Goal: Information Seeking & Learning: Learn about a topic

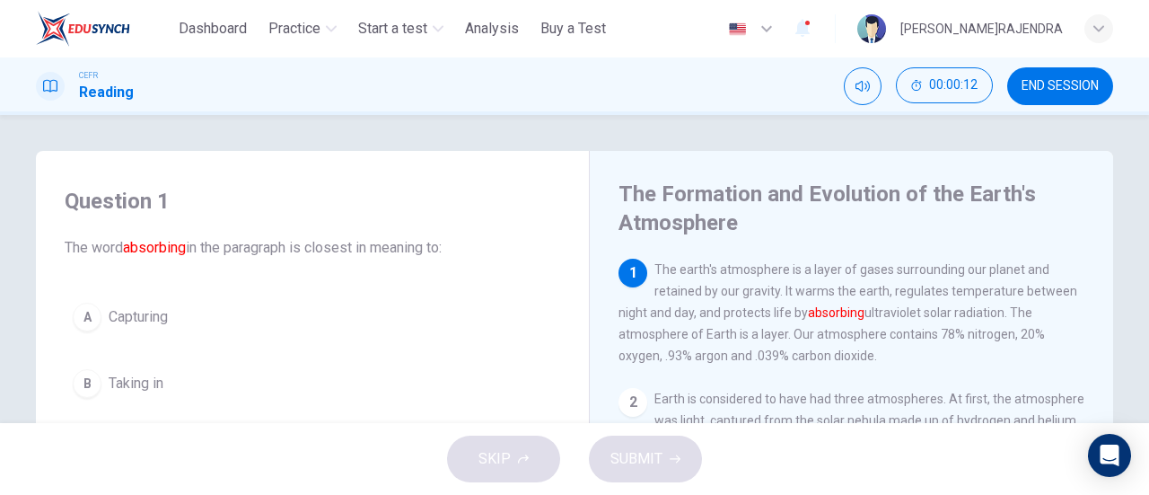
drag, startPoint x: 335, startPoint y: 0, endPoint x: 397, endPoint y: 66, distance: 90.2
click at [397, 66] on div "CEFR Reading 00:00:12 END SESSION" at bounding box center [574, 85] width 1149 height 57
click at [198, 23] on span "Dashboard" at bounding box center [213, 29] width 68 height 22
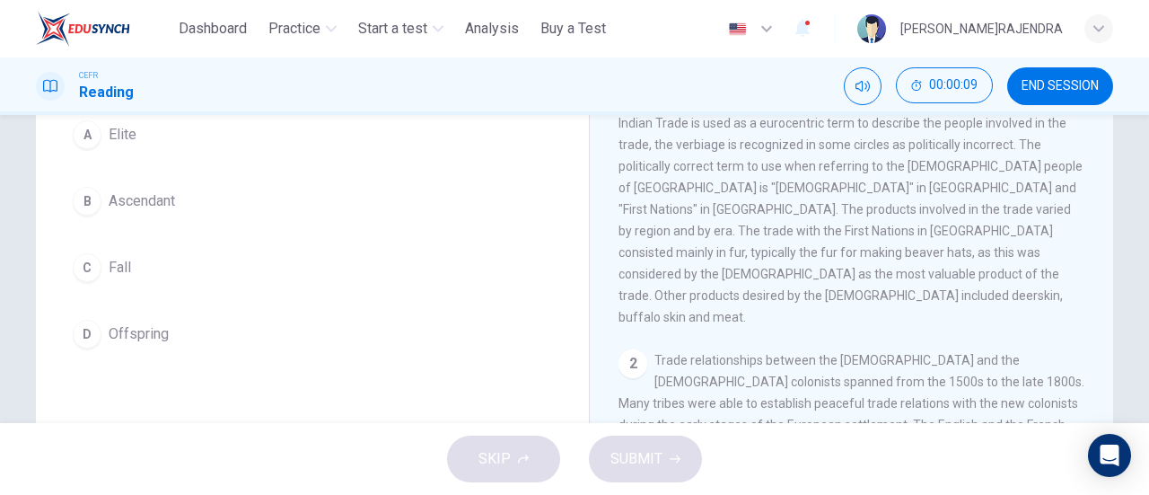
scroll to position [131, 0]
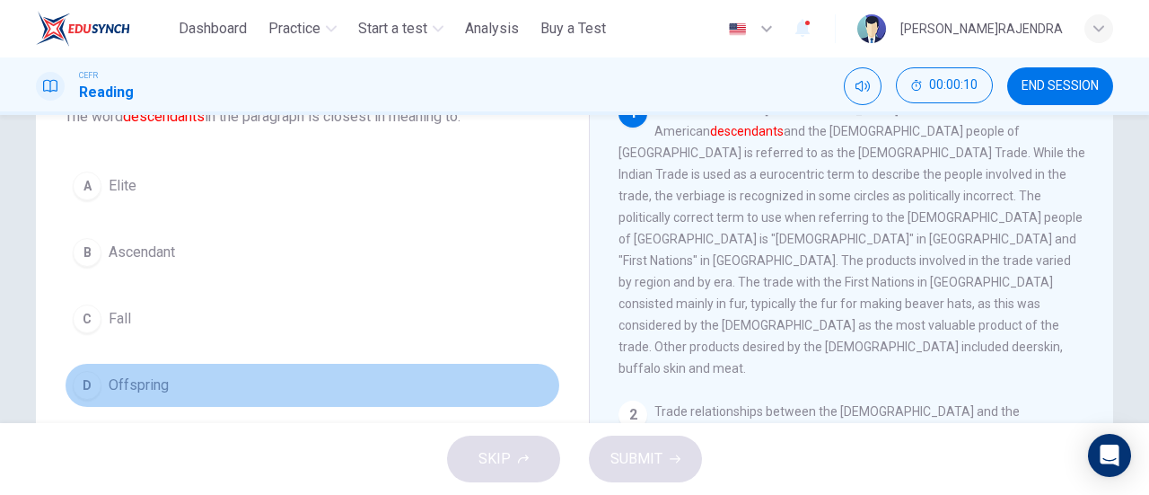
click at [139, 377] on span "Offspring" at bounding box center [139, 385] width 60 height 22
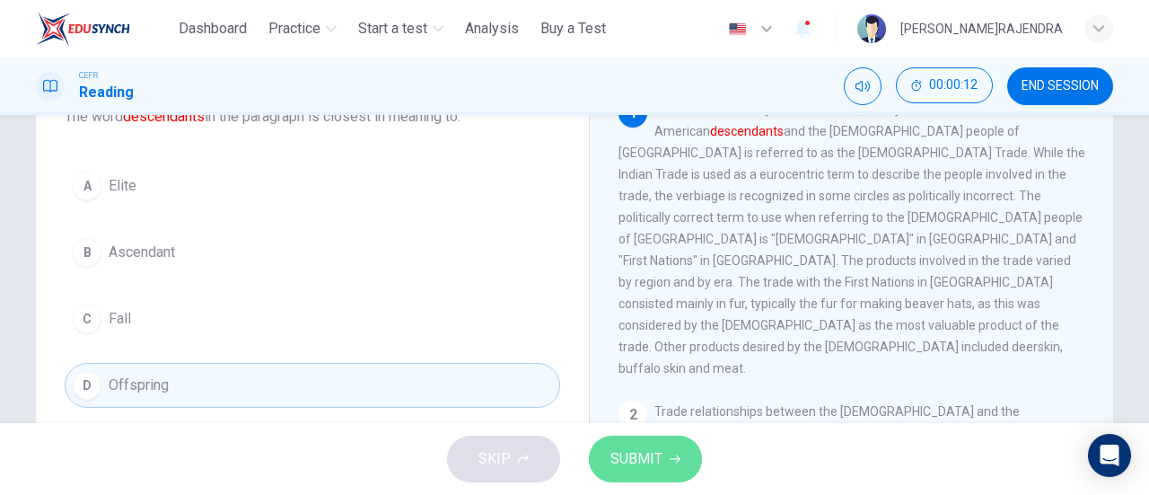
click at [628, 464] on span "SUBMIT" at bounding box center [637, 458] width 52 height 25
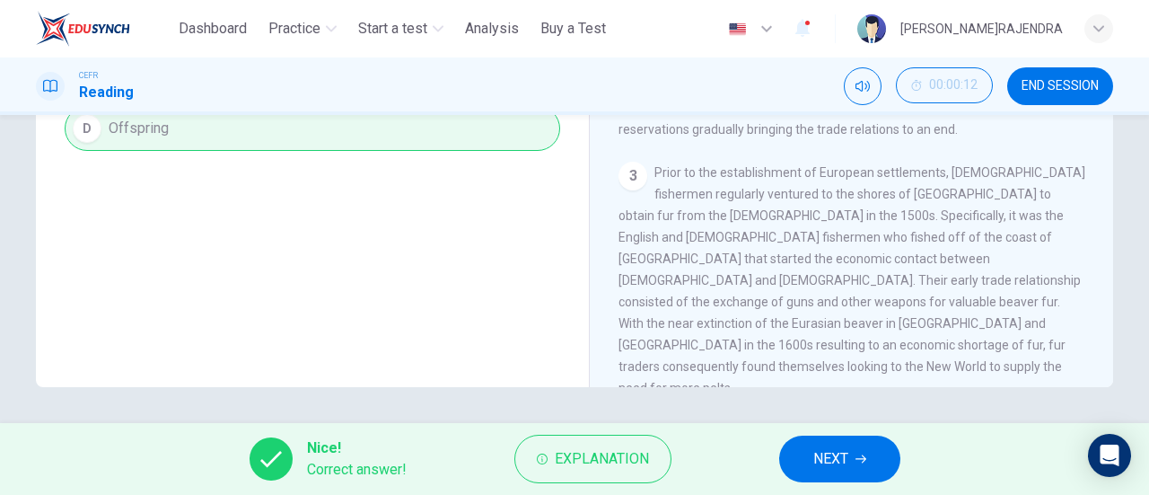
scroll to position [323, 0]
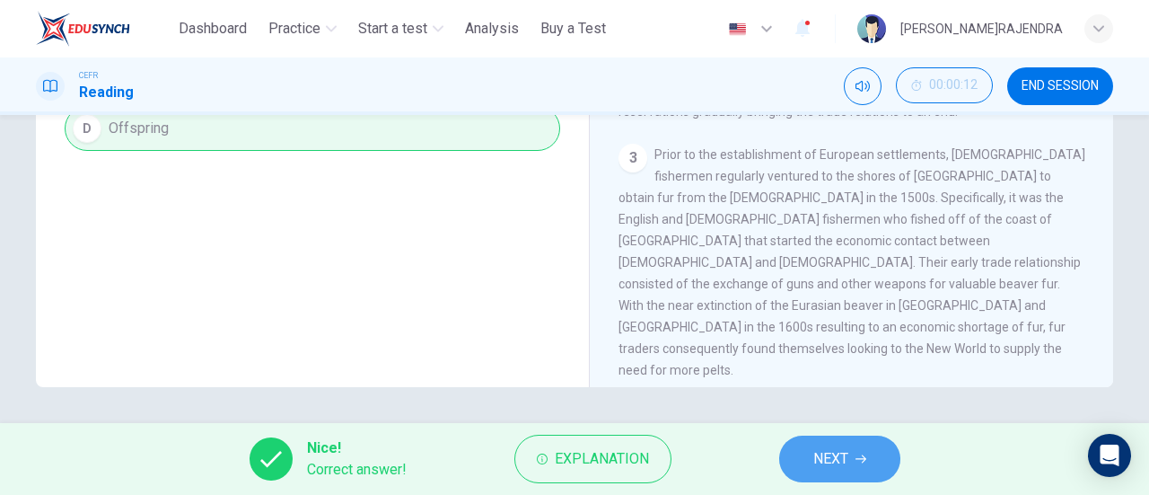
click at [828, 457] on span "NEXT" at bounding box center [830, 458] width 35 height 25
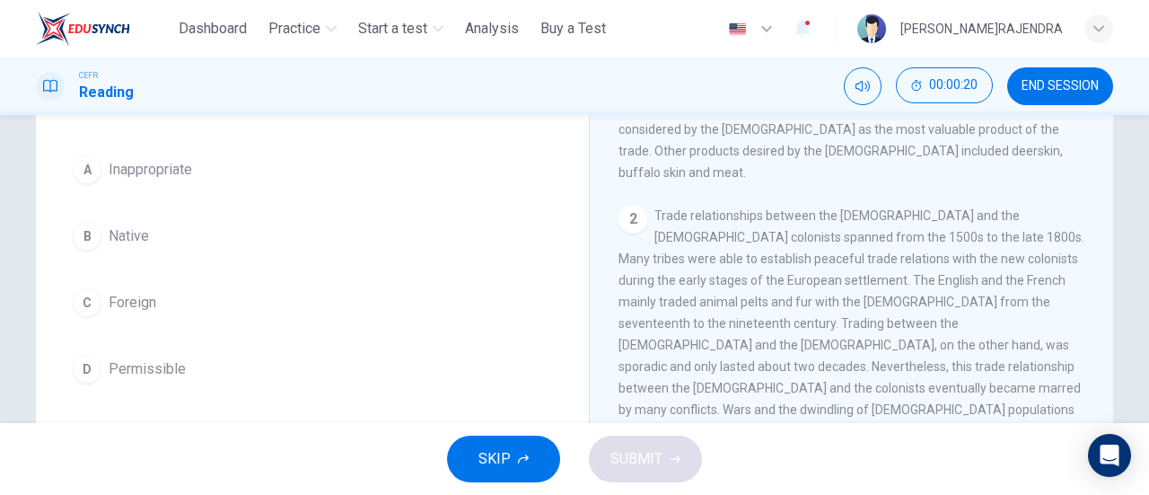
scroll to position [0, 0]
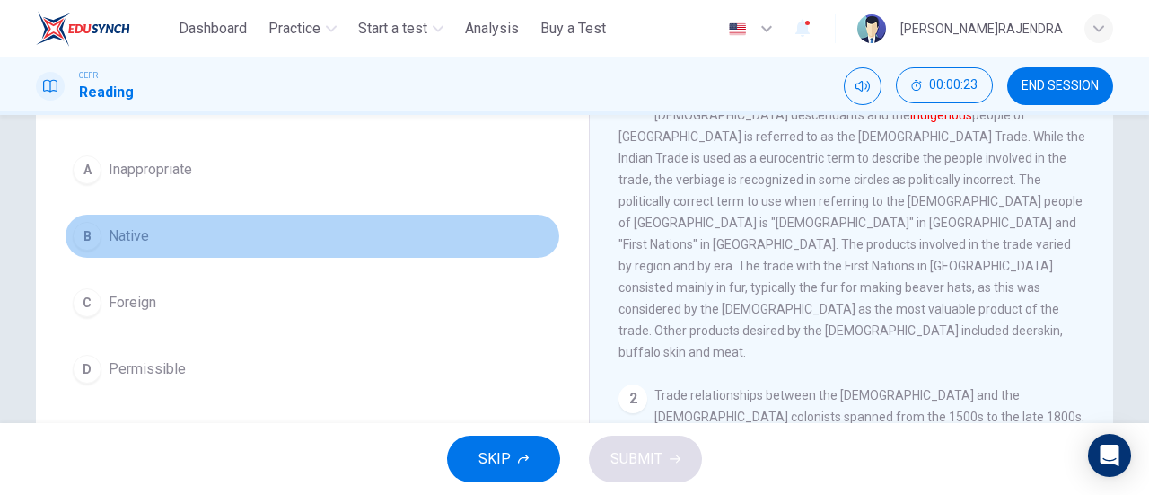
click at [77, 234] on div "B" at bounding box center [87, 236] width 29 height 29
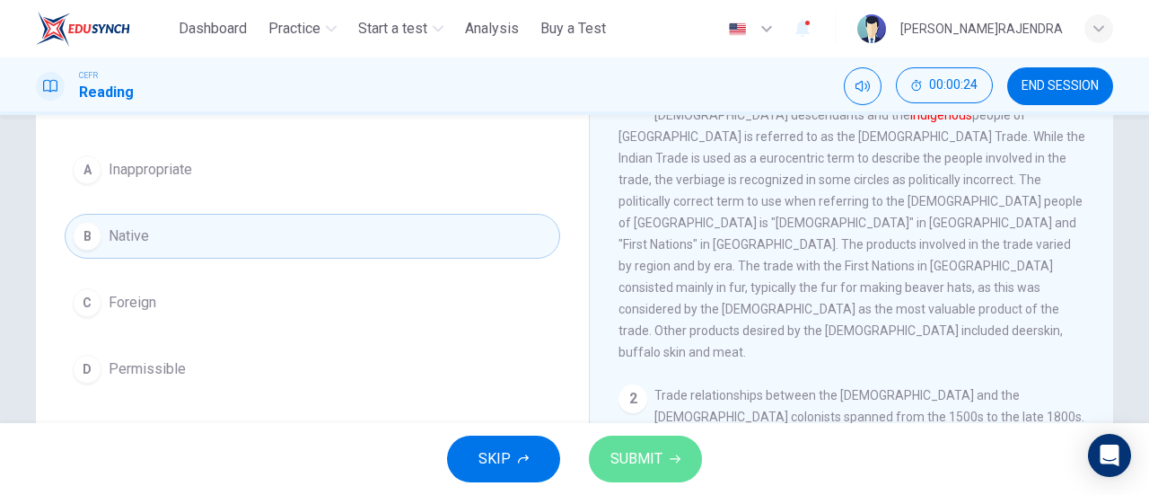
click at [611, 453] on span "SUBMIT" at bounding box center [637, 458] width 52 height 25
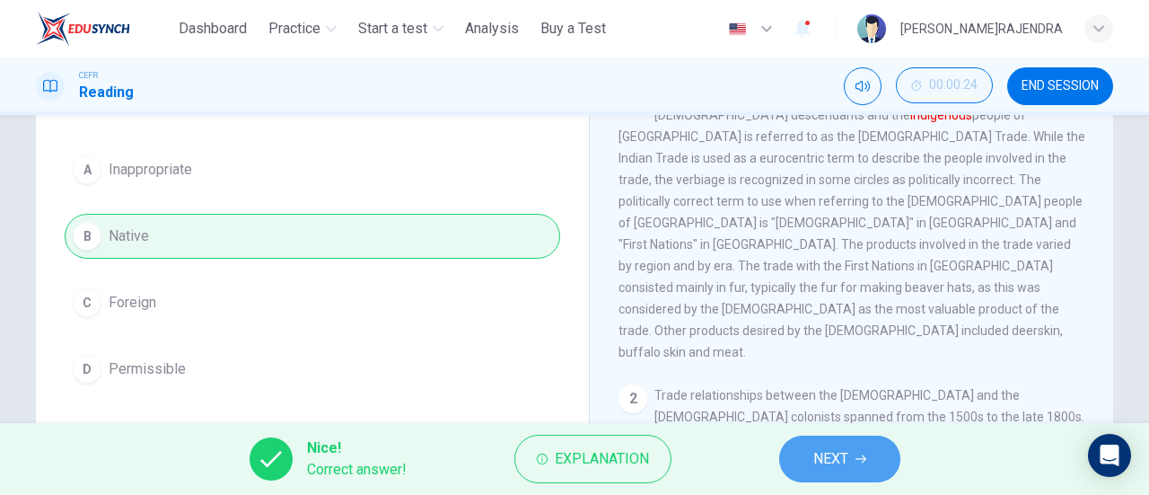
click at [848, 460] on span "NEXT" at bounding box center [830, 458] width 35 height 25
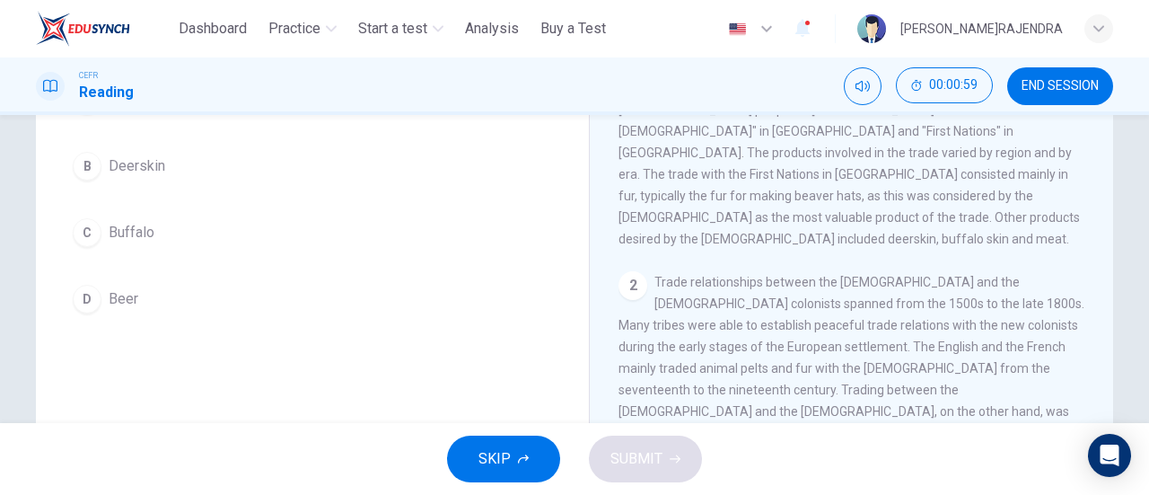
scroll to position [264, 0]
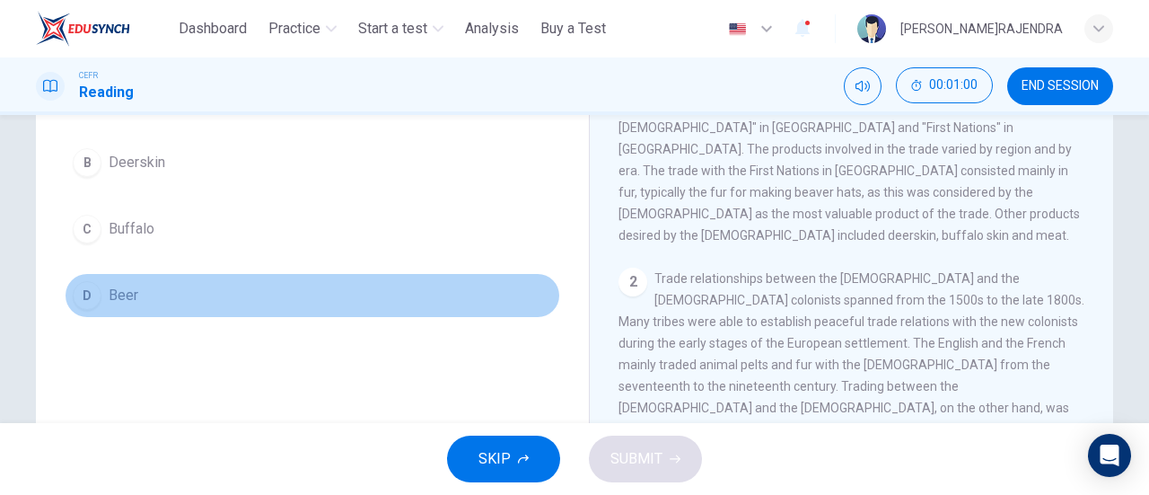
click at [75, 281] on div "D" at bounding box center [87, 295] width 29 height 29
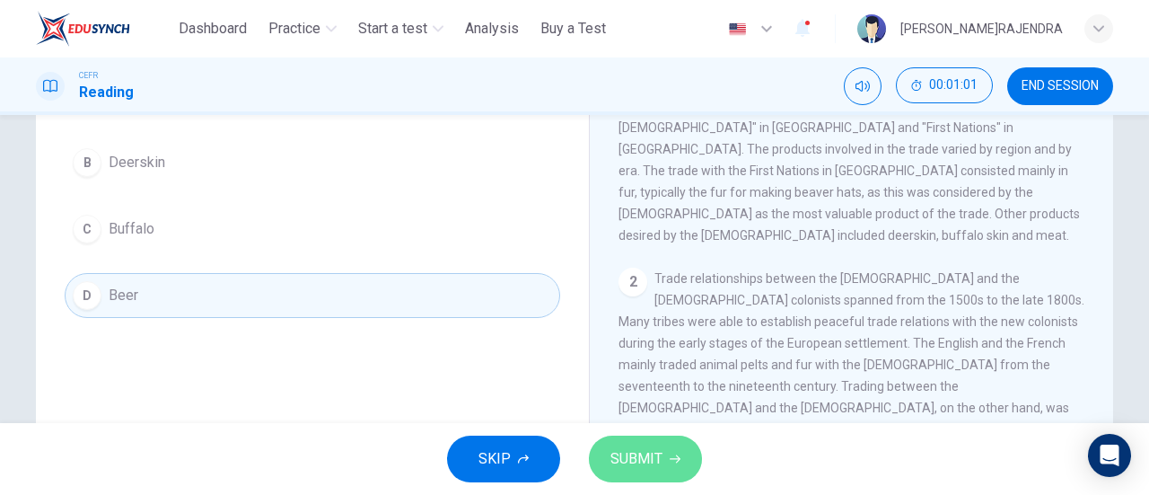
click at [611, 452] on span "SUBMIT" at bounding box center [637, 458] width 52 height 25
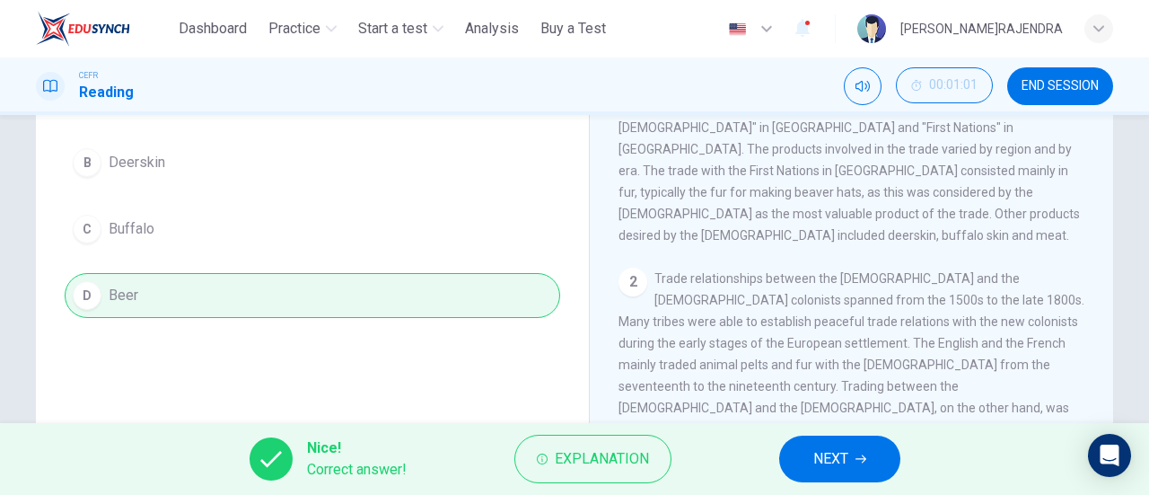
click at [846, 461] on span "NEXT" at bounding box center [830, 458] width 35 height 25
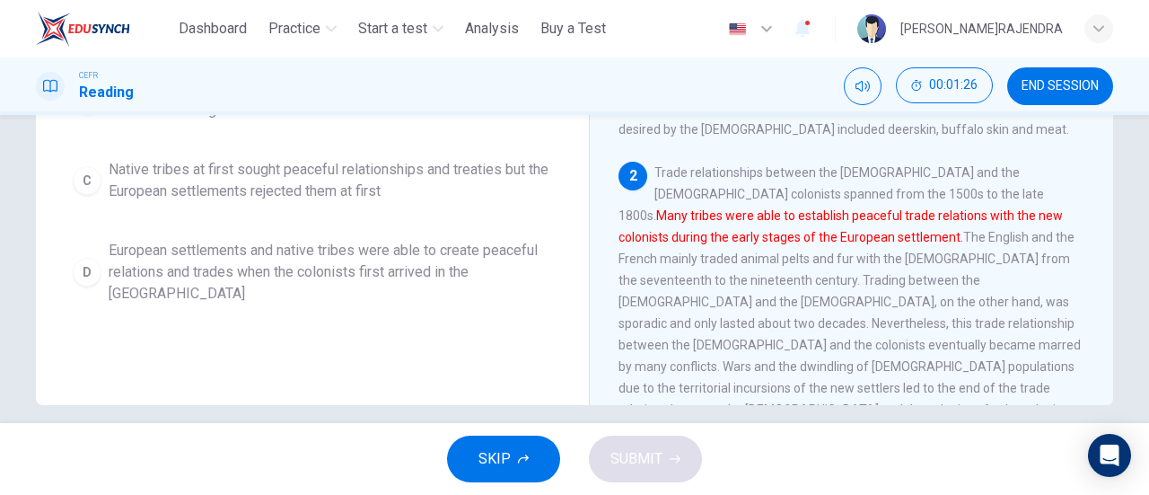
scroll to position [373, 0]
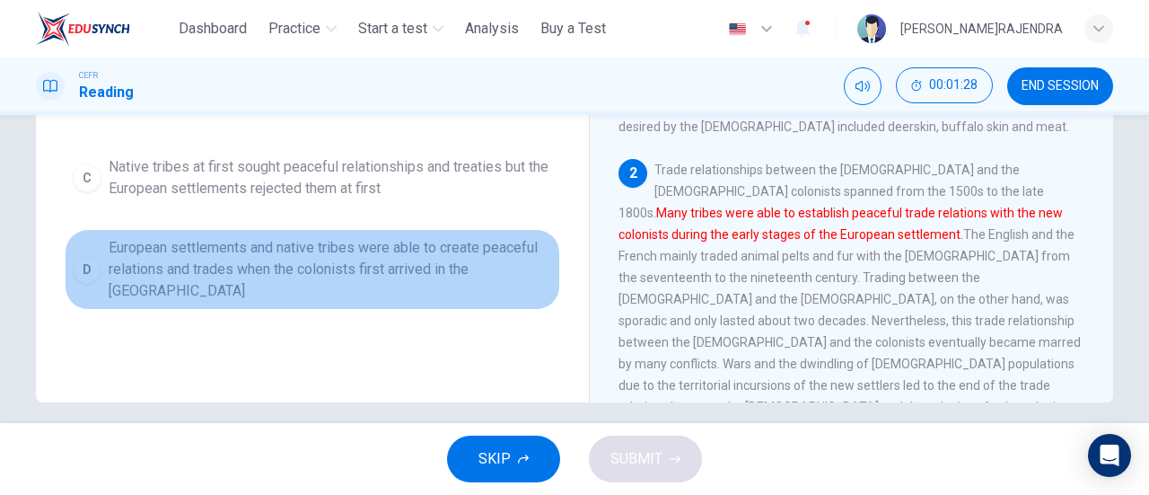
click at [88, 270] on div "D" at bounding box center [87, 269] width 29 height 29
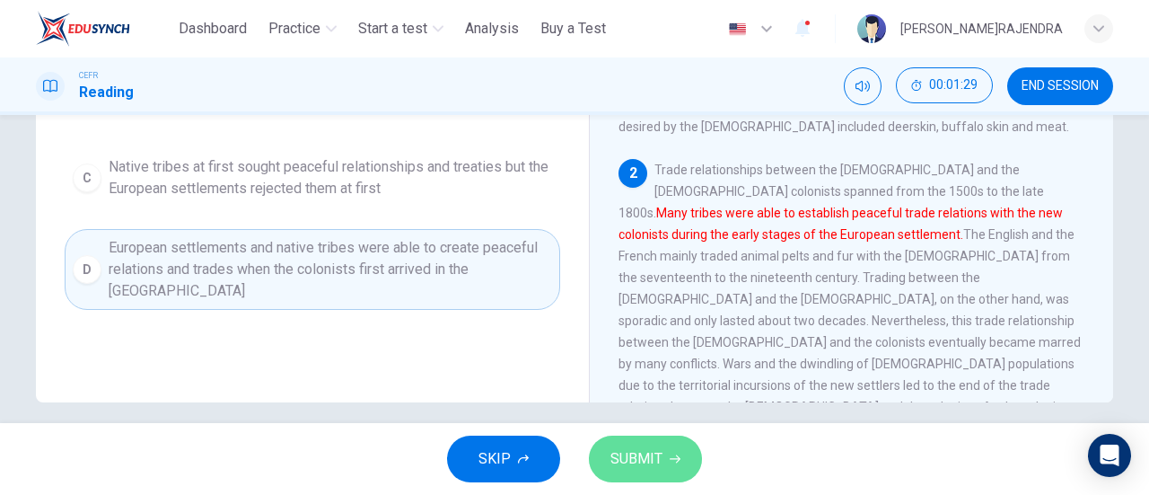
click at [646, 462] on span "SUBMIT" at bounding box center [637, 458] width 52 height 25
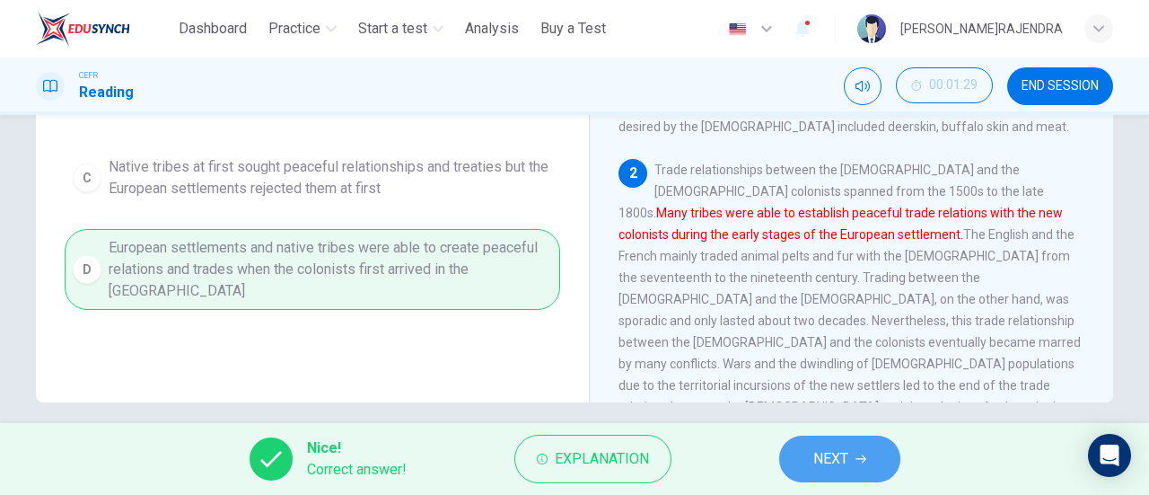
click at [864, 457] on icon "button" at bounding box center [861, 459] width 11 height 8
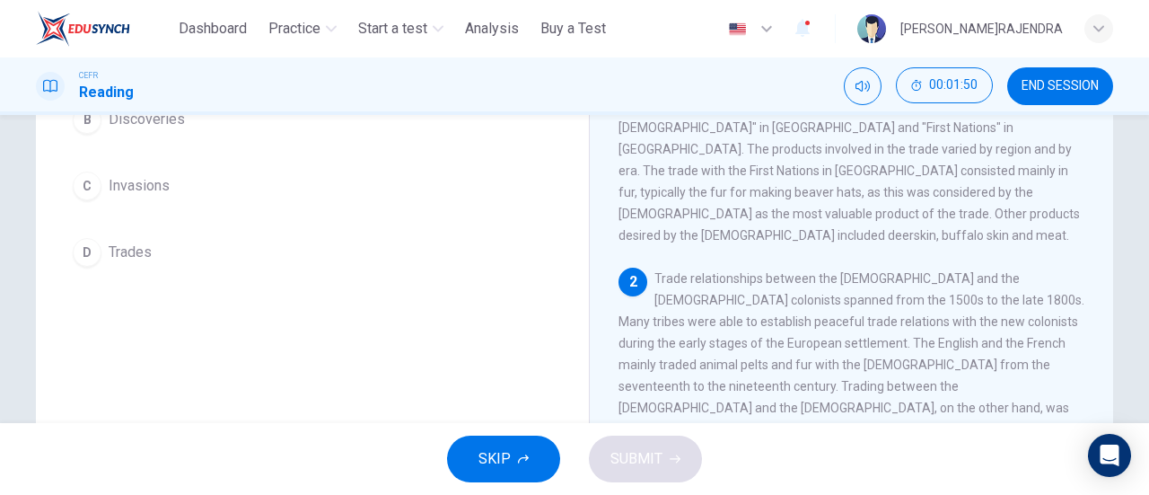
scroll to position [250, 0]
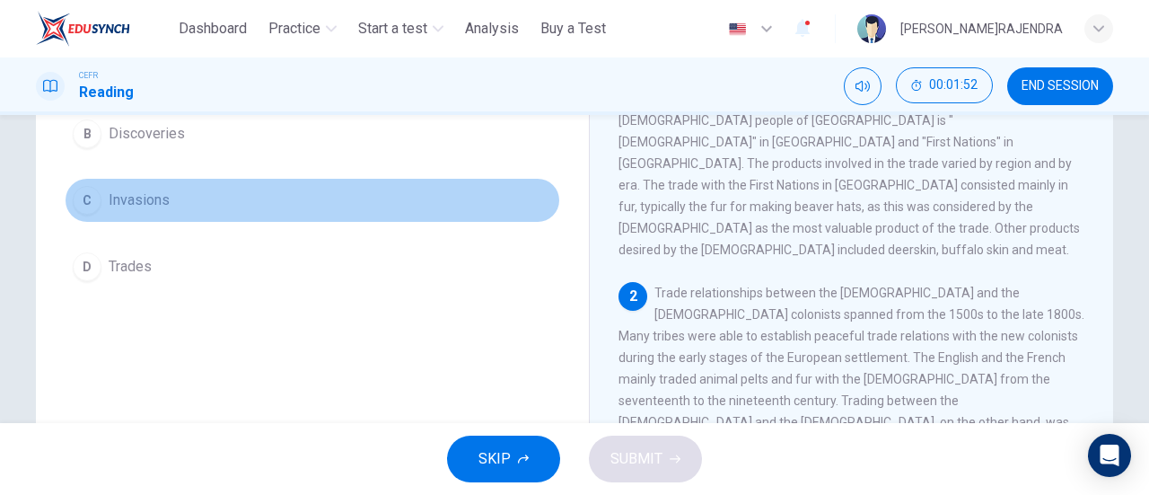
click at [86, 197] on div "C" at bounding box center [87, 200] width 29 height 29
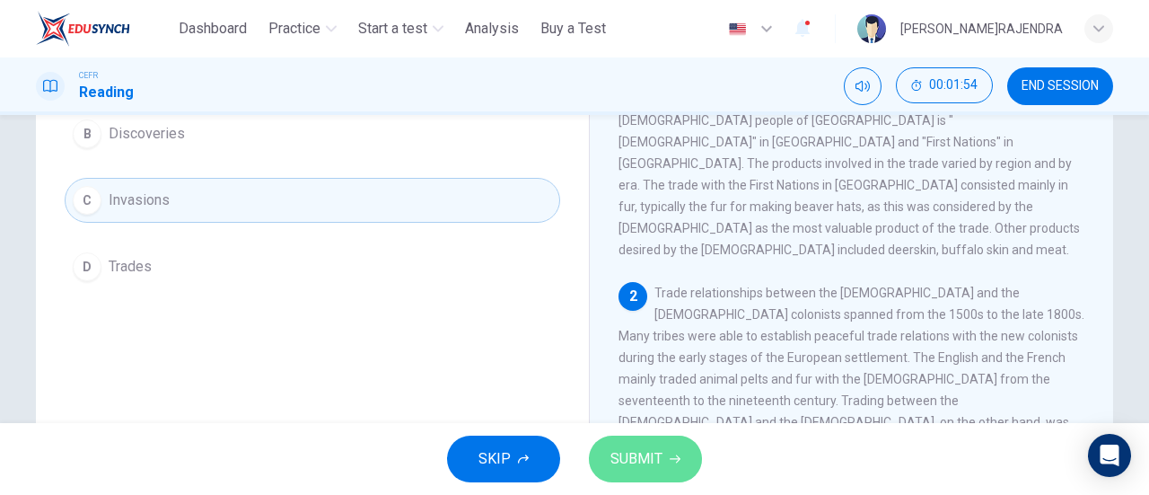
click at [630, 448] on span "SUBMIT" at bounding box center [637, 458] width 52 height 25
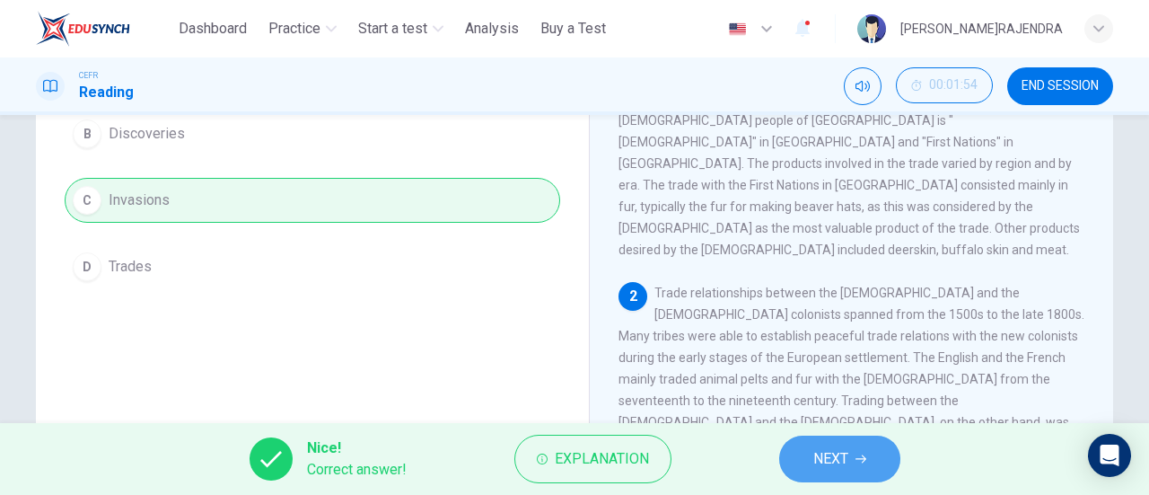
click at [811, 458] on button "NEXT" at bounding box center [839, 458] width 121 height 47
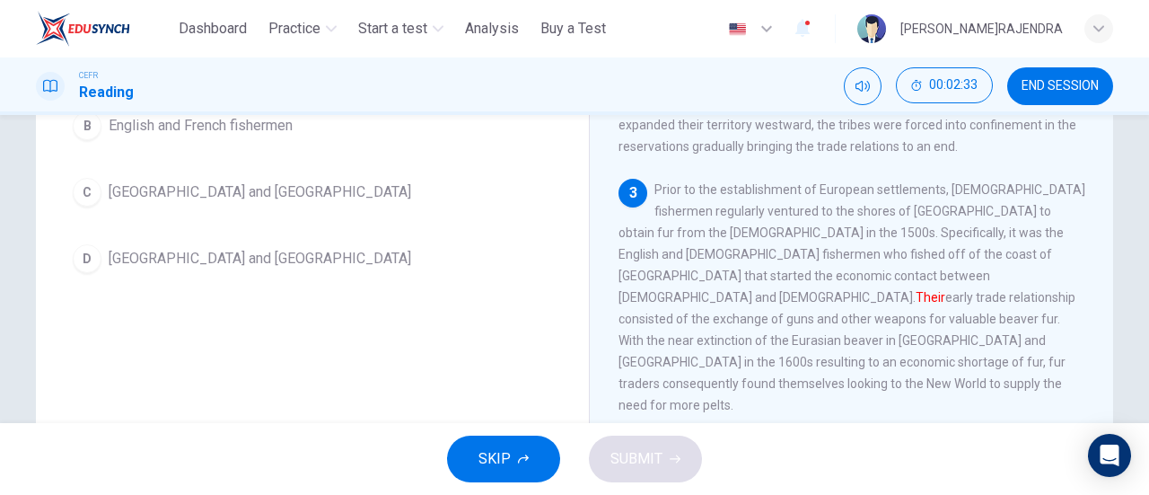
scroll to position [237, 0]
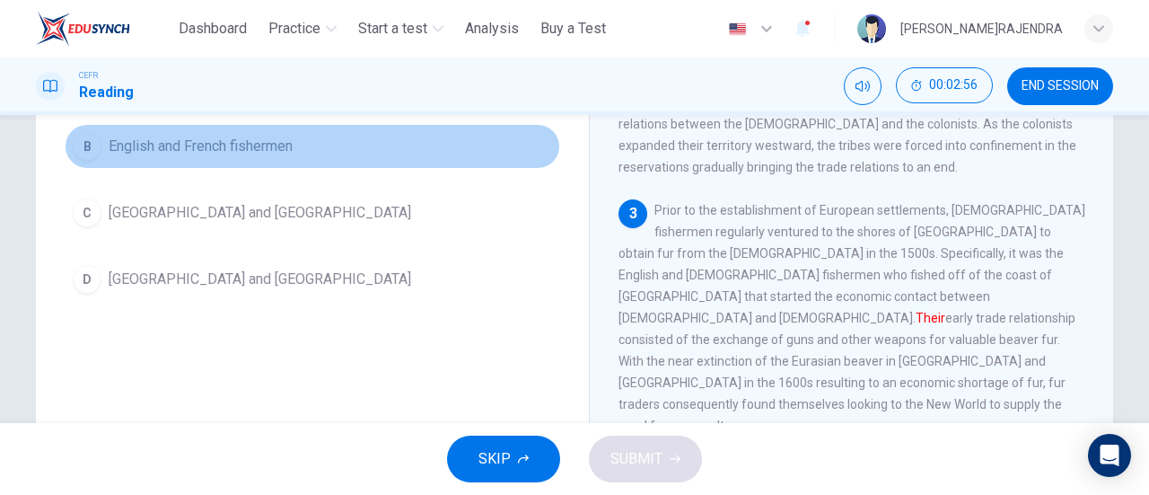
click at [84, 144] on div "B" at bounding box center [87, 146] width 29 height 29
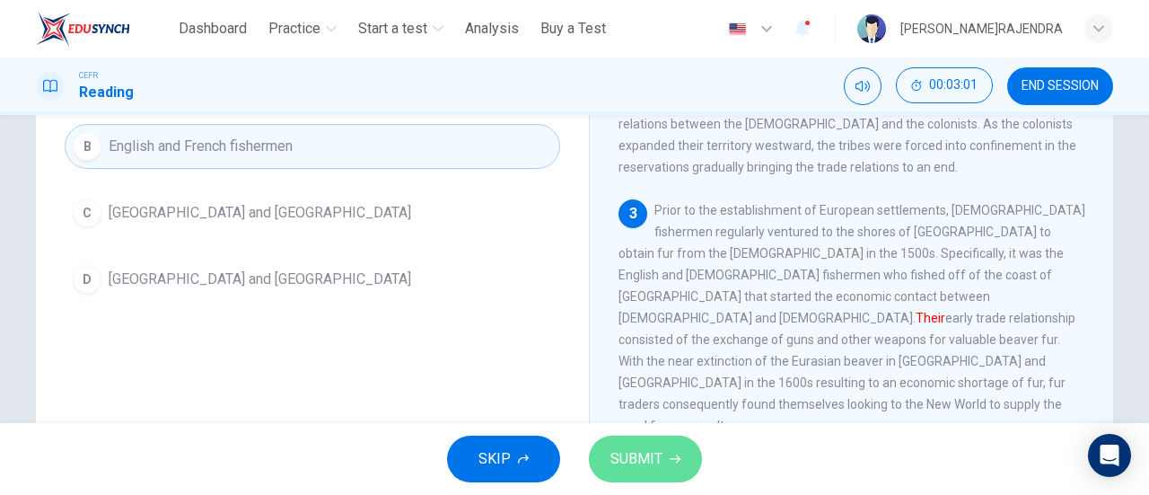
click at [634, 462] on span "SUBMIT" at bounding box center [637, 458] width 52 height 25
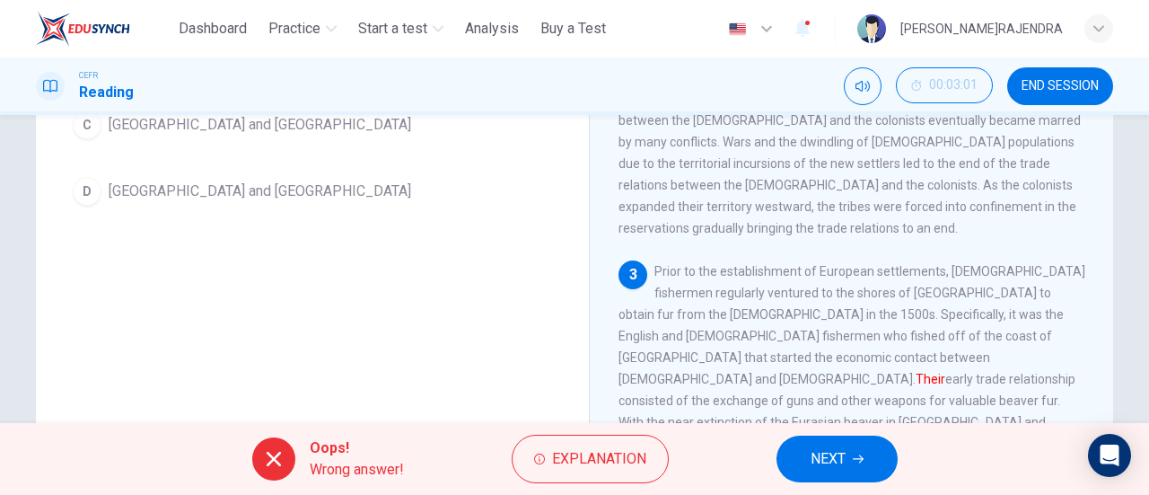
scroll to position [265, 0]
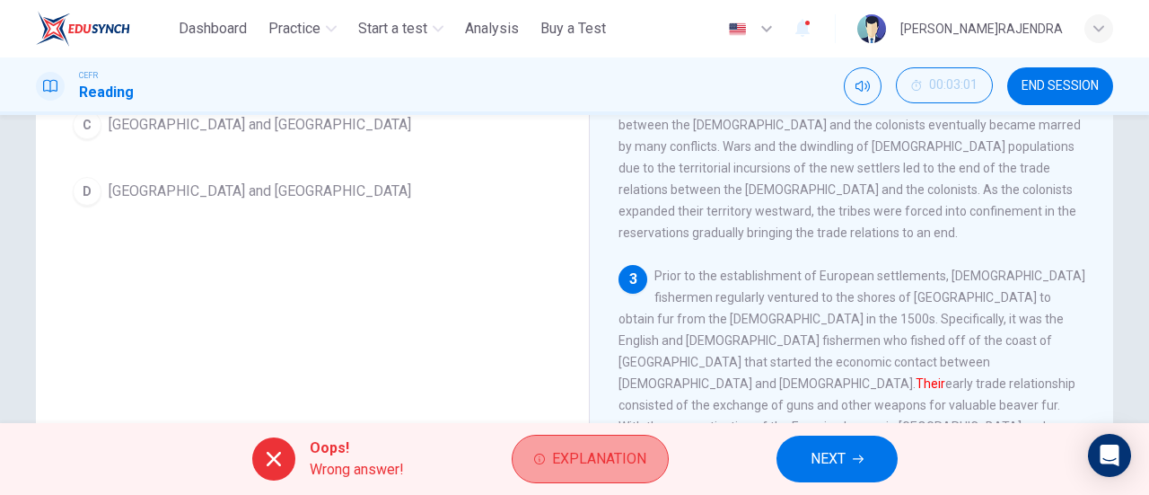
click at [573, 461] on span "Explanation" at bounding box center [599, 458] width 94 height 25
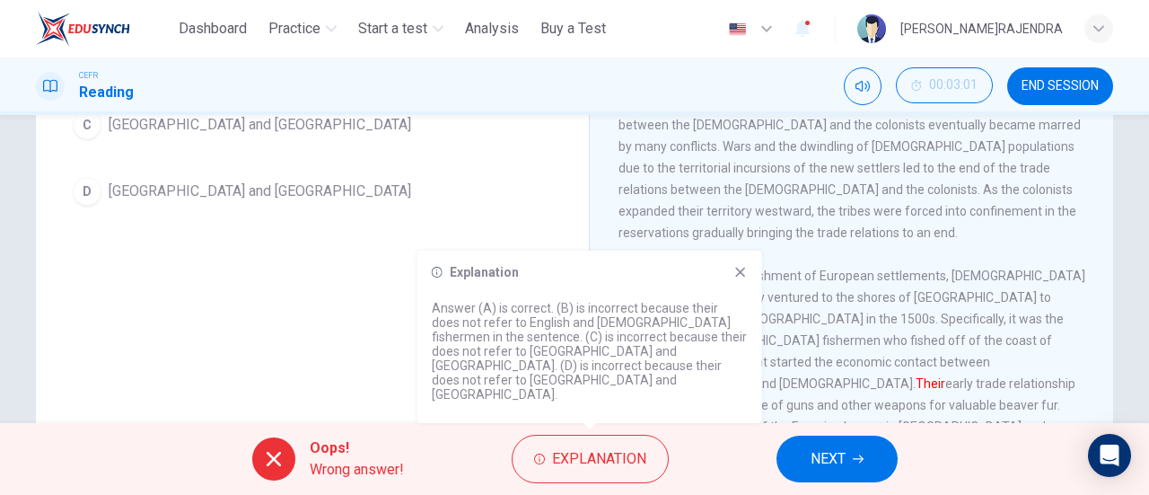
click at [535, 242] on div "Question 6 The word Their in the paragraph refers to: A Native Americans and Eu…" at bounding box center [312, 147] width 524 height 606
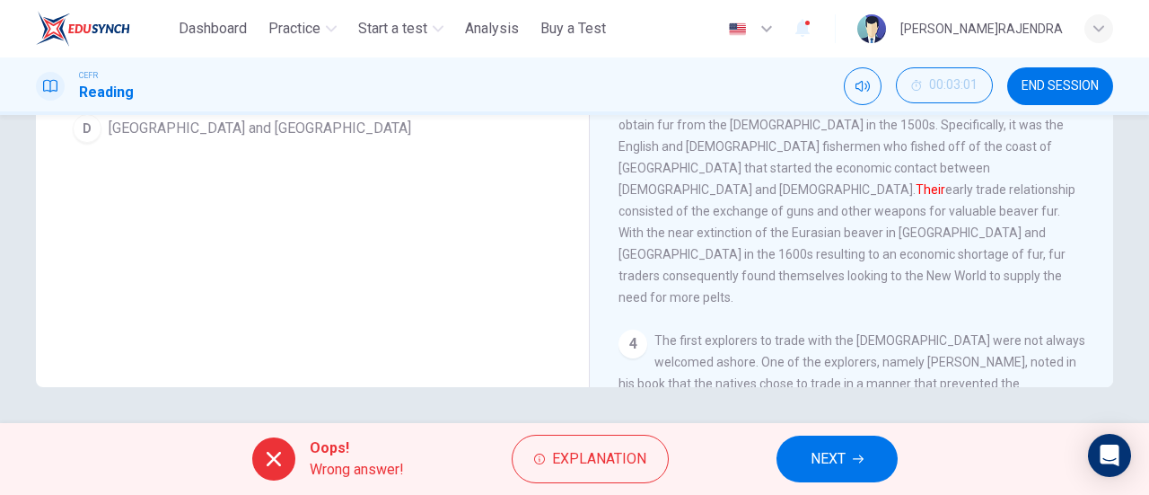
scroll to position [504, 0]
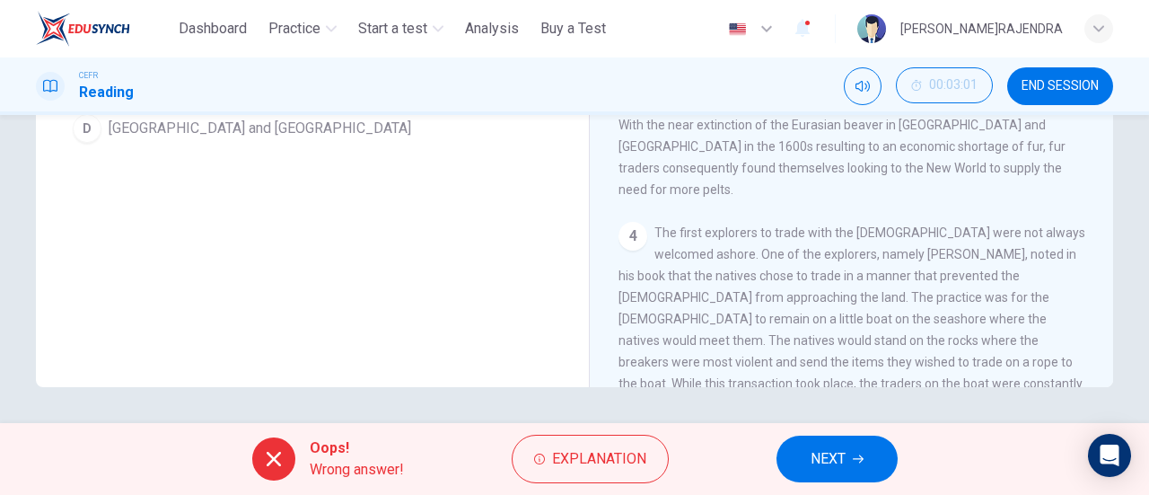
click at [823, 458] on span "NEXT" at bounding box center [828, 458] width 35 height 25
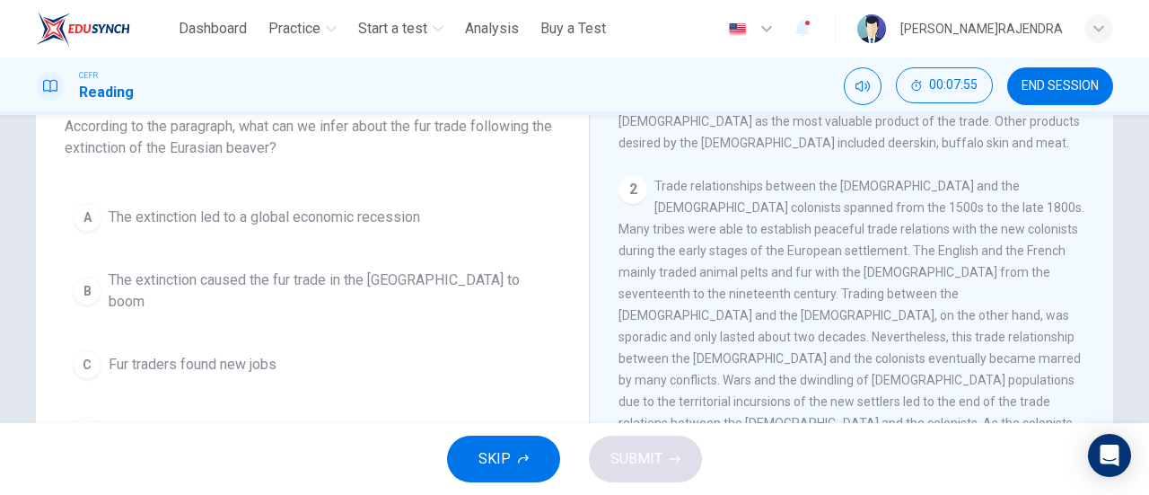
scroll to position [122, 0]
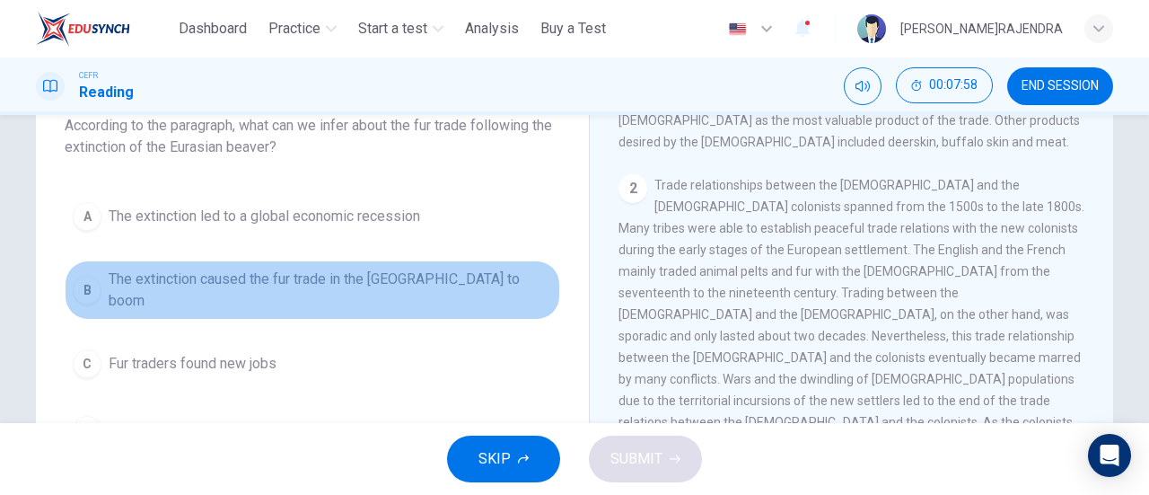
click at [148, 281] on span "The extinction caused the fur trade in the New World to boom" at bounding box center [331, 289] width 444 height 43
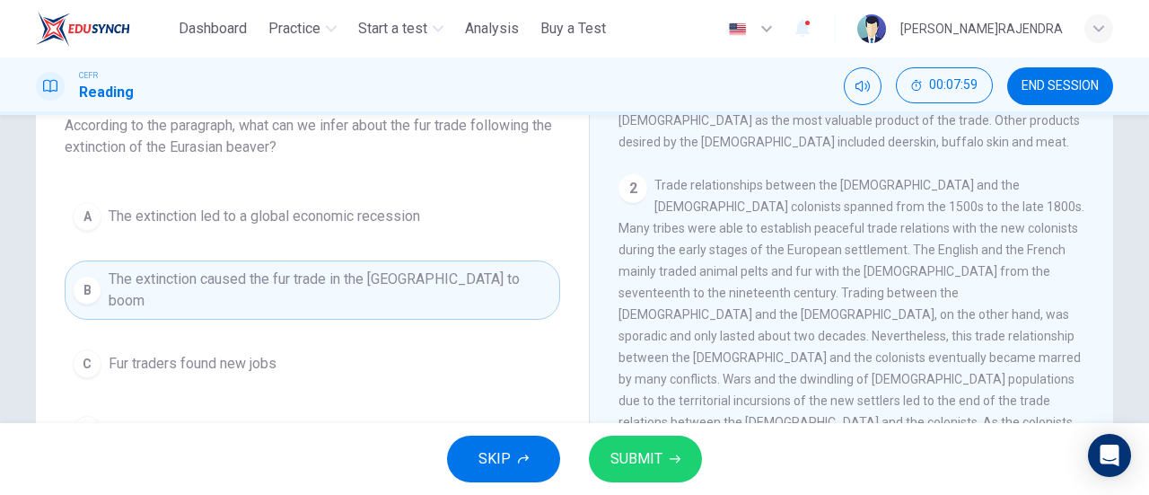
click at [611, 455] on span "SUBMIT" at bounding box center [637, 458] width 52 height 25
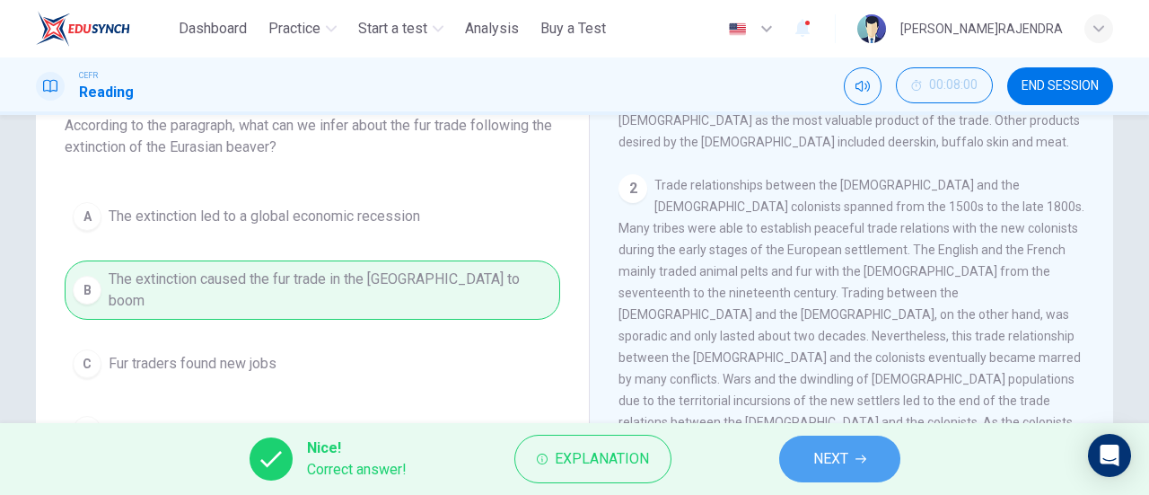
click at [841, 464] on span "NEXT" at bounding box center [830, 458] width 35 height 25
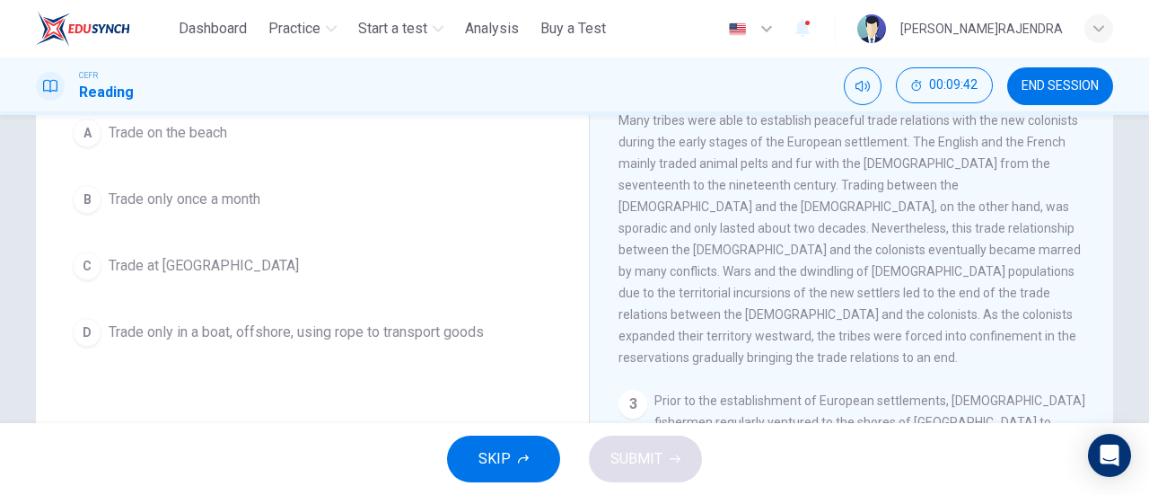
scroll to position [215, 0]
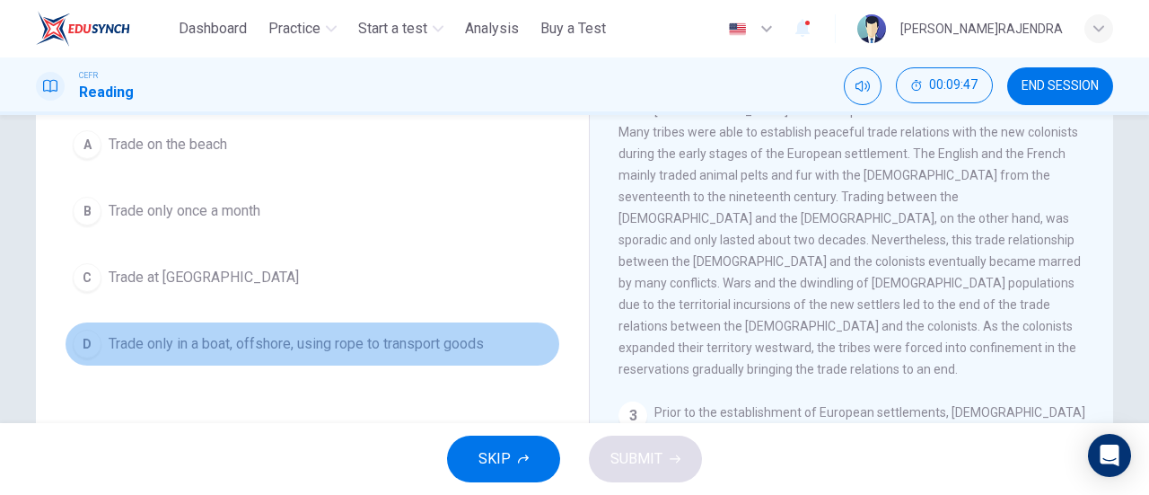
click at [425, 340] on span "Trade only in a boat, offshore, using rope to transport goods" at bounding box center [296, 344] width 375 height 22
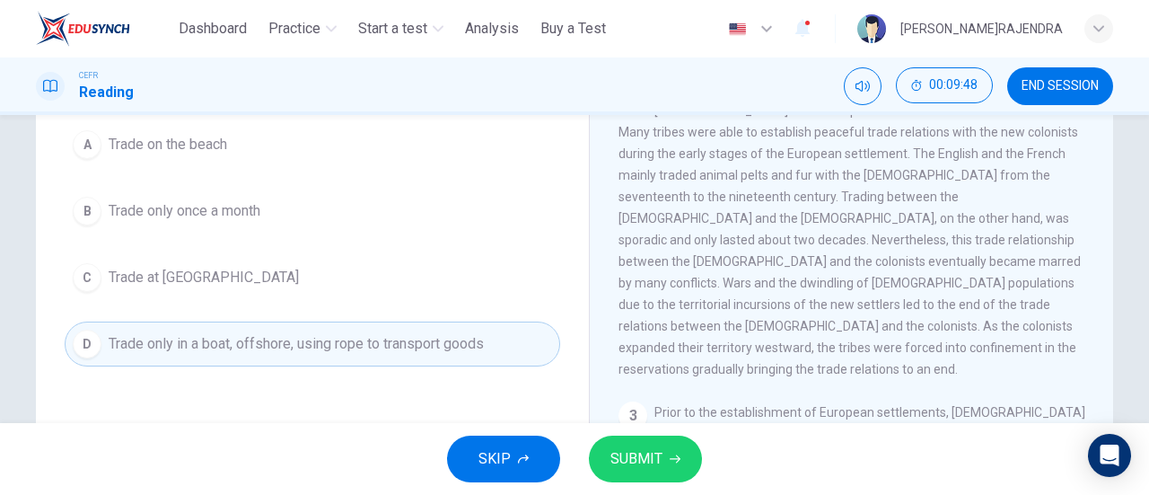
click at [628, 452] on span "SUBMIT" at bounding box center [637, 458] width 52 height 25
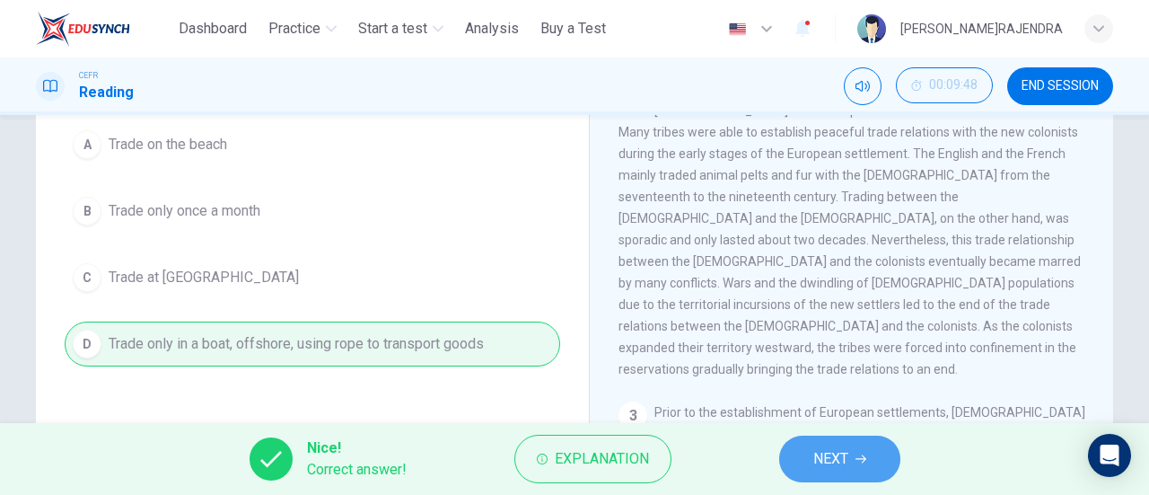
click at [849, 466] on button "NEXT" at bounding box center [839, 458] width 121 height 47
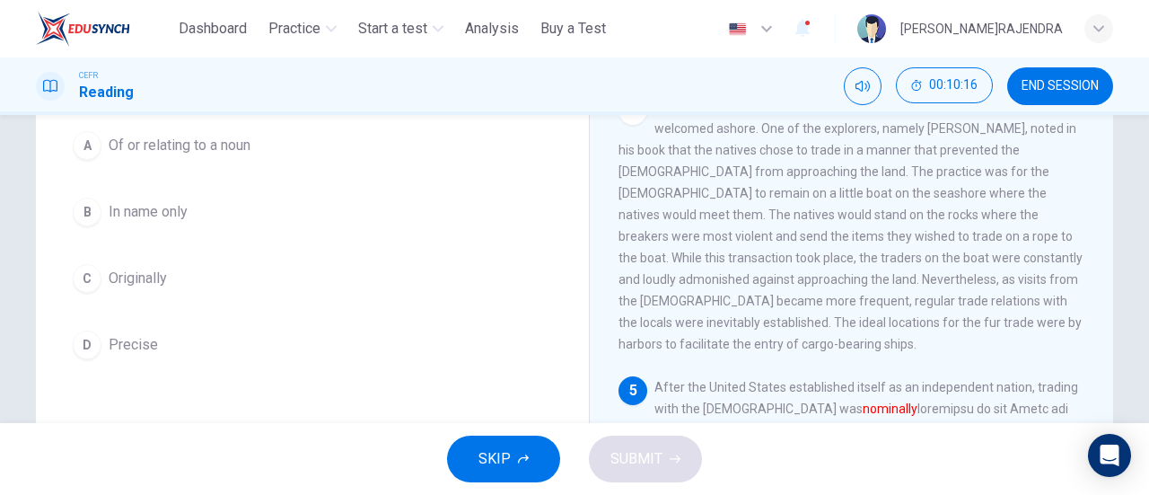
scroll to position [874, 0]
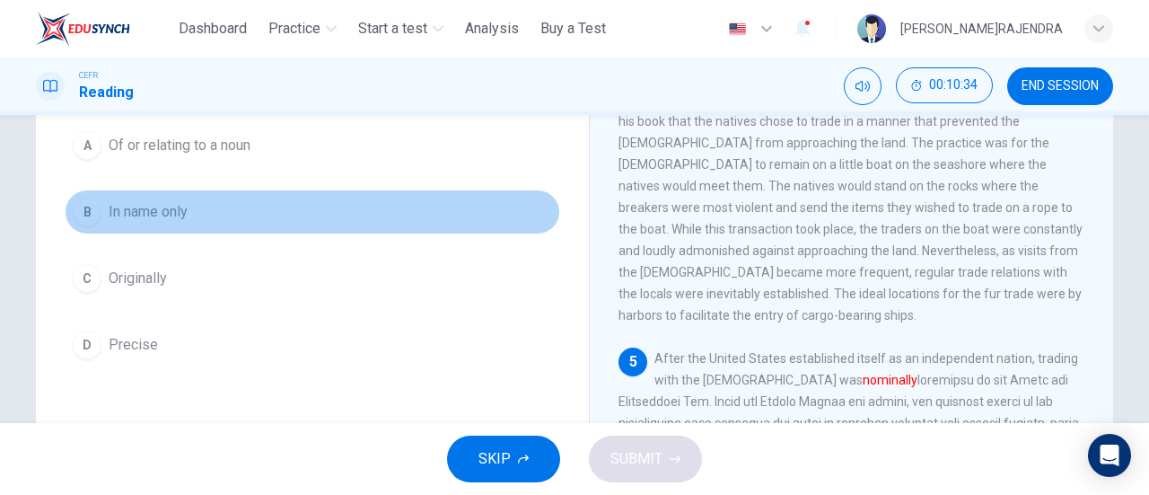
click at [158, 208] on span "In name only" at bounding box center [148, 212] width 79 height 22
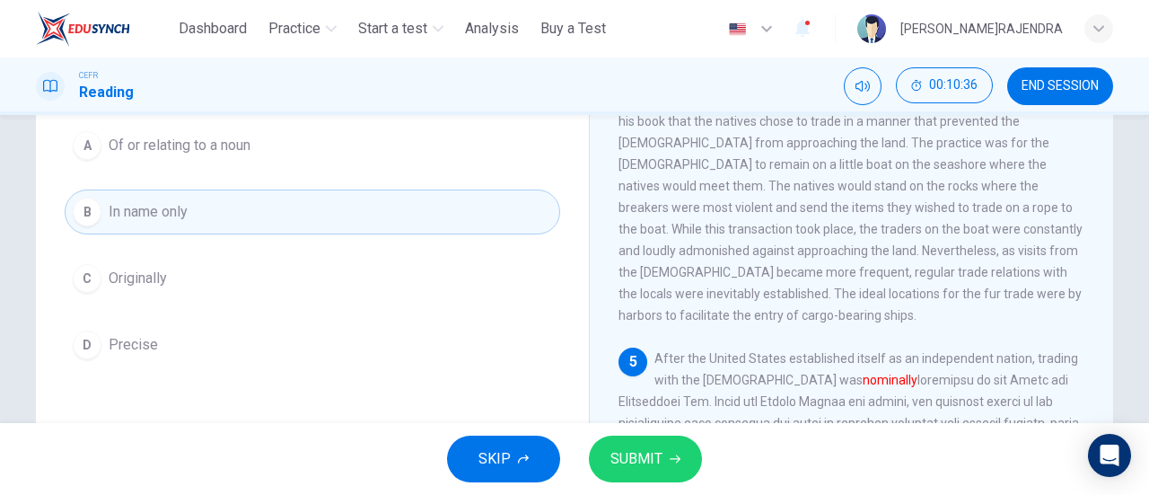
click at [661, 461] on span "SUBMIT" at bounding box center [637, 458] width 52 height 25
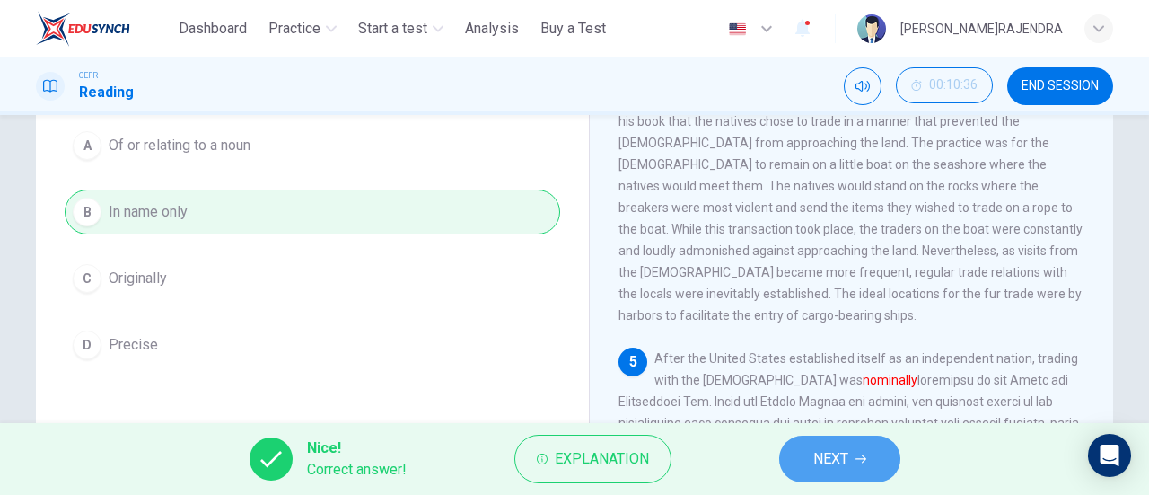
click at [829, 460] on span "NEXT" at bounding box center [830, 458] width 35 height 25
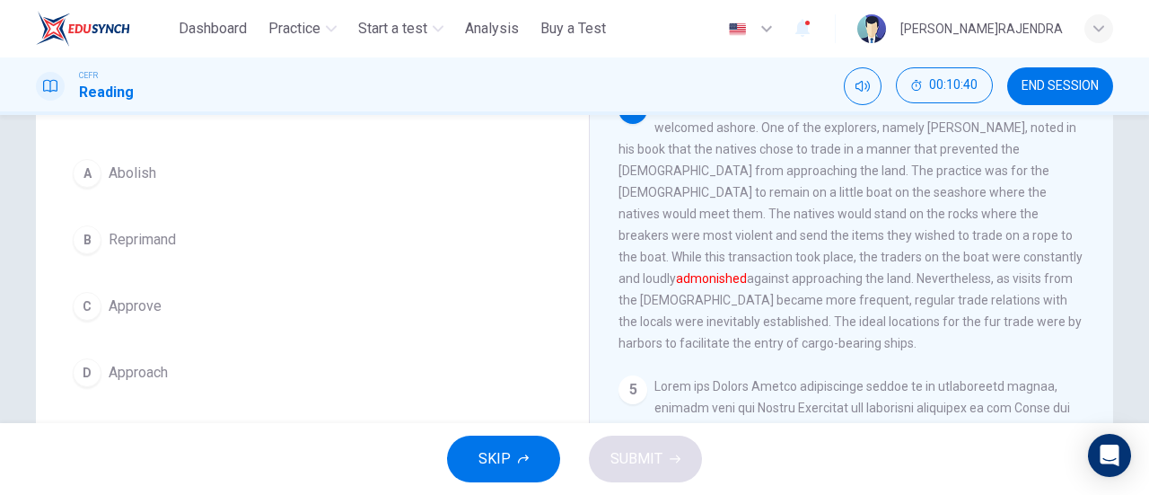
scroll to position [147, 0]
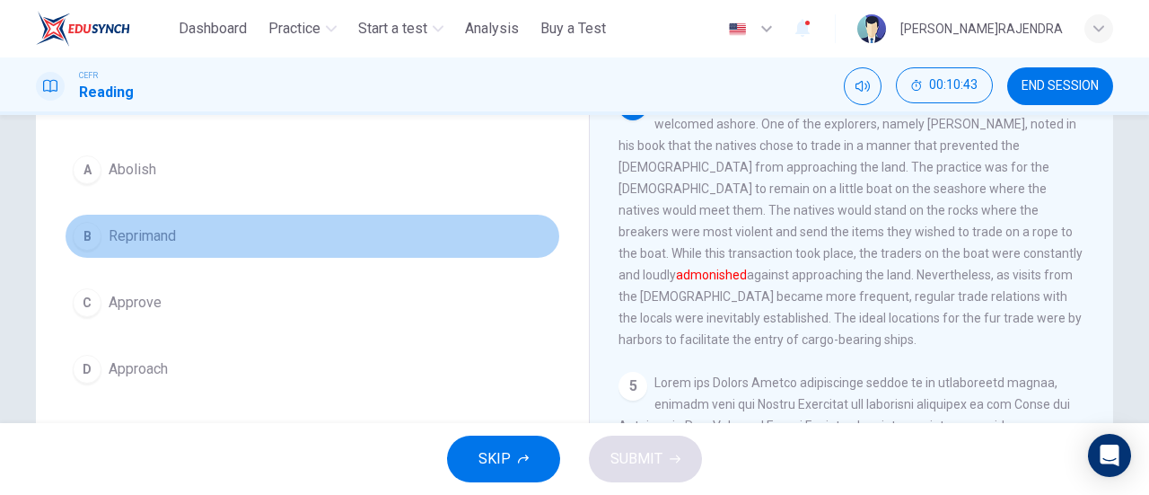
click at [167, 233] on span "Reprimand" at bounding box center [142, 236] width 67 height 22
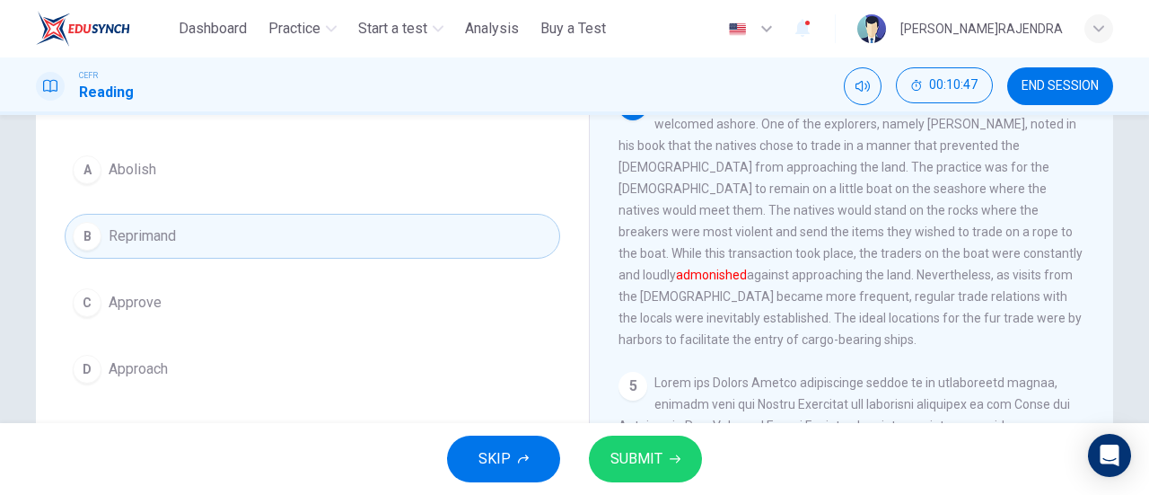
drag, startPoint x: 744, startPoint y: 469, endPoint x: 692, endPoint y: 475, distance: 52.4
click at [745, 470] on div "SKIP SUBMIT" at bounding box center [574, 459] width 1149 height 72
click at [675, 466] on button "SUBMIT" at bounding box center [645, 458] width 113 height 47
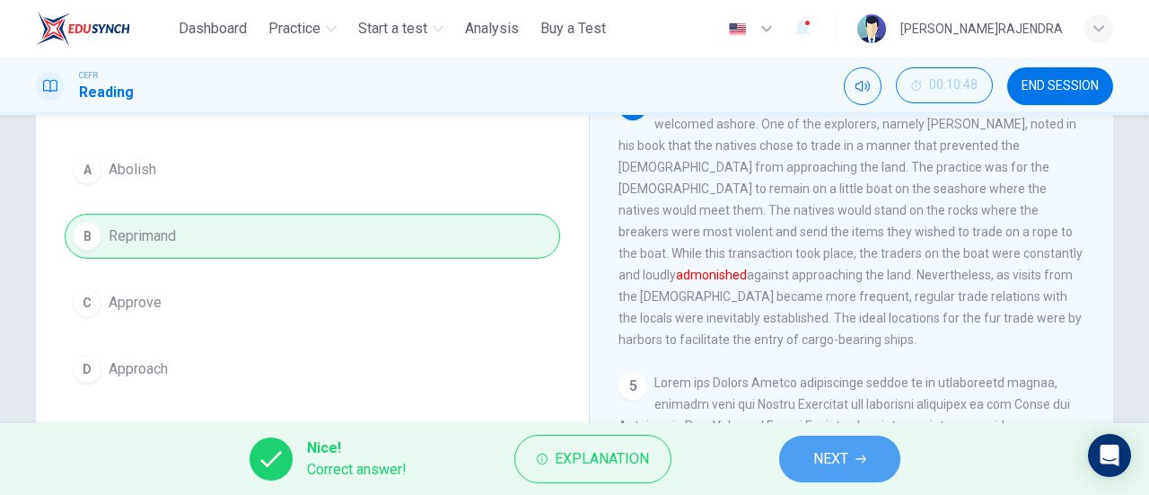
click at [833, 463] on span "NEXT" at bounding box center [830, 458] width 35 height 25
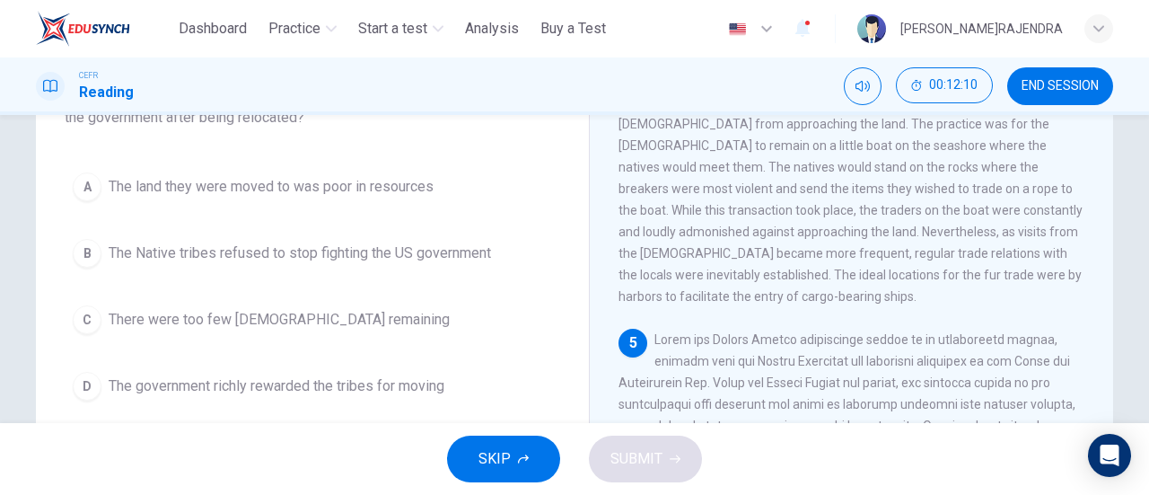
scroll to position [131, 0]
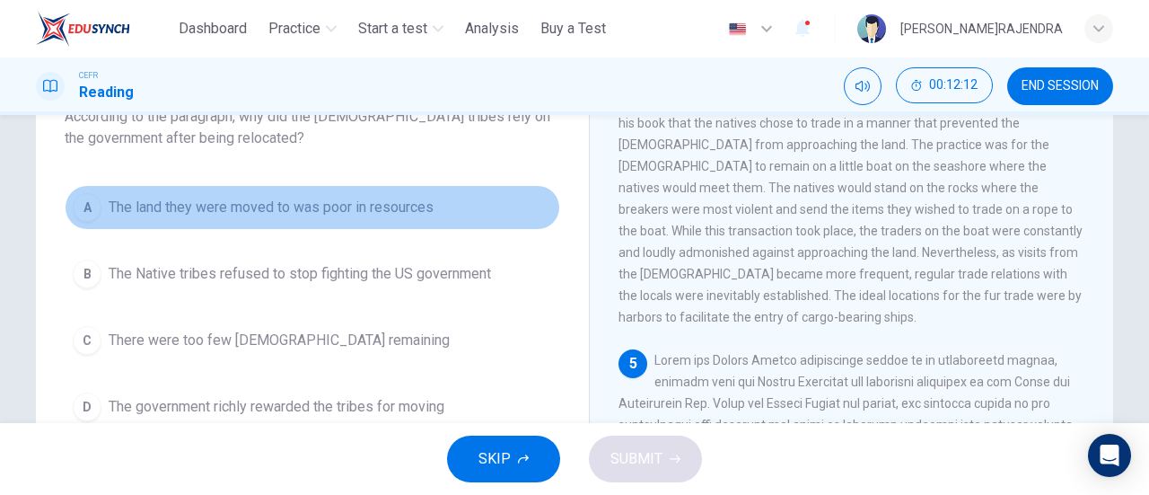
click at [355, 208] on span "The land they were moved to was poor in resources" at bounding box center [271, 208] width 325 height 22
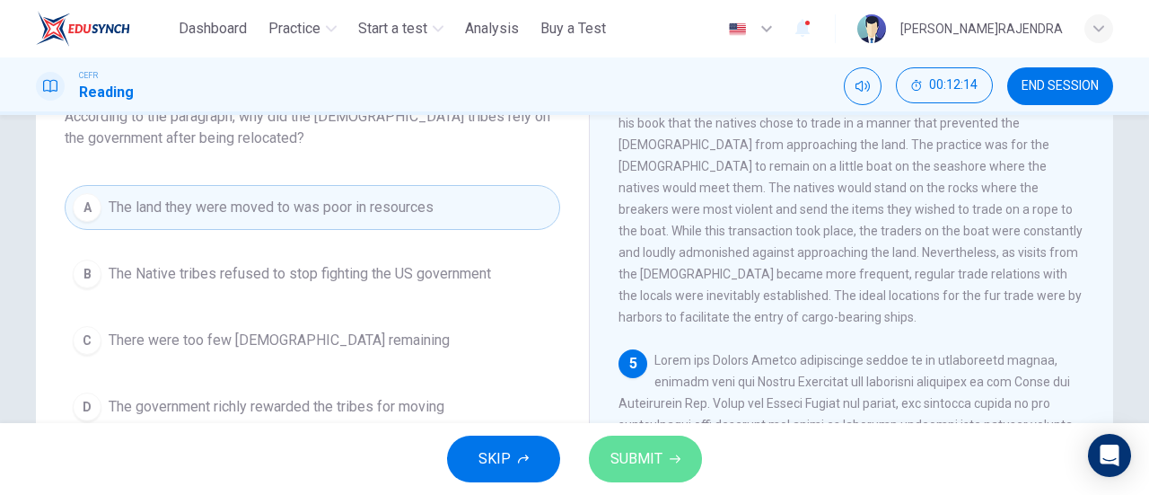
click at [629, 459] on span "SUBMIT" at bounding box center [637, 458] width 52 height 25
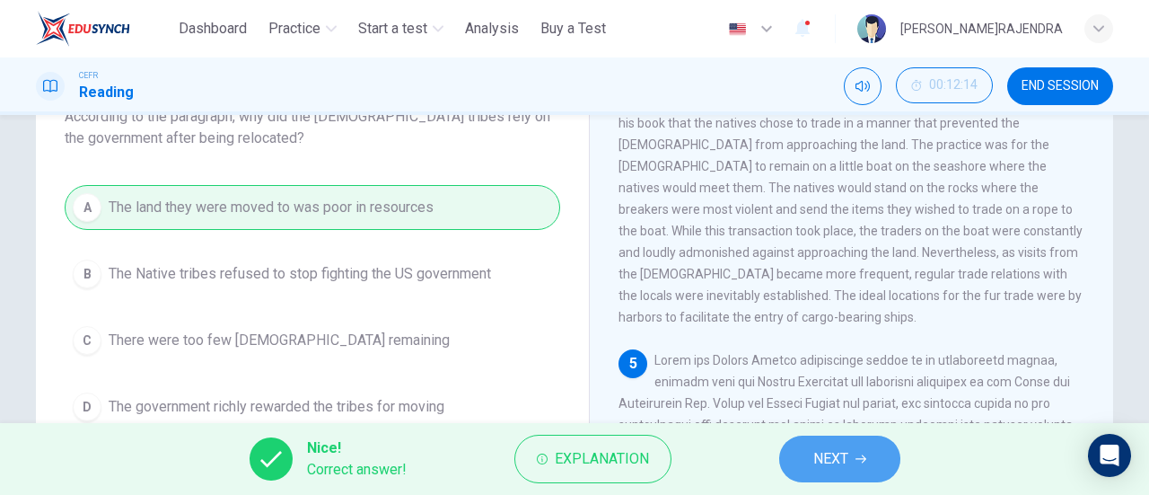
click at [824, 469] on span "NEXT" at bounding box center [830, 458] width 35 height 25
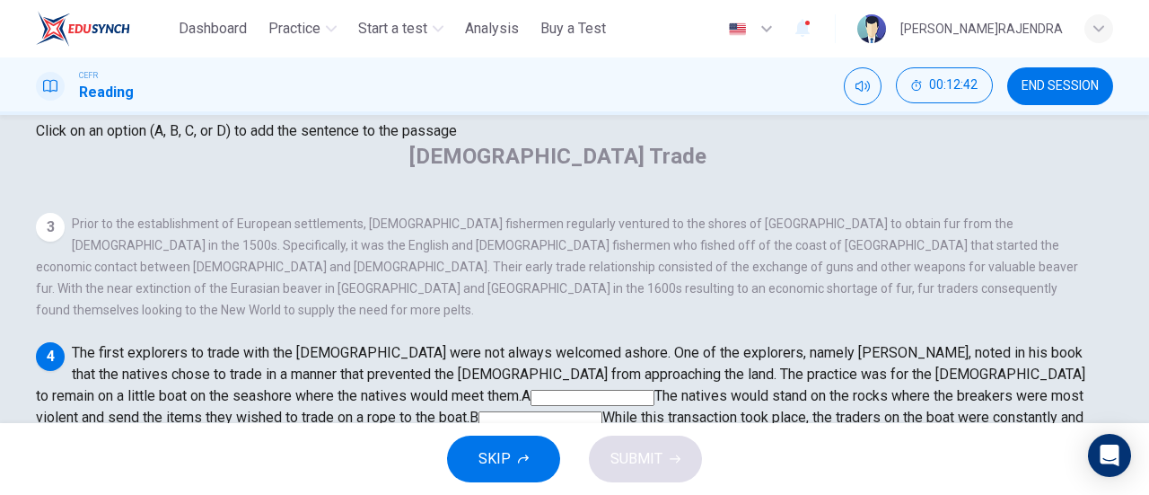
scroll to position [163, 0]
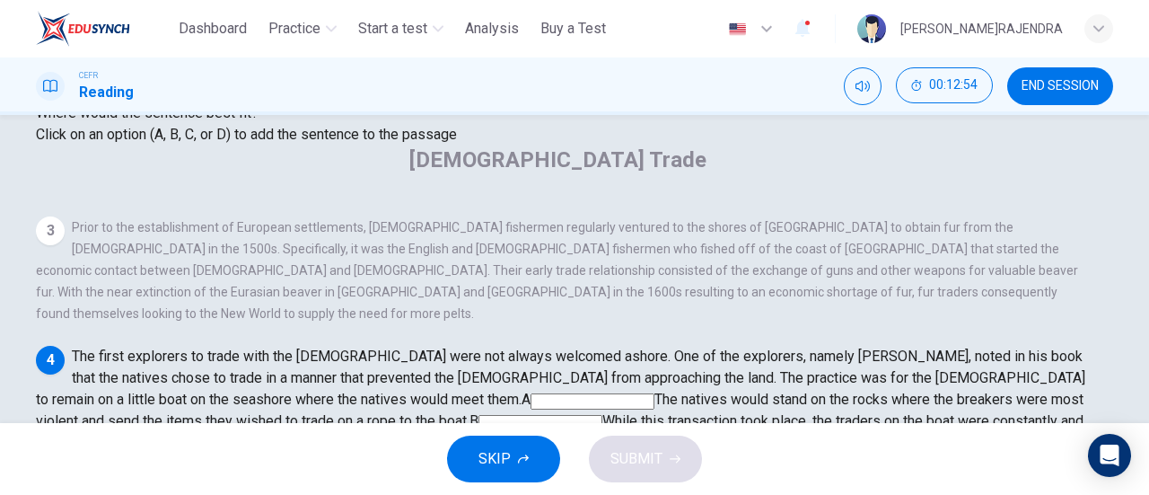
click at [498, 458] on input at bounding box center [436, 466] width 124 height 16
click at [664, 470] on button "SUBMIT" at bounding box center [645, 458] width 113 height 47
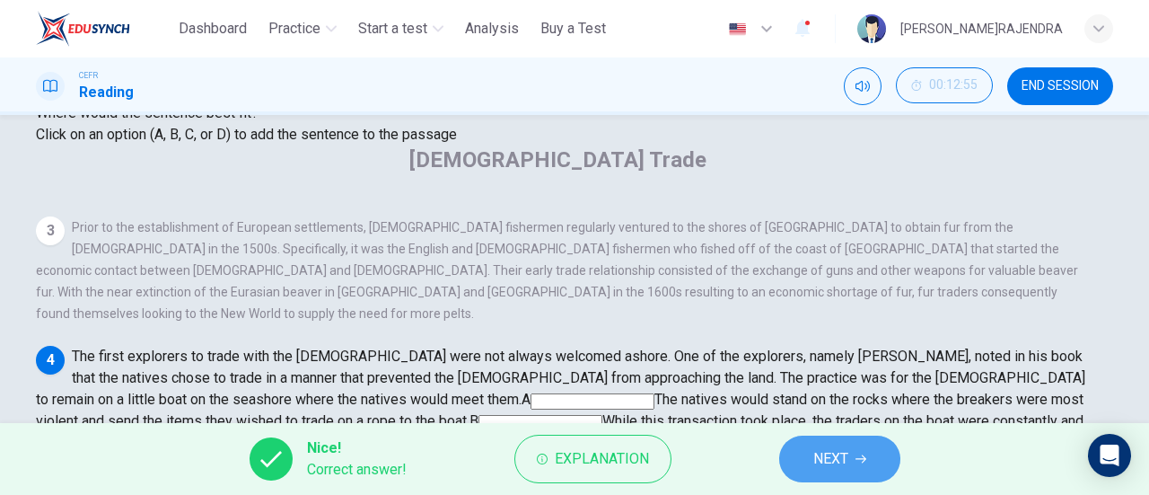
click at [813, 460] on span "NEXT" at bounding box center [830, 458] width 35 height 25
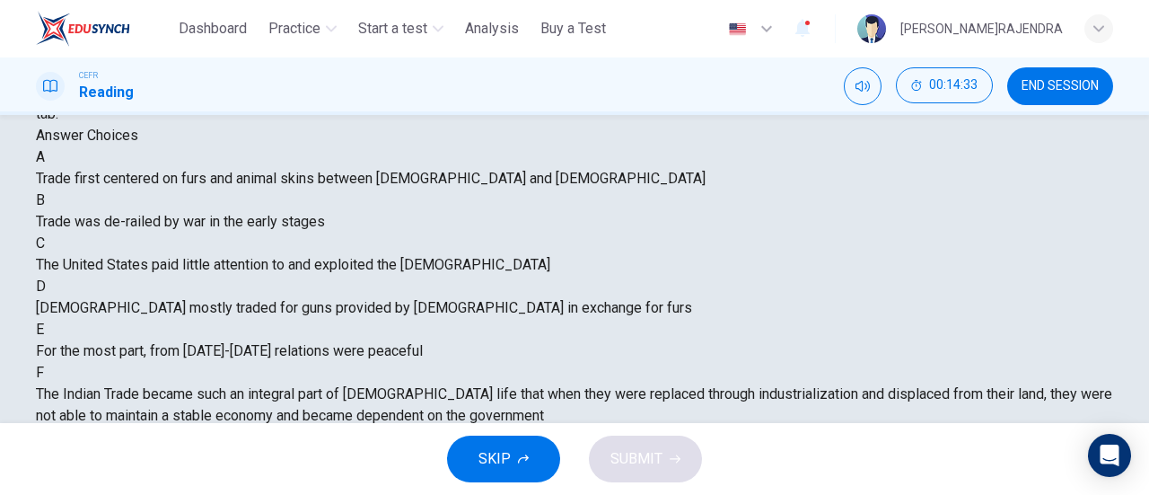
scroll to position [312, 0]
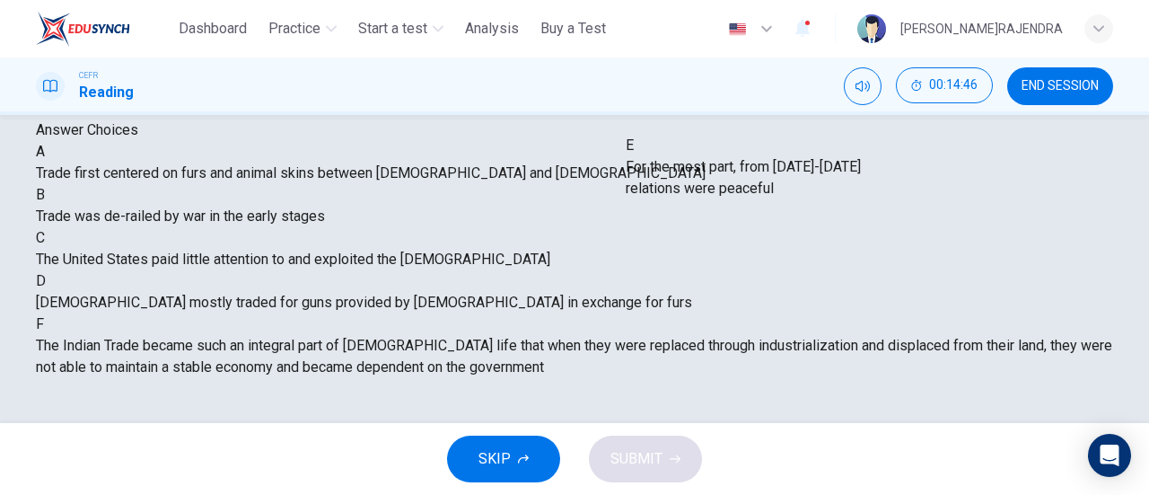
drag, startPoint x: 228, startPoint y: 305, endPoint x: 792, endPoint y: 177, distance: 578.2
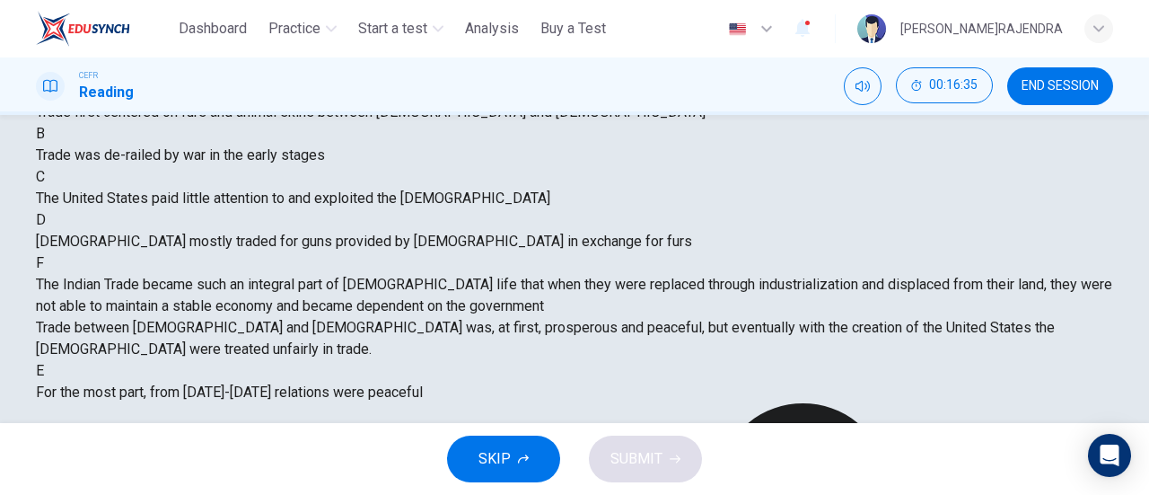
scroll to position [4, 0]
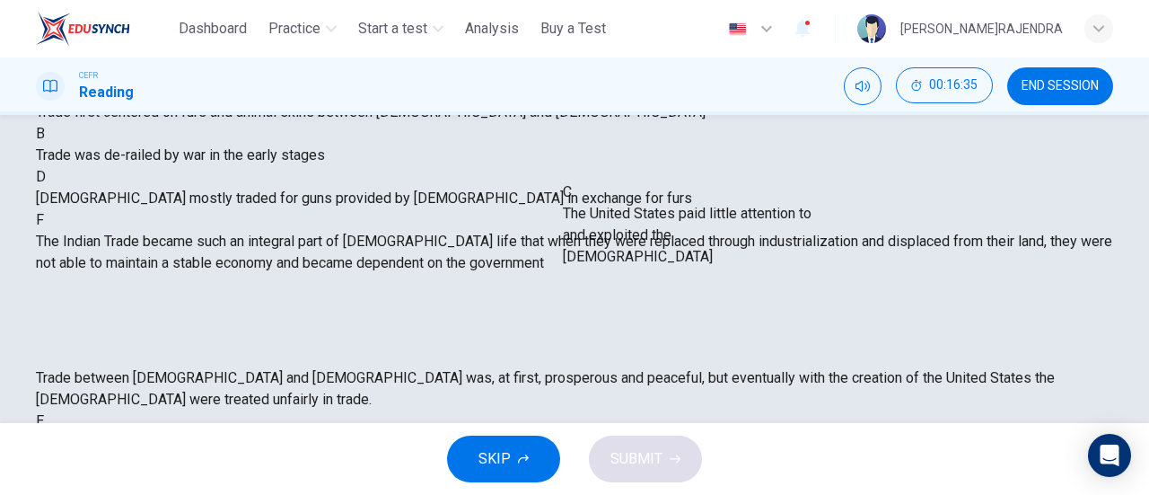
drag, startPoint x: 180, startPoint y: 351, endPoint x: 713, endPoint y: 244, distance: 543.9
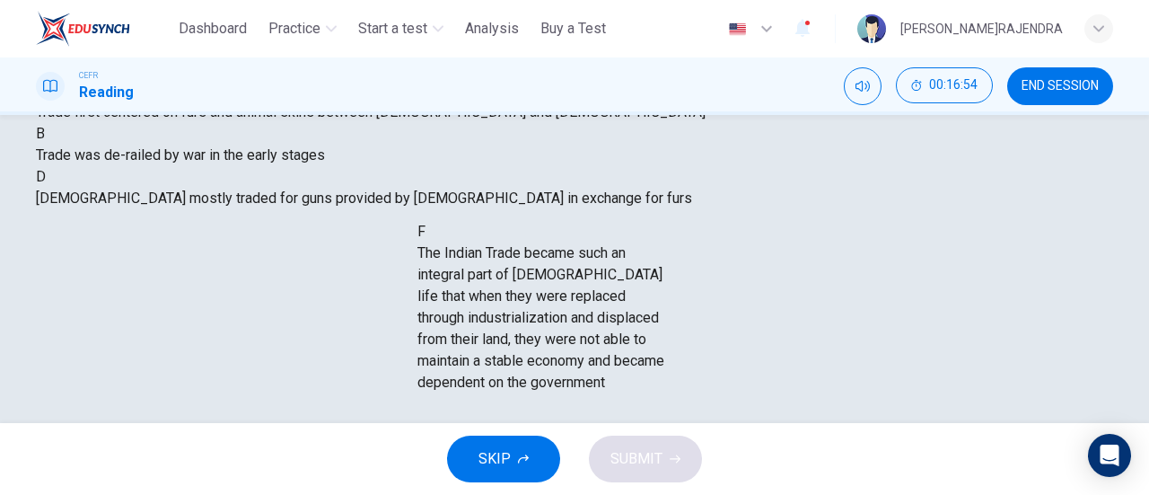
scroll to position [102, 0]
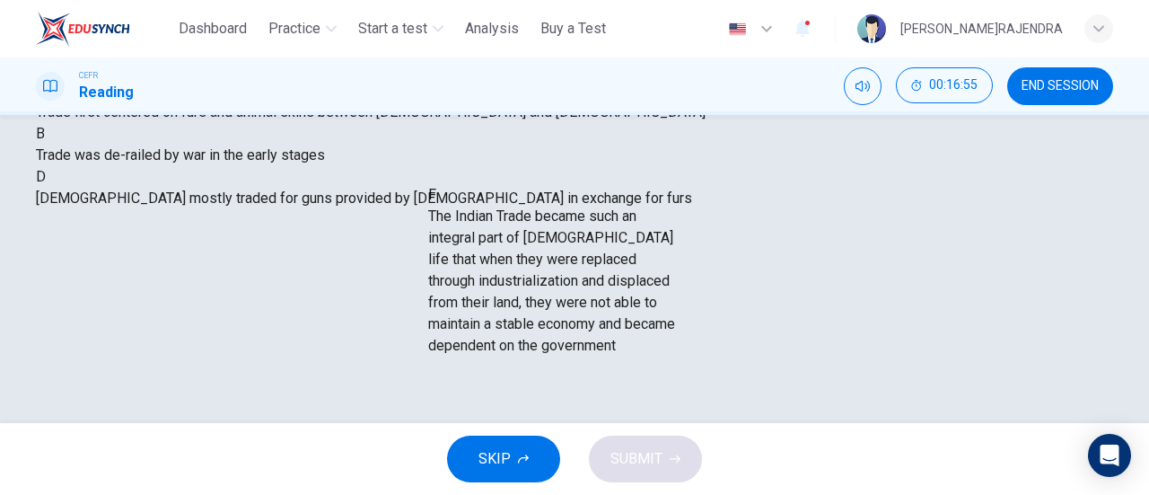
drag, startPoint x: 244, startPoint y: 258, endPoint x: 611, endPoint y: 297, distance: 368.4
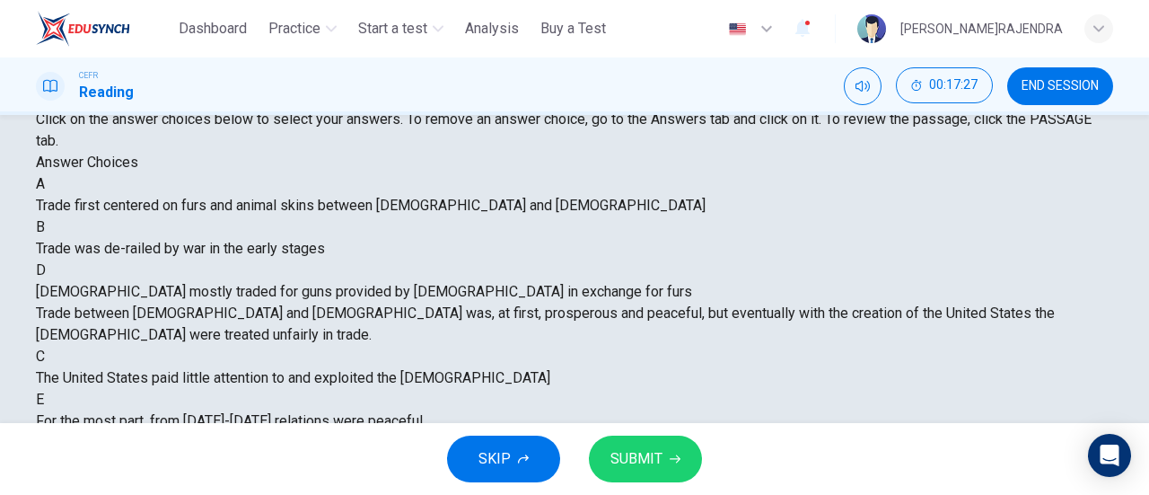
scroll to position [285, 0]
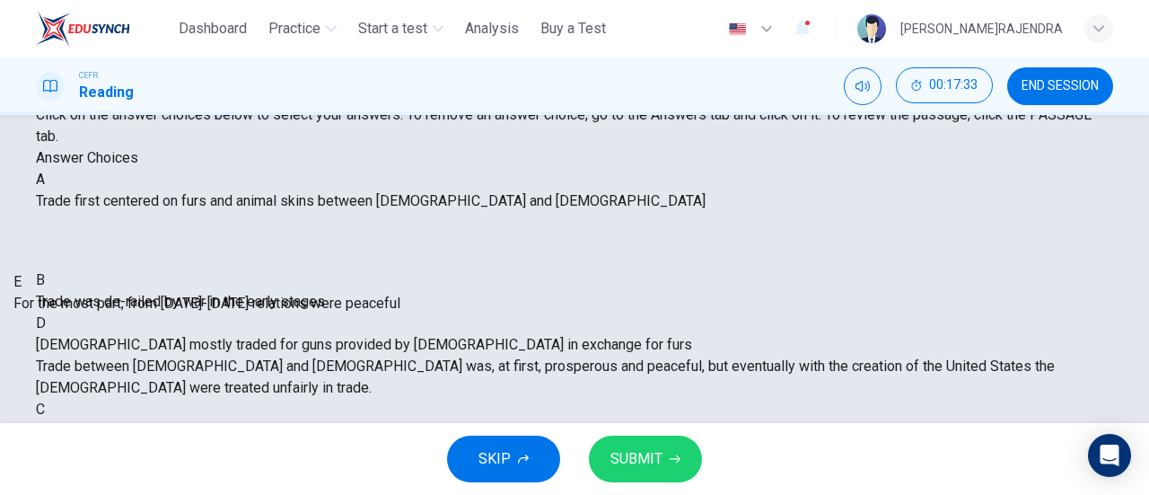
drag, startPoint x: 650, startPoint y: 317, endPoint x: 282, endPoint y: 308, distance: 368.2
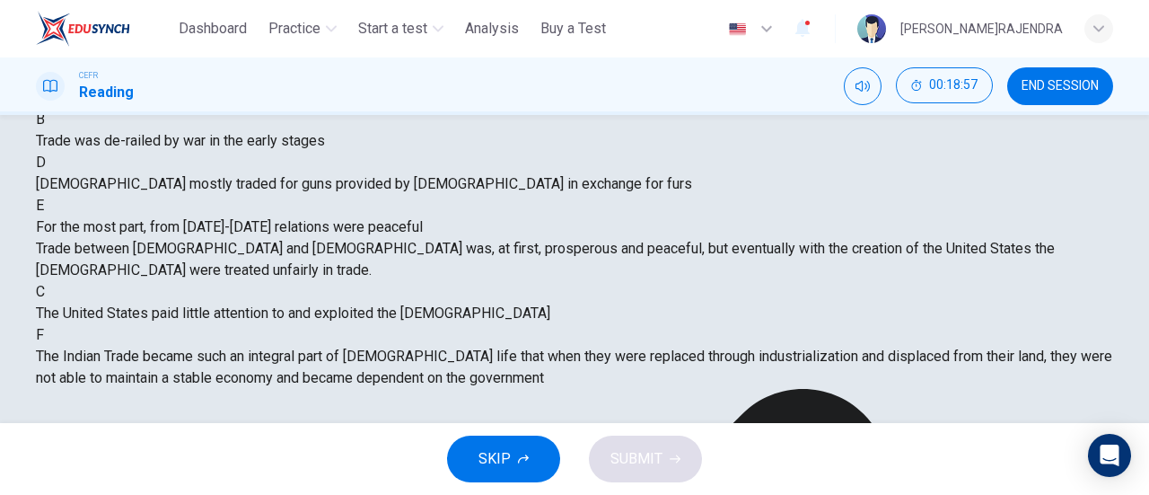
scroll to position [0, 0]
click at [249, 149] on span "Trade was de-railed by war in the early stages" at bounding box center [180, 140] width 289 height 17
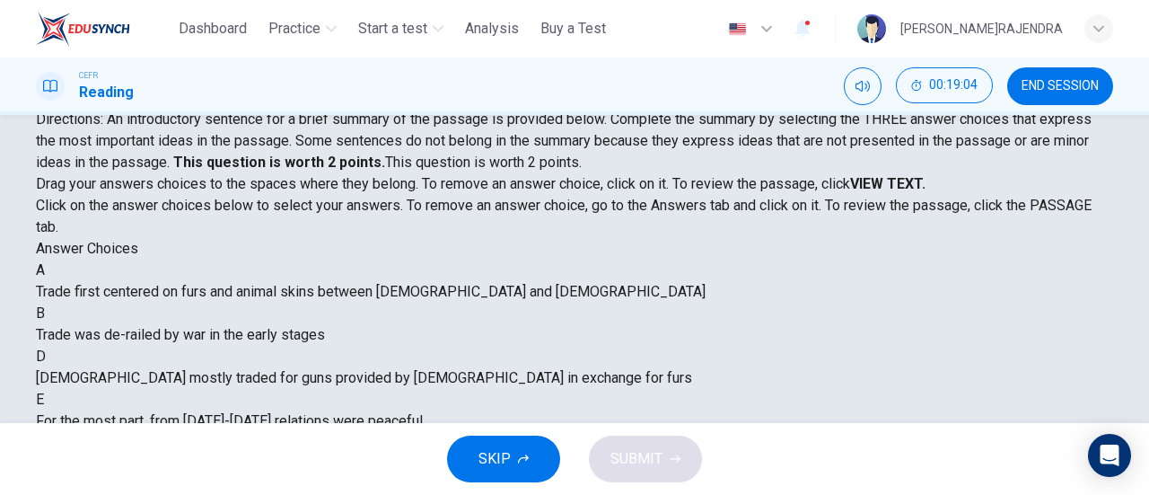
scroll to position [192, 0]
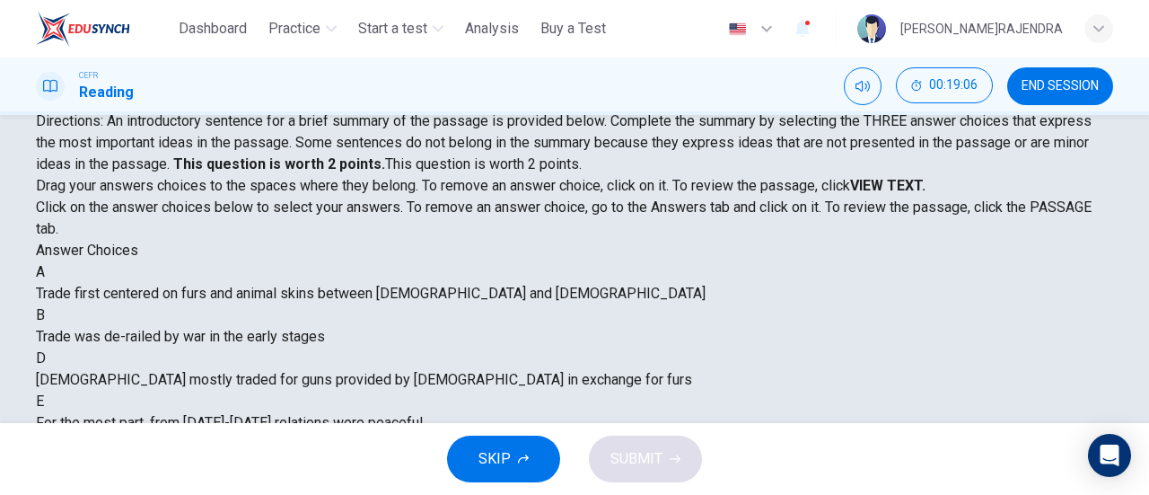
click at [193, 302] on span "Trade first centered on furs and animal skins between Native Americans and Euro…" at bounding box center [371, 293] width 670 height 17
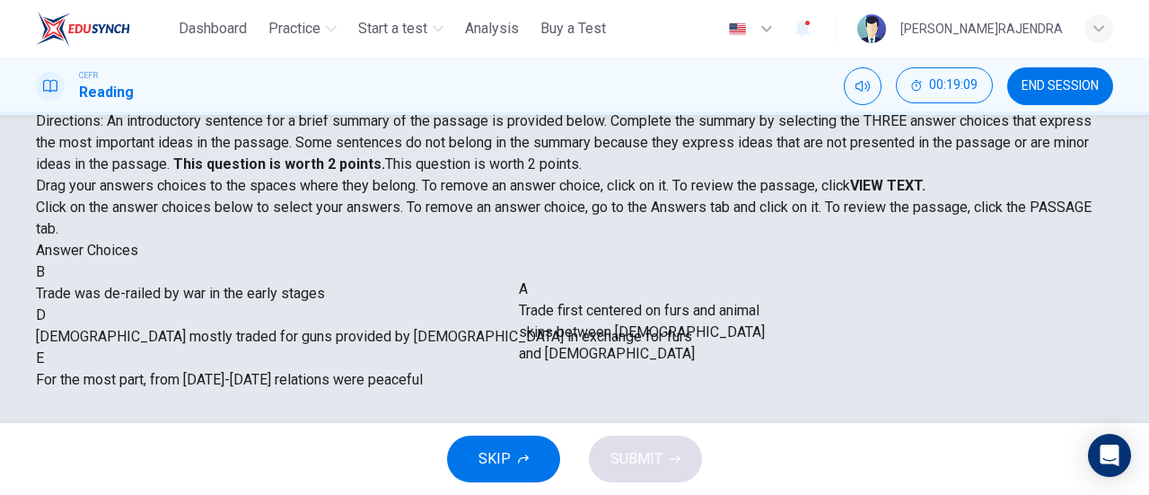
drag, startPoint x: 199, startPoint y: 322, endPoint x: 667, endPoint y: 337, distance: 468.0
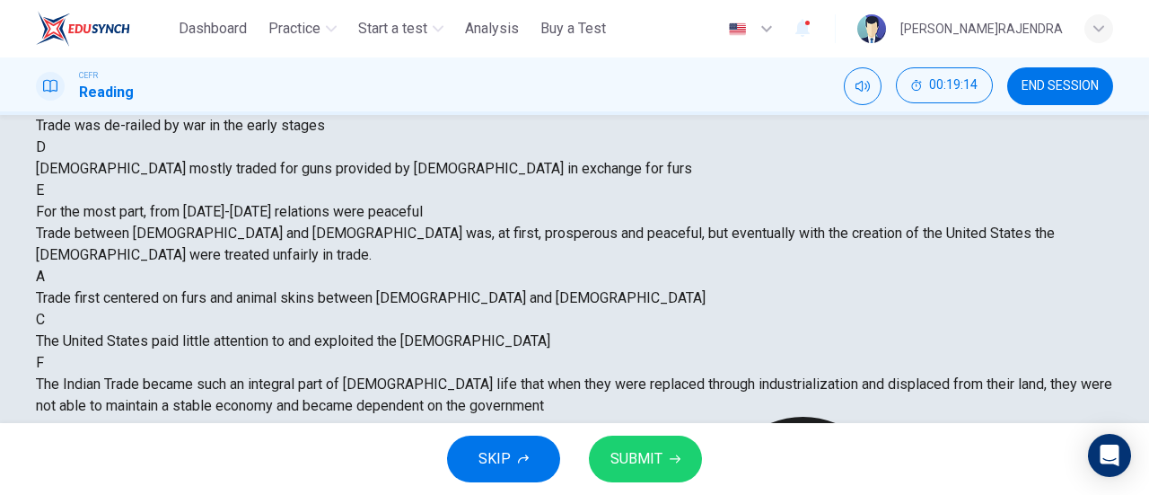
scroll to position [388, 0]
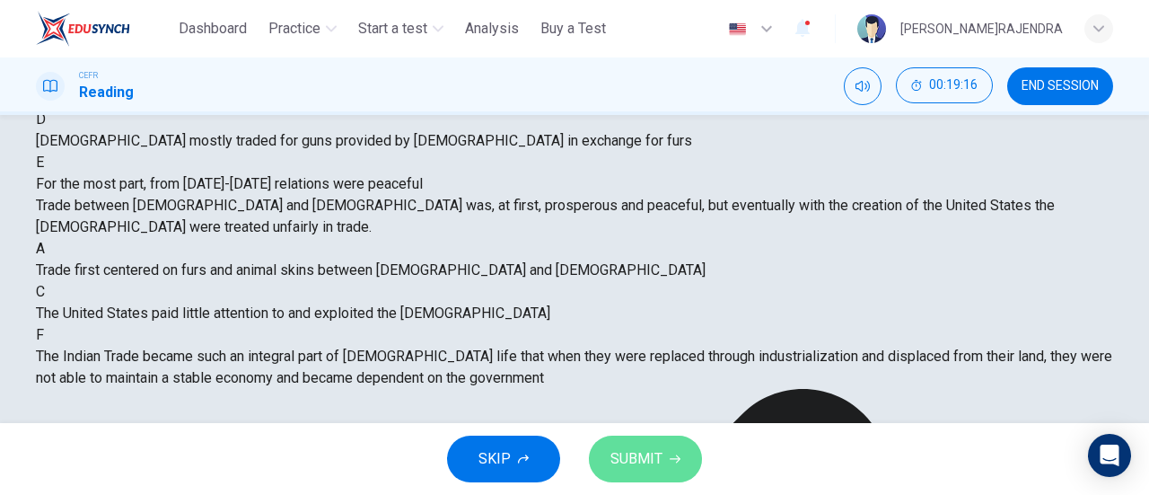
click at [641, 455] on span "SUBMIT" at bounding box center [637, 458] width 52 height 25
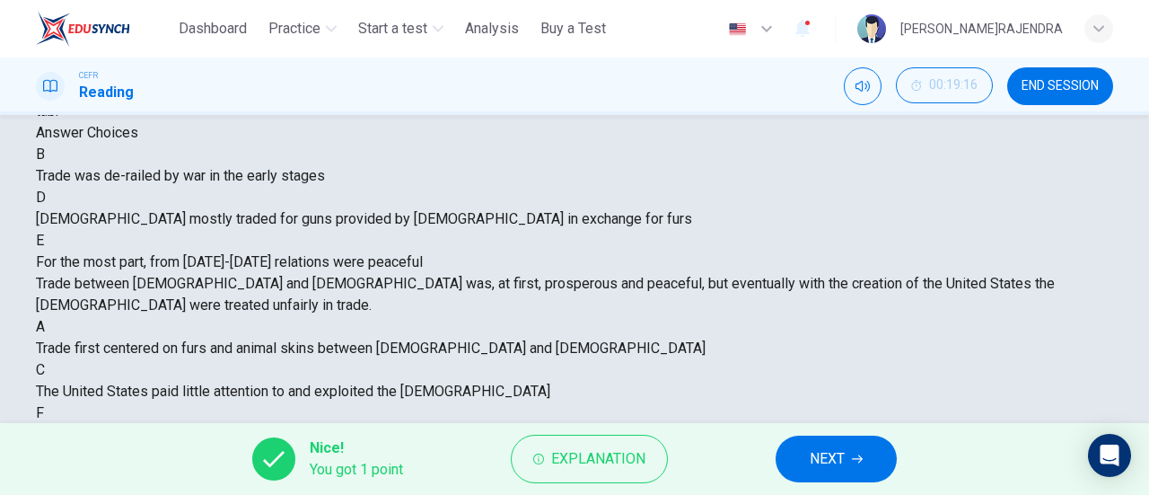
scroll to position [314, 0]
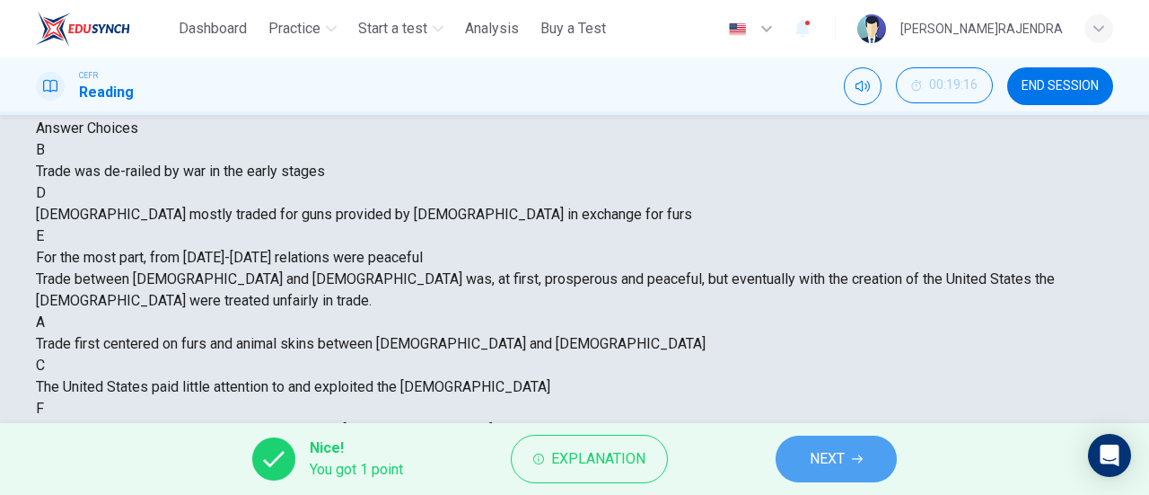
click at [824, 460] on span "NEXT" at bounding box center [827, 458] width 35 height 25
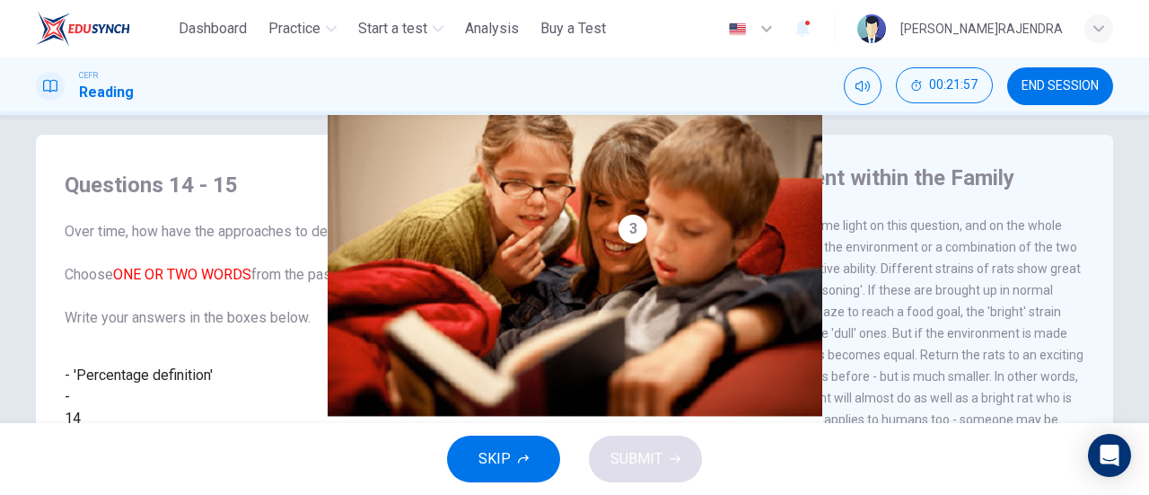
scroll to position [479, 0]
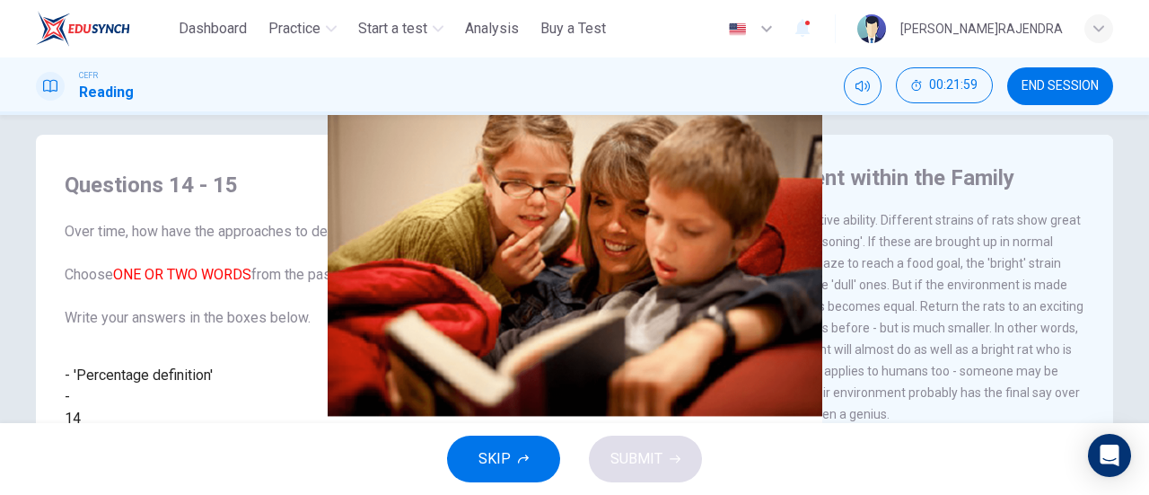
click at [188, 434] on input at bounding box center [127, 442] width 124 height 16
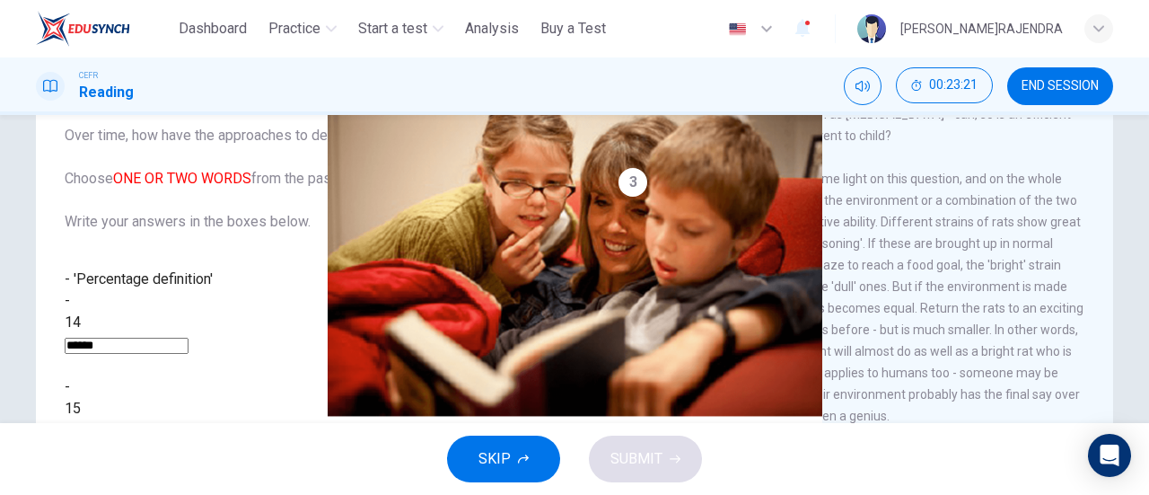
scroll to position [122, 0]
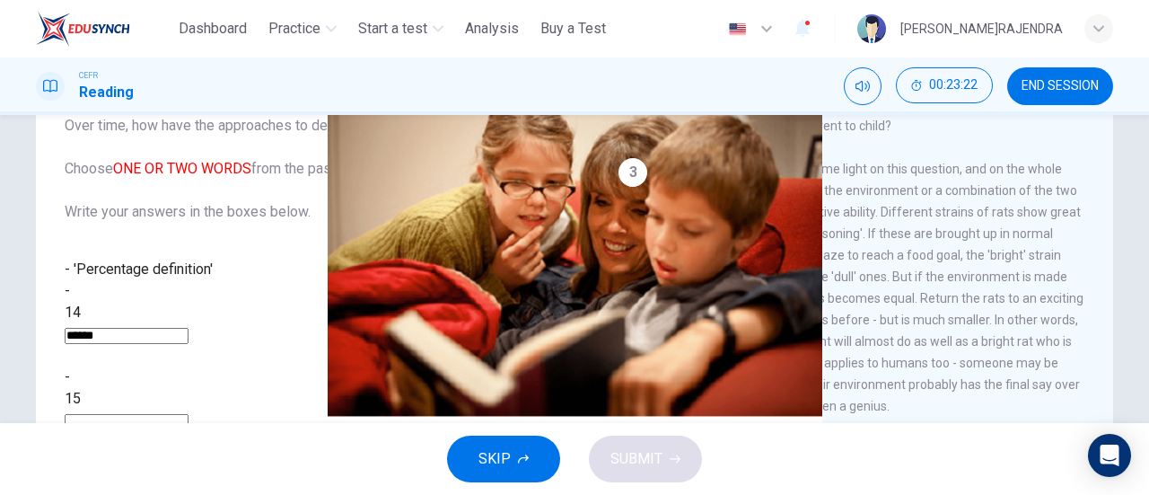
type input "******"
click at [189, 414] on input at bounding box center [127, 422] width 124 height 16
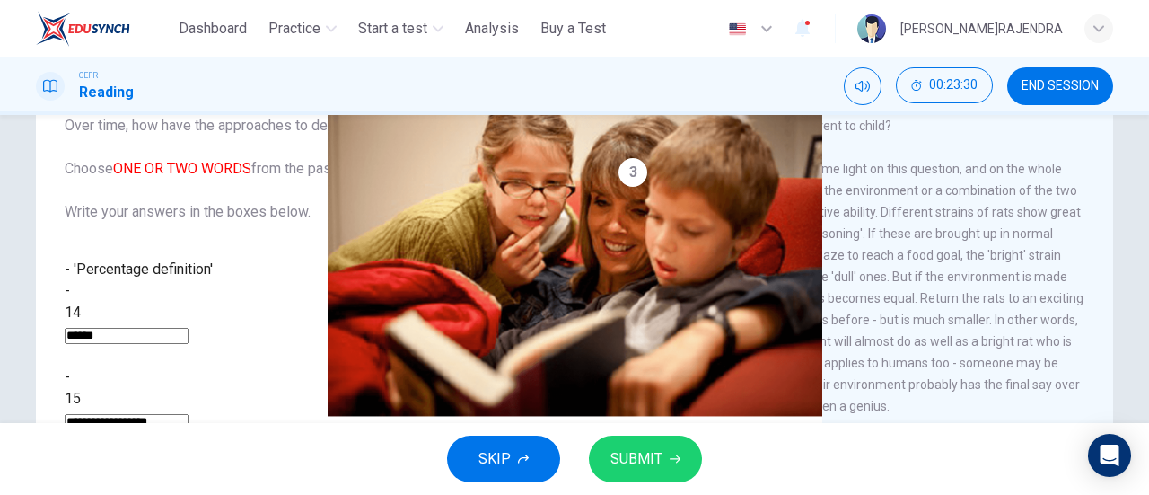
type input "**********"
click at [615, 455] on span "SUBMIT" at bounding box center [637, 458] width 52 height 25
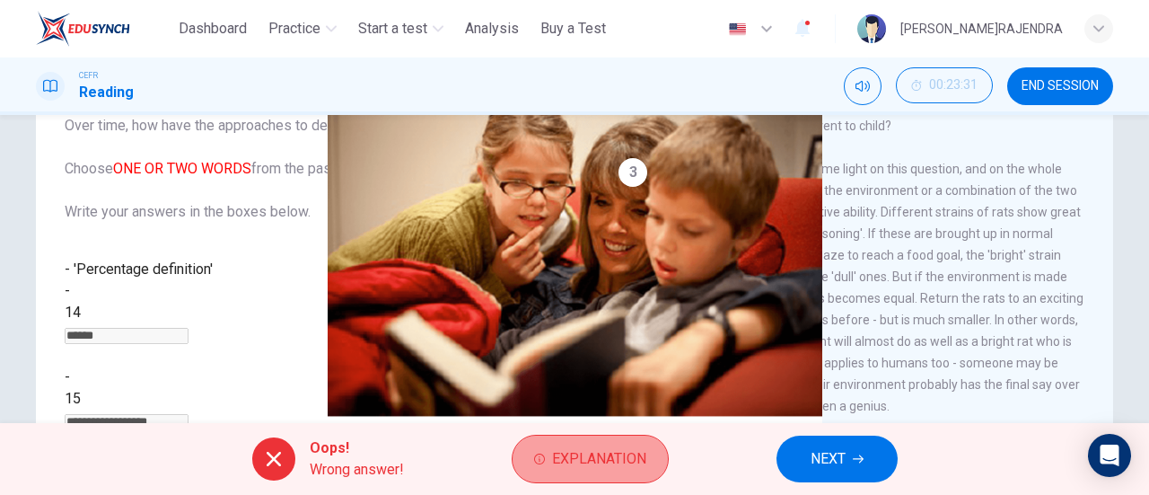
drag, startPoint x: 616, startPoint y: 457, endPoint x: 622, endPoint y: 473, distance: 17.3
click at [622, 473] on button "Explanation" at bounding box center [590, 459] width 157 height 48
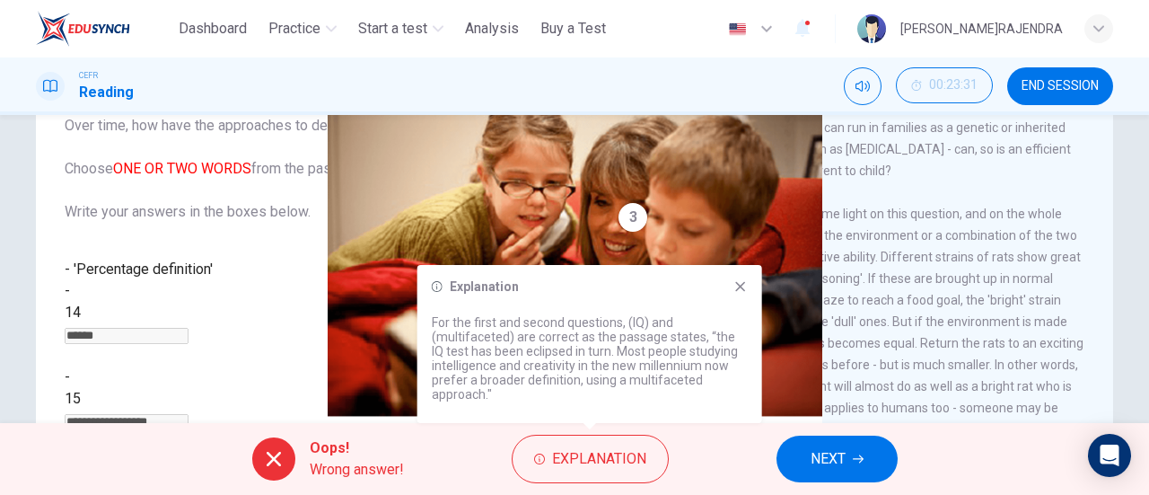
scroll to position [334, 0]
click at [741, 285] on icon at bounding box center [740, 287] width 10 height 10
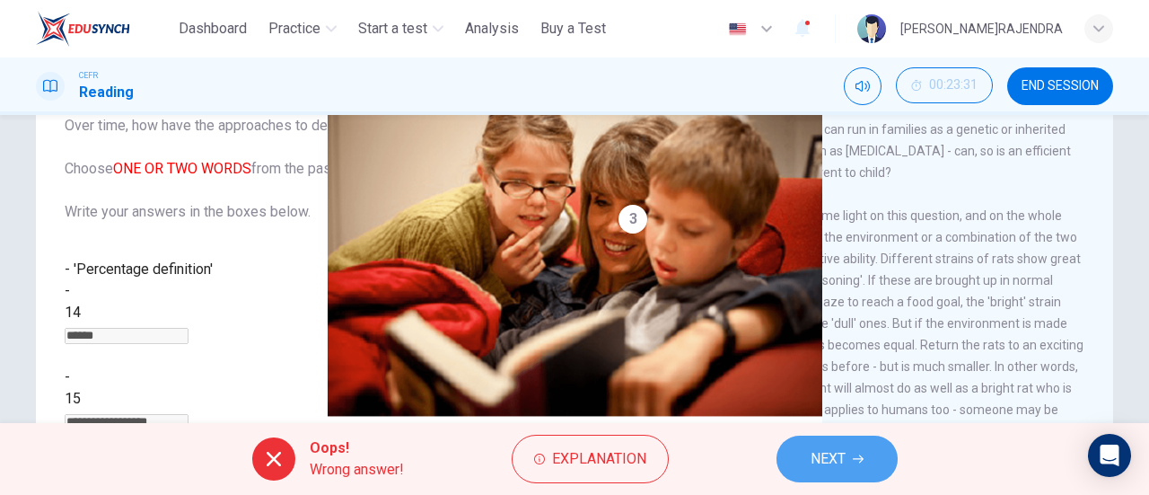
click at [839, 457] on span "NEXT" at bounding box center [828, 458] width 35 height 25
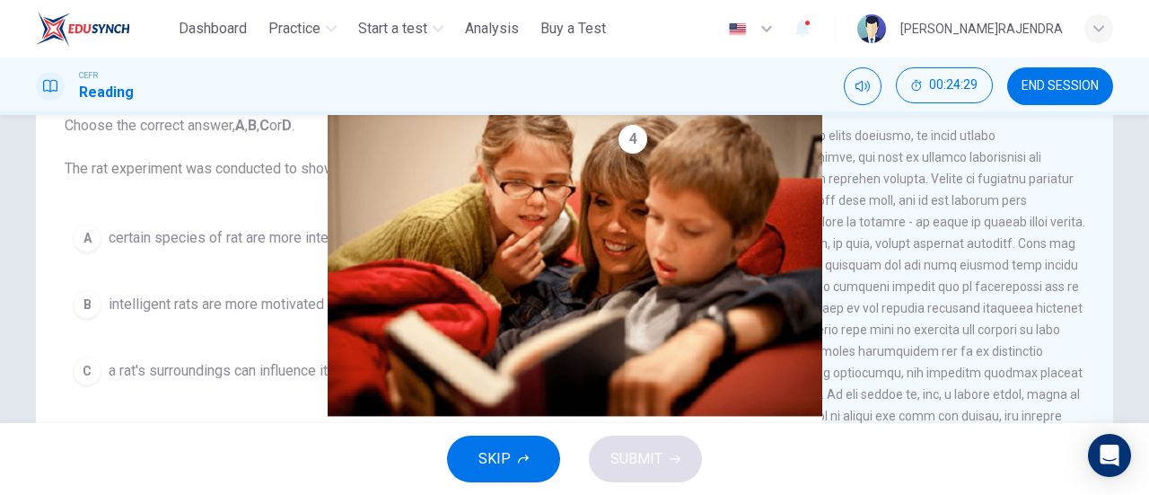
scroll to position [729, 0]
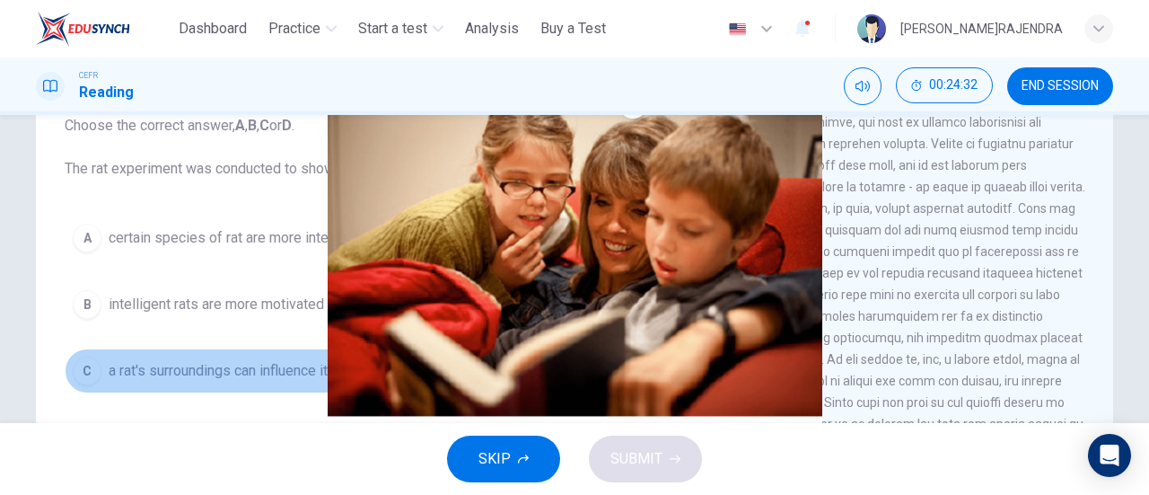
click at [88, 367] on div "C" at bounding box center [87, 370] width 29 height 29
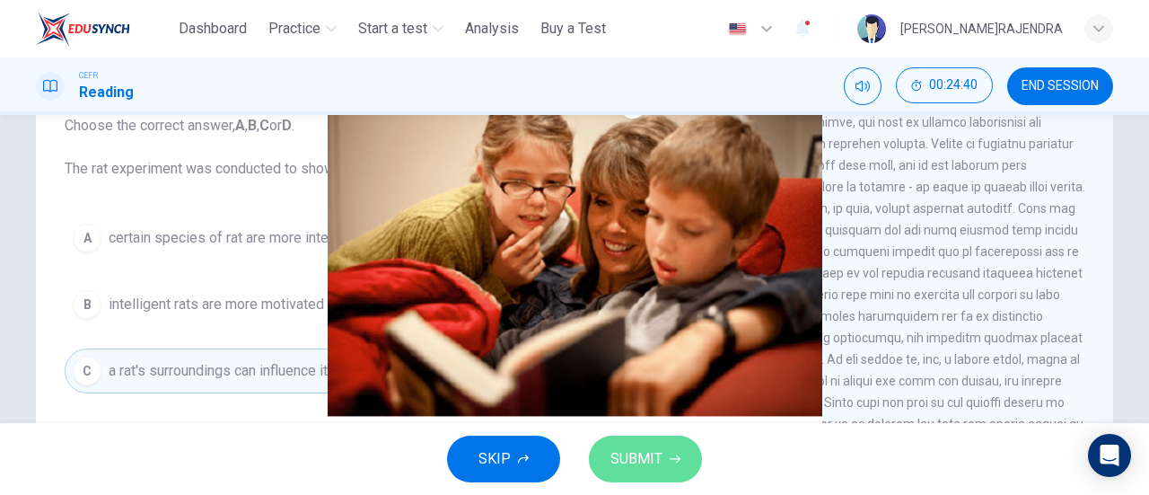
click at [628, 460] on span "SUBMIT" at bounding box center [637, 458] width 52 height 25
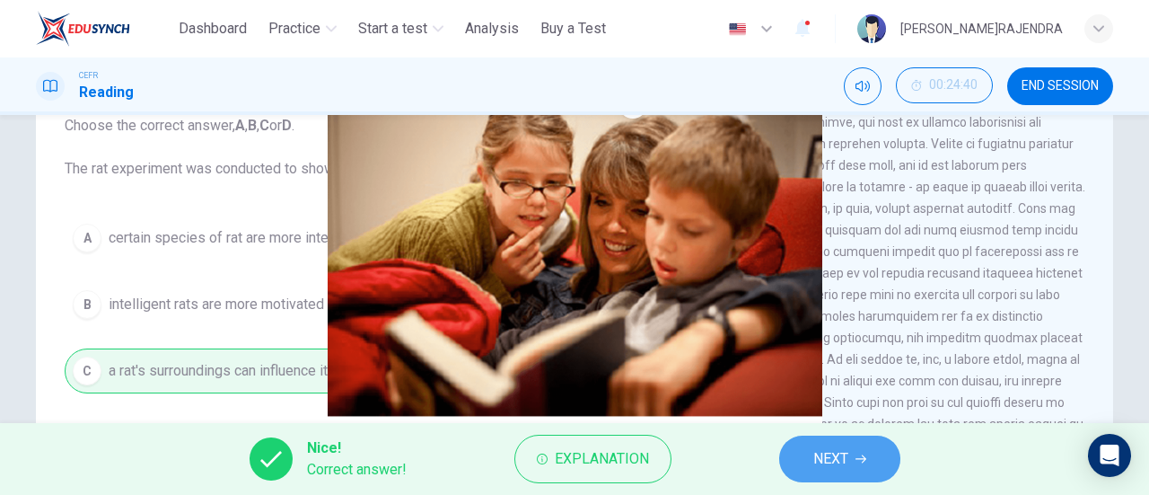
click at [846, 459] on span "NEXT" at bounding box center [830, 458] width 35 height 25
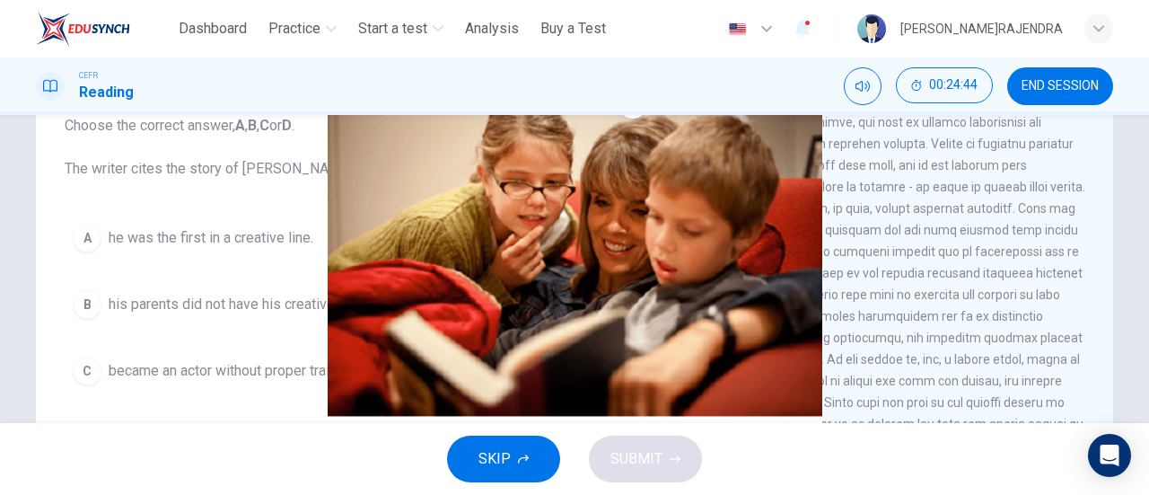
drag, startPoint x: 1104, startPoint y: 294, endPoint x: 1104, endPoint y: 353, distance: 59.3
click at [1104, 353] on div "Nurturing Talent within the Family CLICK TO ZOOM Click to Zoom 1 What do we mea…" at bounding box center [851, 355] width 524 height 653
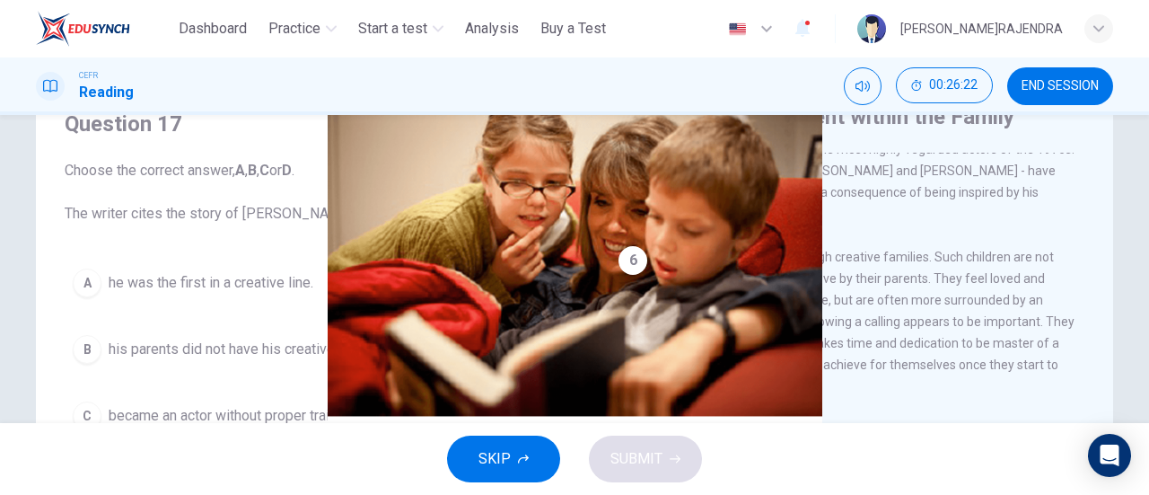
scroll to position [1224, 0]
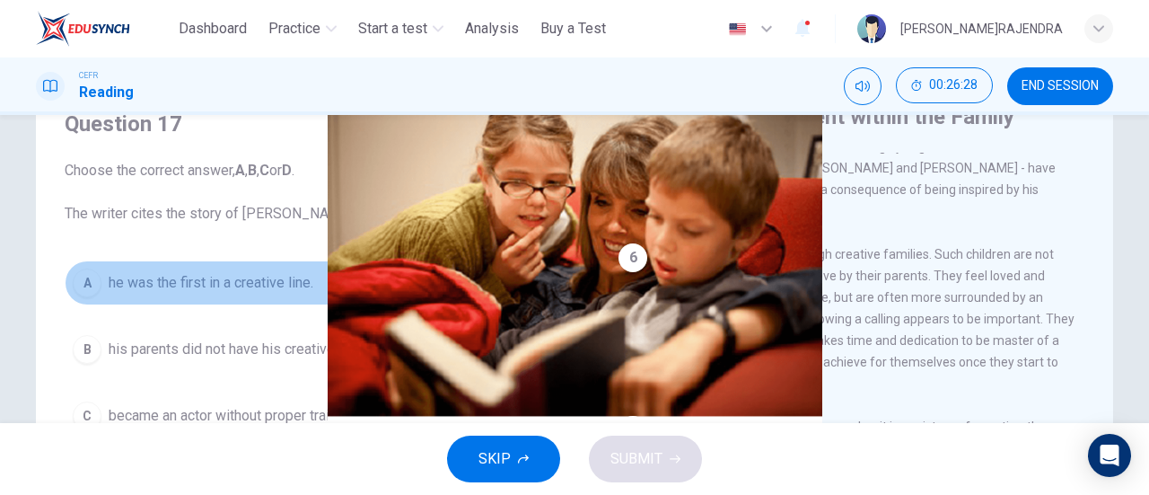
click at [95, 275] on div "A" at bounding box center [87, 282] width 29 height 29
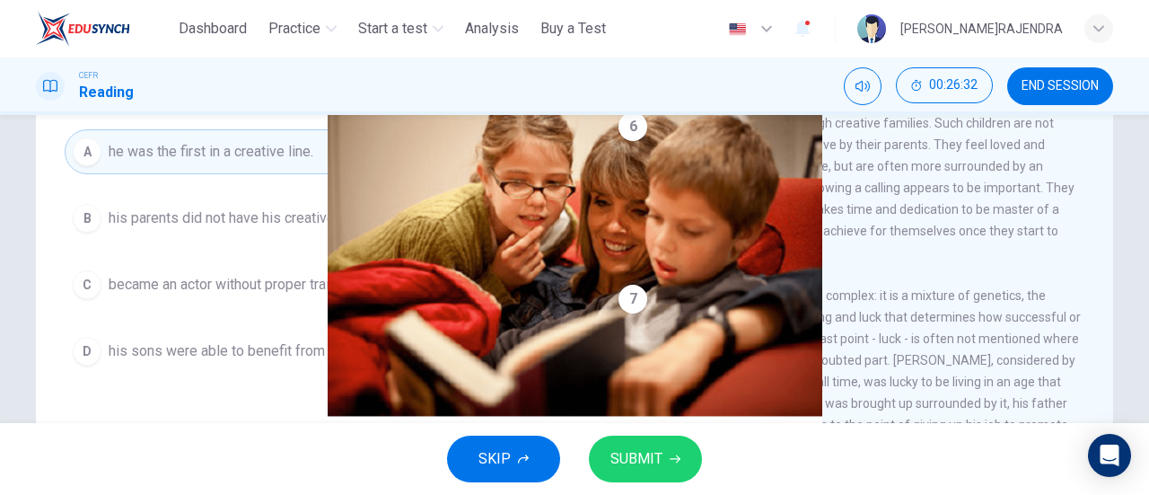
scroll to position [210, 0]
click at [645, 465] on span "SUBMIT" at bounding box center [637, 458] width 52 height 25
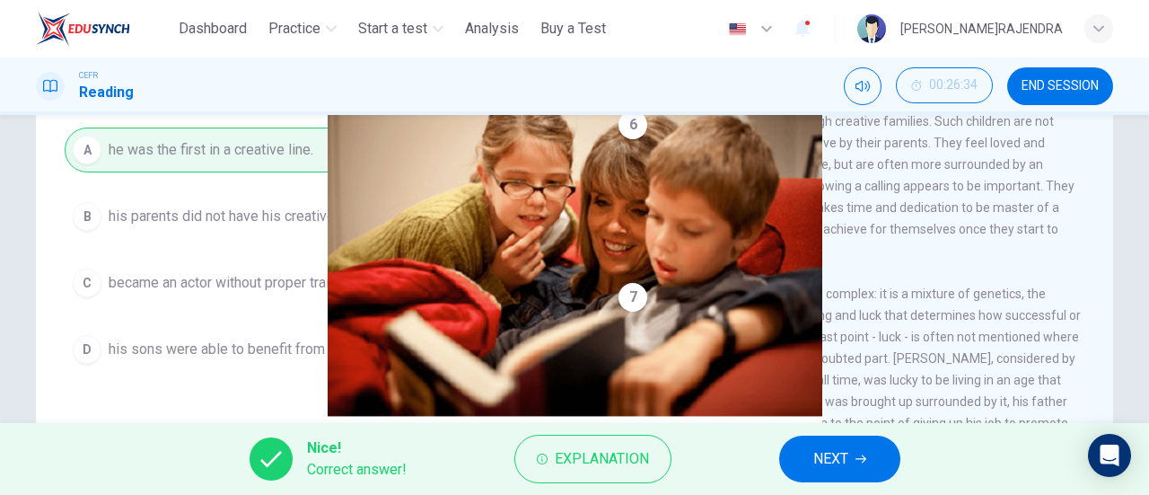
click at [836, 452] on span "NEXT" at bounding box center [830, 458] width 35 height 25
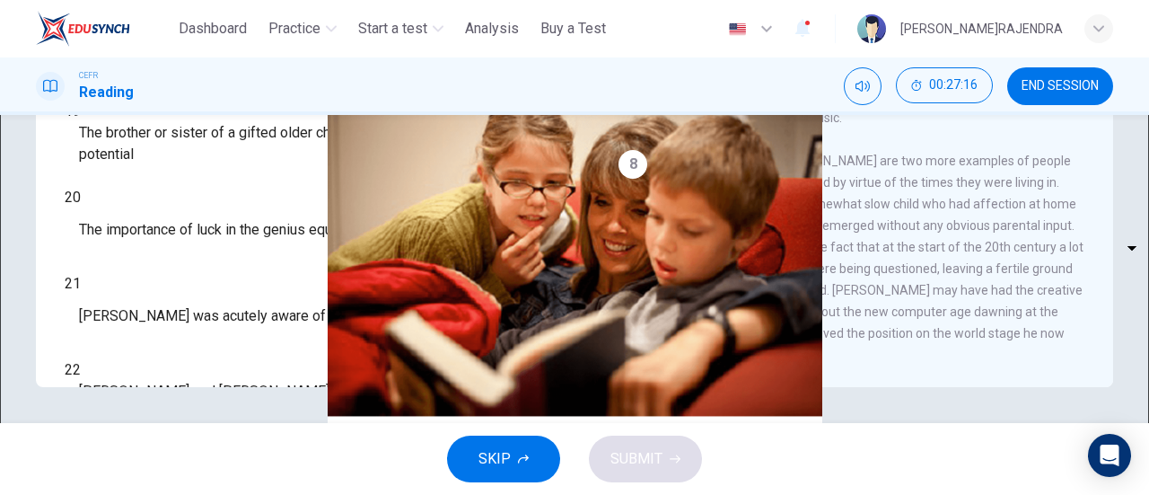
scroll to position [1799, 0]
click at [197, 314] on body "This site uses cookies, as explained in our Privacy Policy . If you agree to th…" at bounding box center [574, 247] width 1149 height 495
type input "**"
click at [189, 218] on body "This site uses cookies, as explained in our Privacy Policy . If you agree to th…" at bounding box center [574, 247] width 1149 height 495
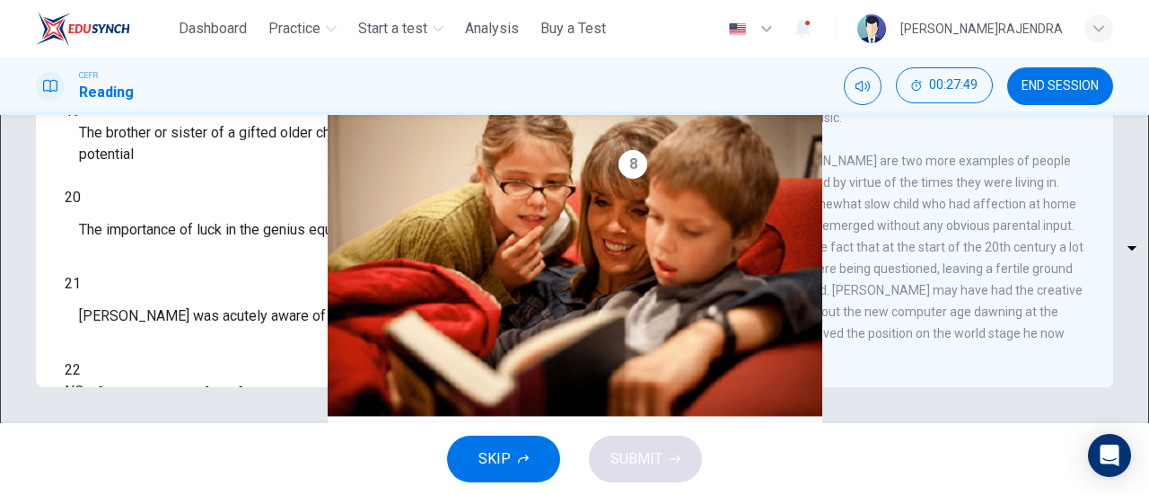
type input "***"
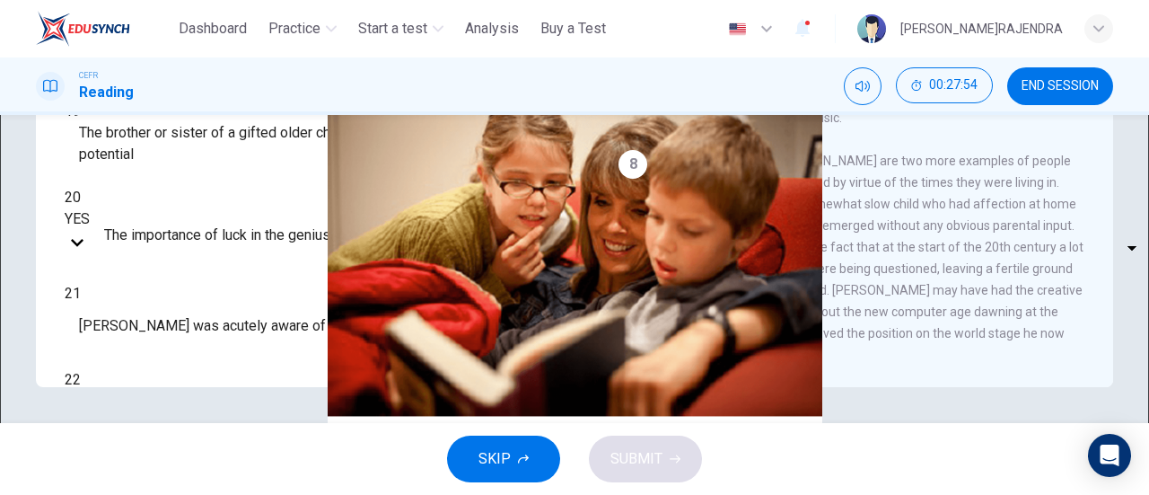
drag, startPoint x: 1104, startPoint y: 283, endPoint x: 1090, endPoint y: 280, distance: 14.6
click at [1096, 224] on div "Nurturing Talent within the Family CLICK TO ZOOM Click to Zoom 1 What do we mea…" at bounding box center [851, 89] width 524 height 653
click at [192, 266] on body "This site uses cookies, as explained in our Privacy Policy . If you agree to th…" at bounding box center [574, 247] width 1149 height 495
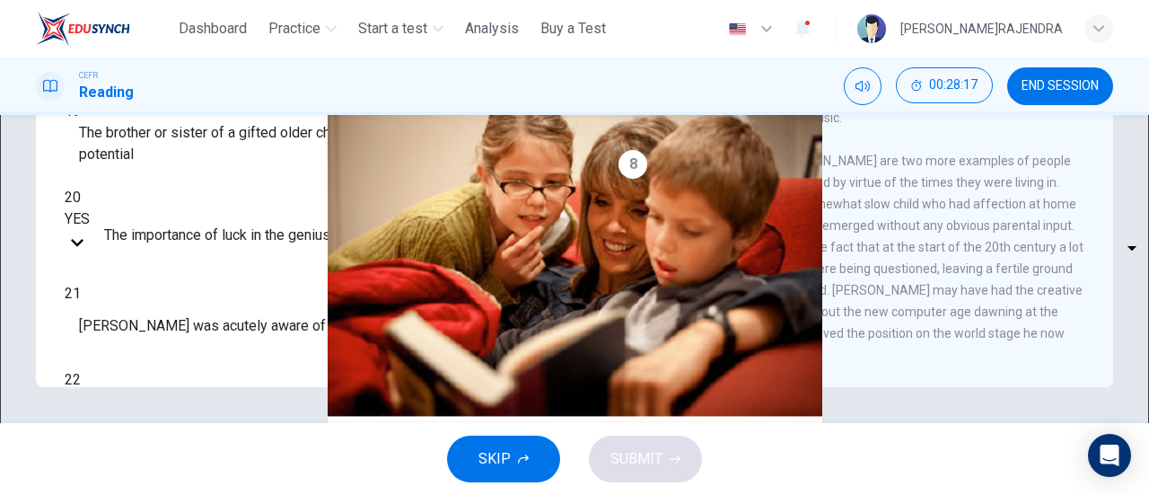
type input "**"
drag, startPoint x: 1104, startPoint y: 276, endPoint x: 1096, endPoint y: 263, distance: 14.9
click at [1096, 263] on div "Nurturing Talent within the Family CLICK TO ZOOM Click to Zoom 1 What do we mea…" at bounding box center [851, 89] width 524 height 653
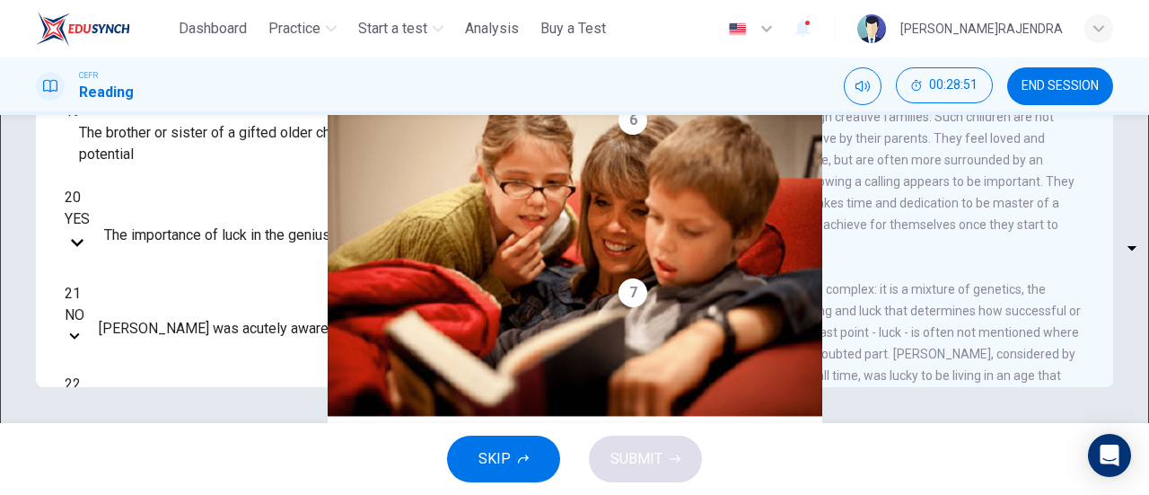
scroll to position [1029, 0]
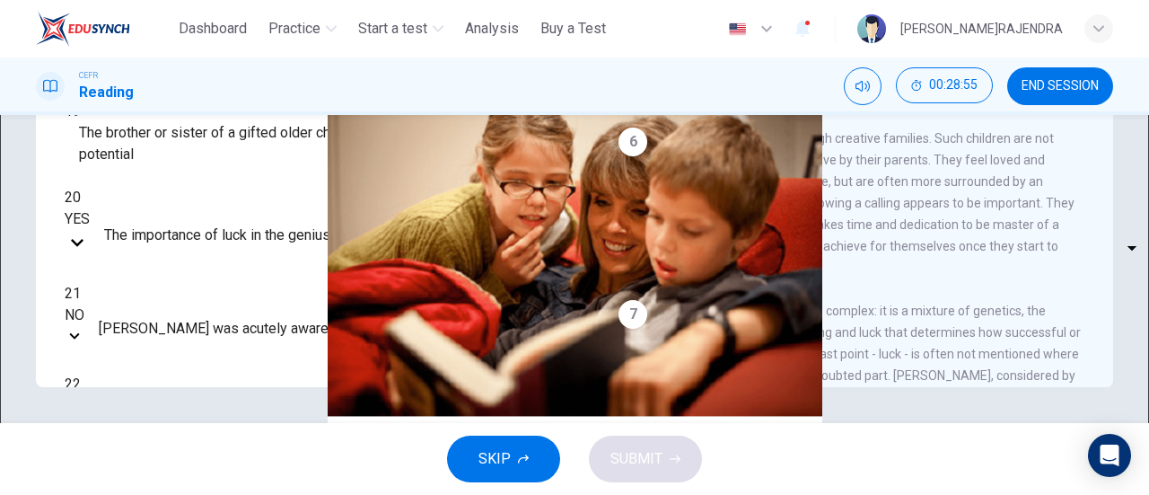
click at [192, 163] on body "This site uses cookies, as explained in our Privacy Policy . If you agree to th…" at bounding box center [574, 247] width 1149 height 495
type input "*********"
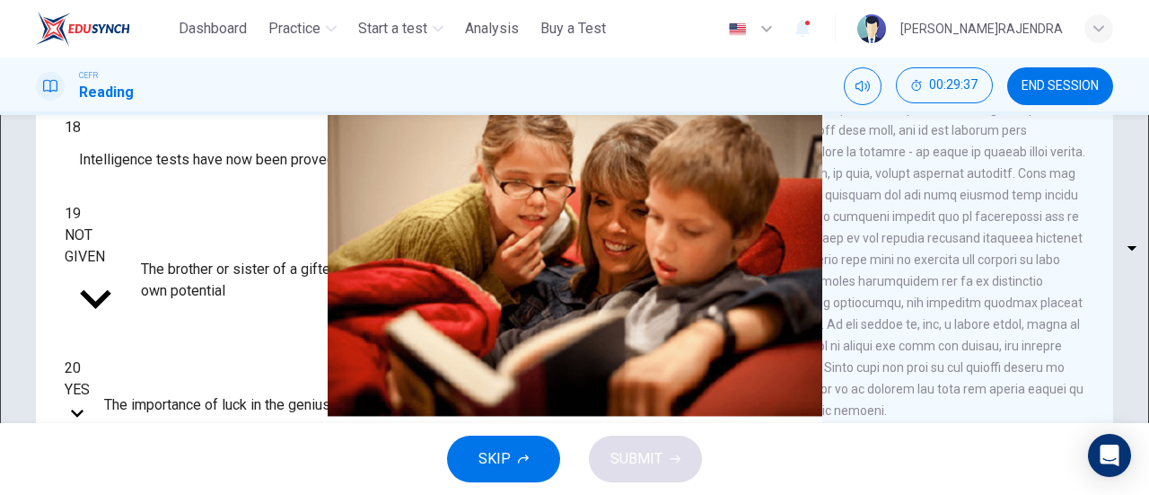
scroll to position [293, 0]
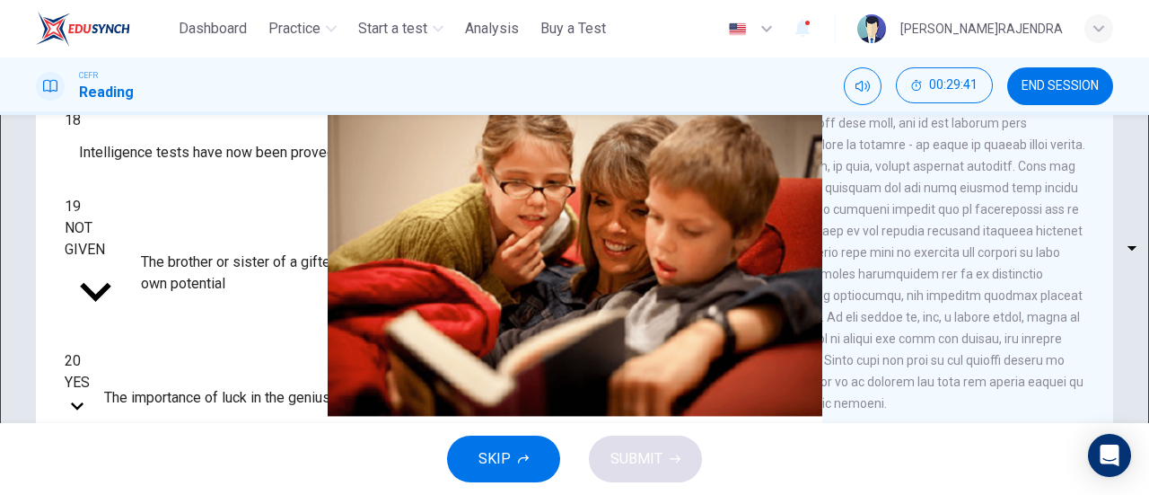
click at [188, 203] on body "This site uses cookies, as explained in our Privacy Policy . If you agree to th…" at bounding box center [574, 247] width 1149 height 495
type input "***"
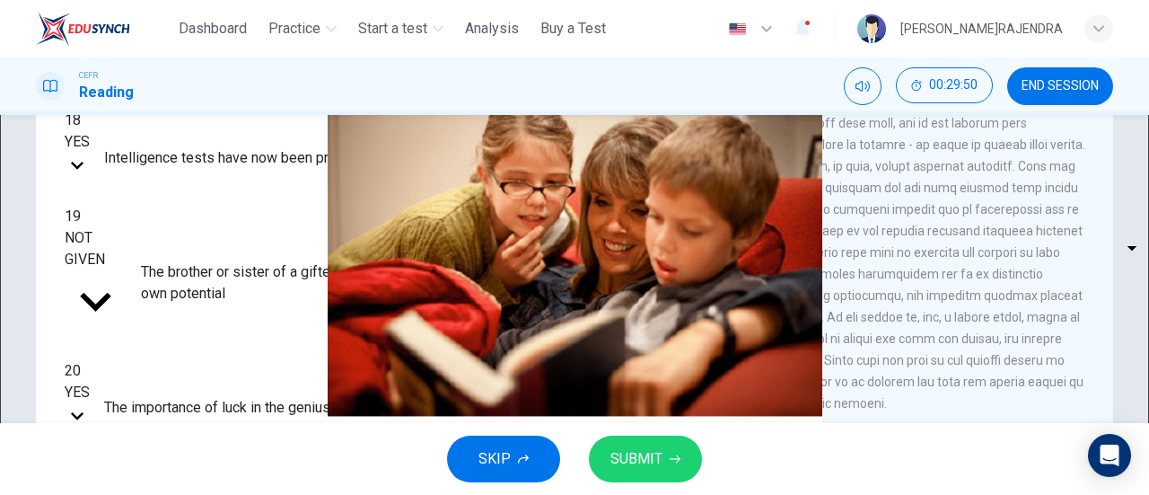
scroll to position [388, 0]
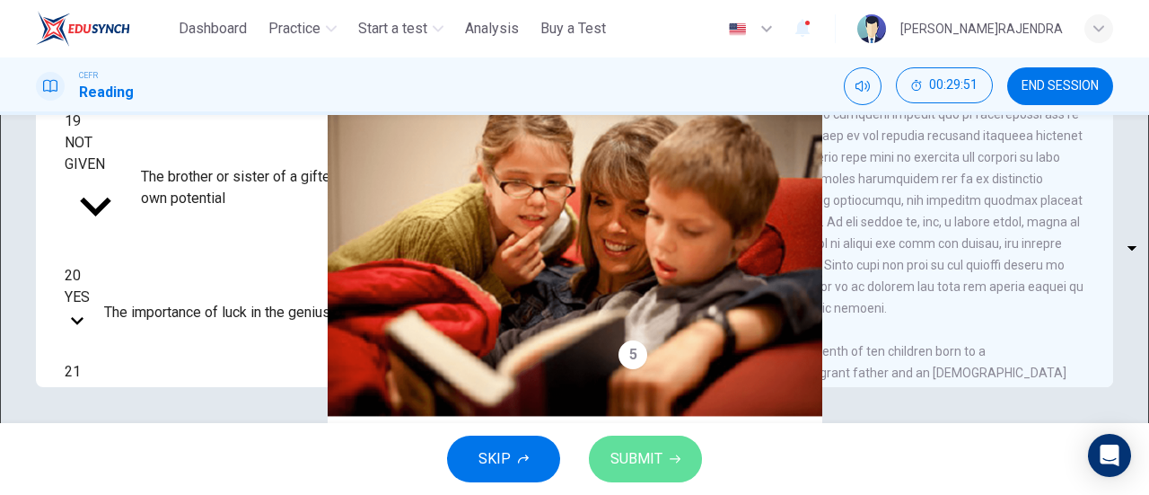
click at [647, 452] on span "SUBMIT" at bounding box center [637, 458] width 52 height 25
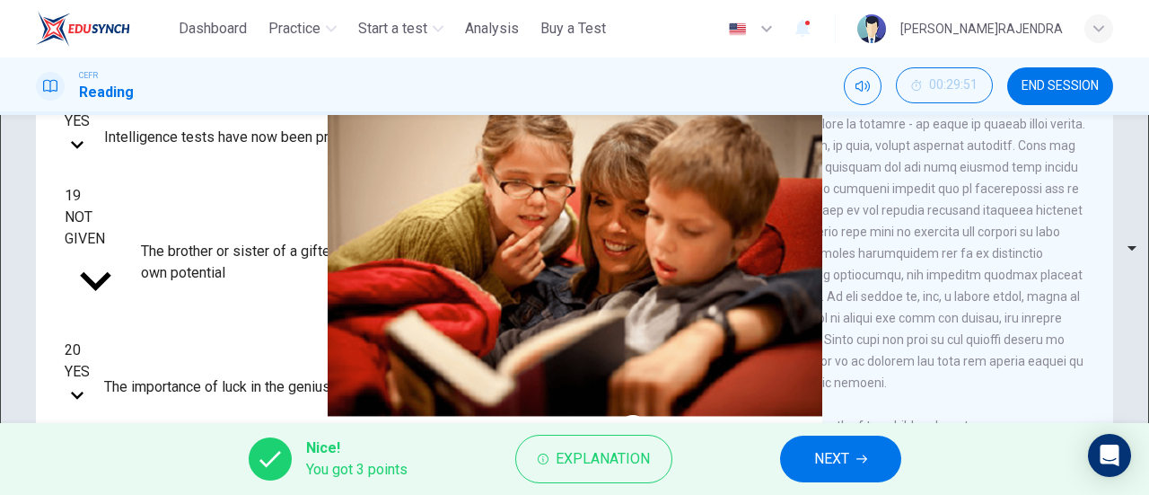
scroll to position [350, 0]
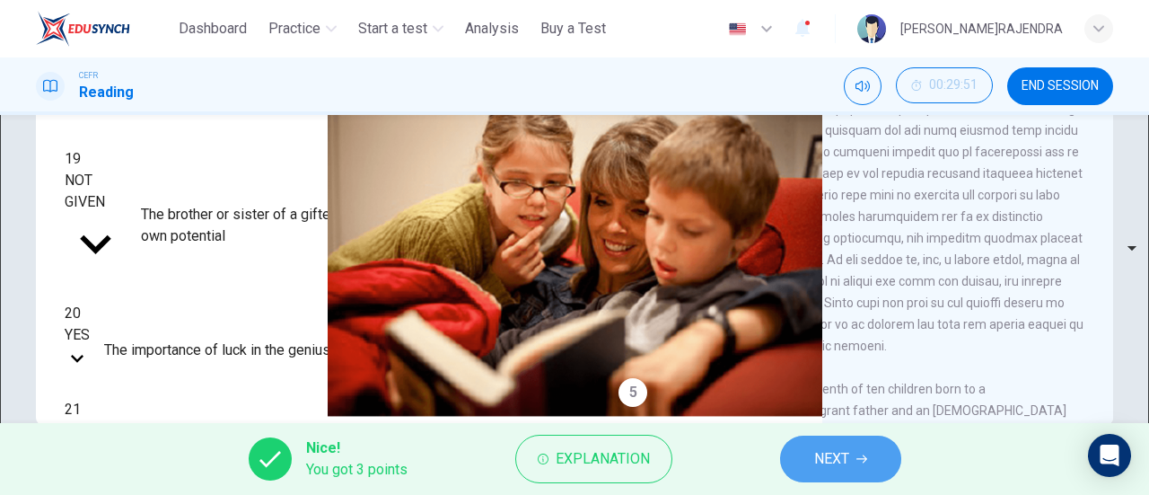
click at [820, 450] on span "NEXT" at bounding box center [831, 458] width 35 height 25
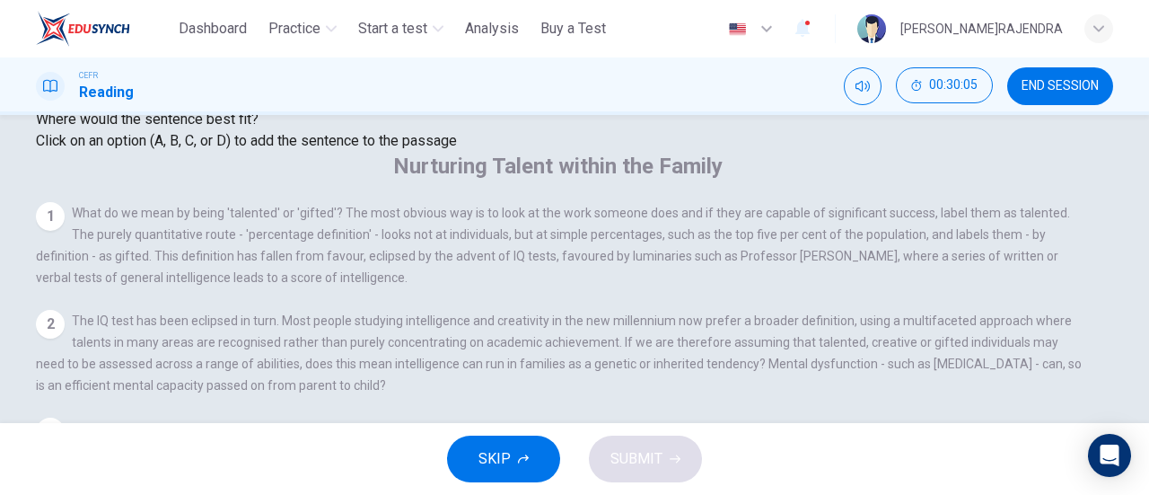
scroll to position [160, 0]
drag, startPoint x: 343, startPoint y: 270, endPoint x: 397, endPoint y: 245, distance: 59.4
click at [262, 125] on span "Where would the sentence best fit?" at bounding box center [149, 116] width 226 height 17
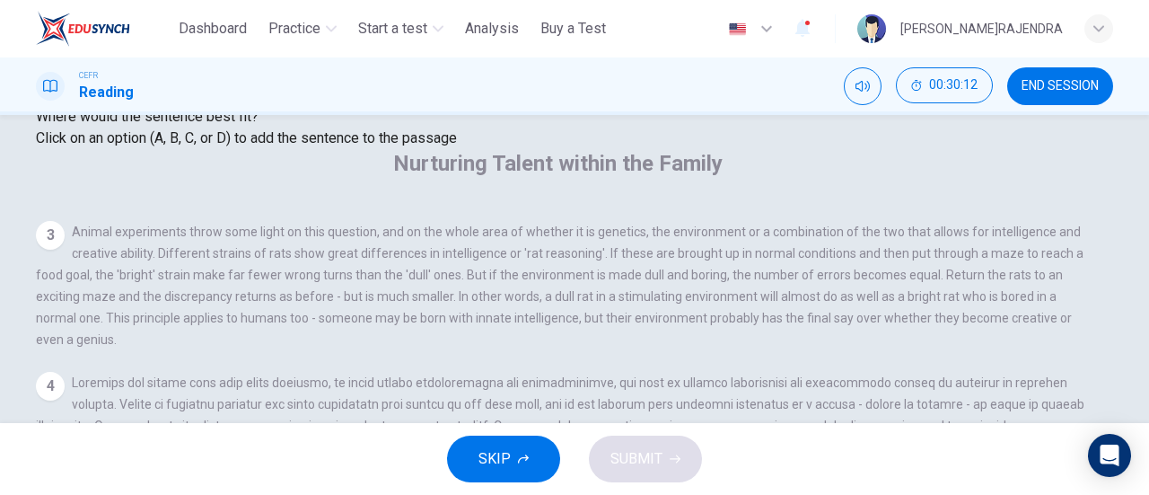
scroll to position [57, 0]
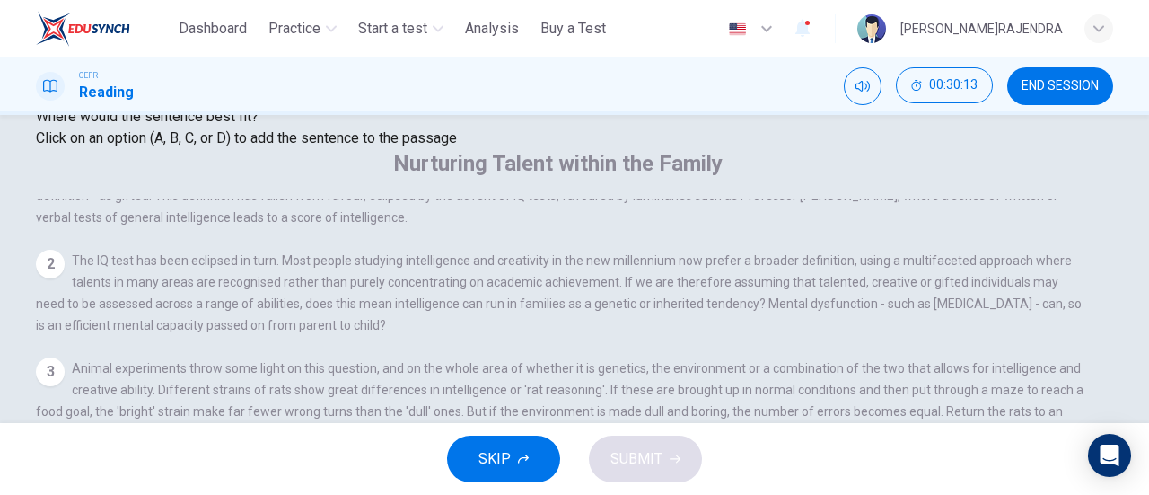
click at [240, 103] on span "Which THREE of the following does the writer regard as a feature of creative fa…" at bounding box center [303, 94] width 535 height 17
click at [398, 149] on div "Question 23 Look at the four that indicate where the following sentence could b…" at bounding box center [303, 70] width 535 height 158
click at [262, 125] on span "Where would the sentence best fit?" at bounding box center [149, 116] width 226 height 17
click at [368, 103] on span "Which THREE of the following does the writer regard as a feature of creative fa…" at bounding box center [303, 94] width 535 height 17
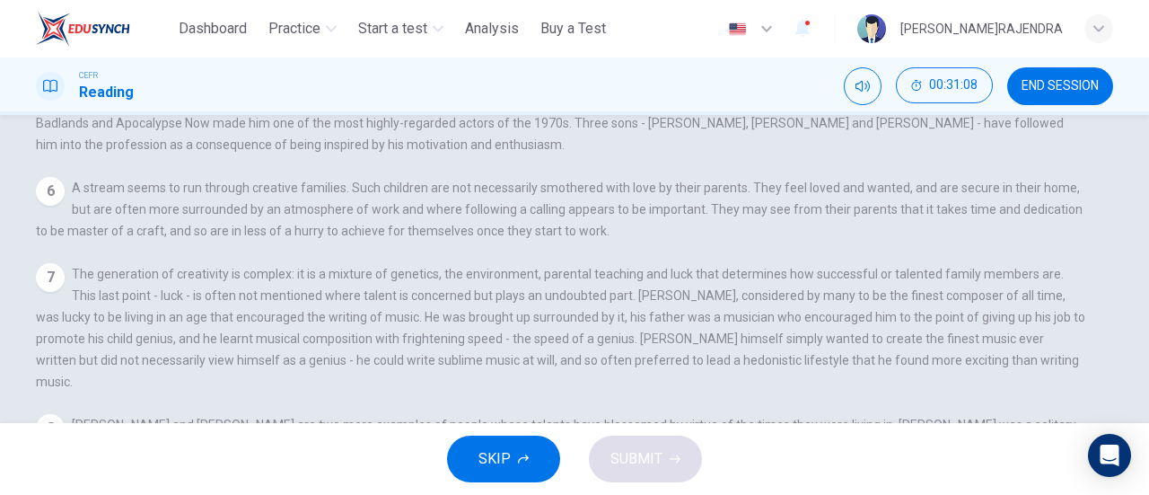
scroll to position [1169, 0]
drag, startPoint x: 1103, startPoint y: 242, endPoint x: 1102, endPoint y: 260, distance: 18.0
click at [1102, 260] on div "1 What do we mean by being 'talented' or 'gifted'? The most obvious way is to l…" at bounding box center [572, 263] width 1073 height 516
click at [825, 267] on span "The generation of creativity is complex: it is a mixture of genetics, the envir…" at bounding box center [561, 328] width 1050 height 122
click at [65, 263] on div "7" at bounding box center [50, 277] width 29 height 29
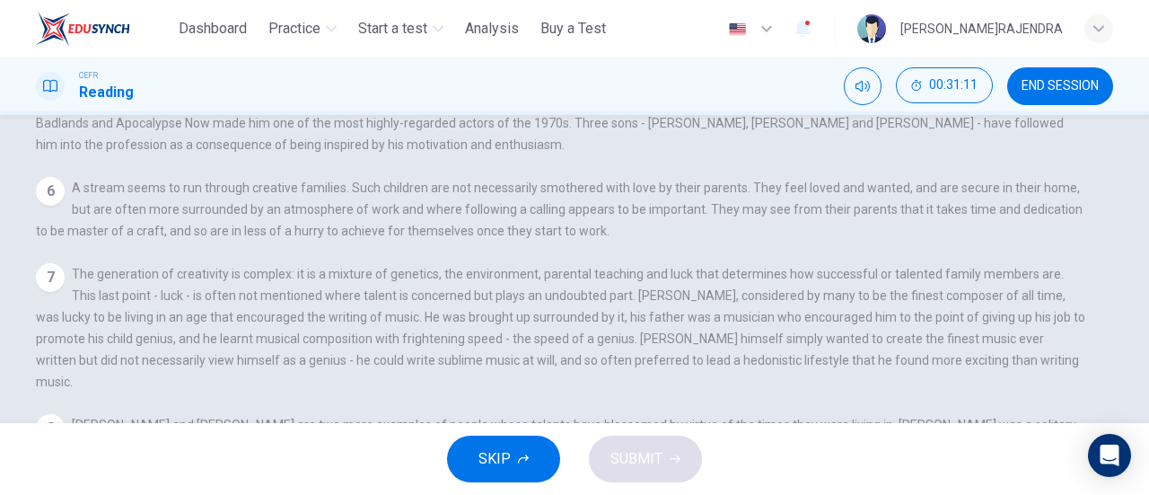
click at [65, 263] on div "7" at bounding box center [50, 277] width 29 height 29
drag, startPoint x: 319, startPoint y: 128, endPoint x: 837, endPoint y: 259, distance: 534.4
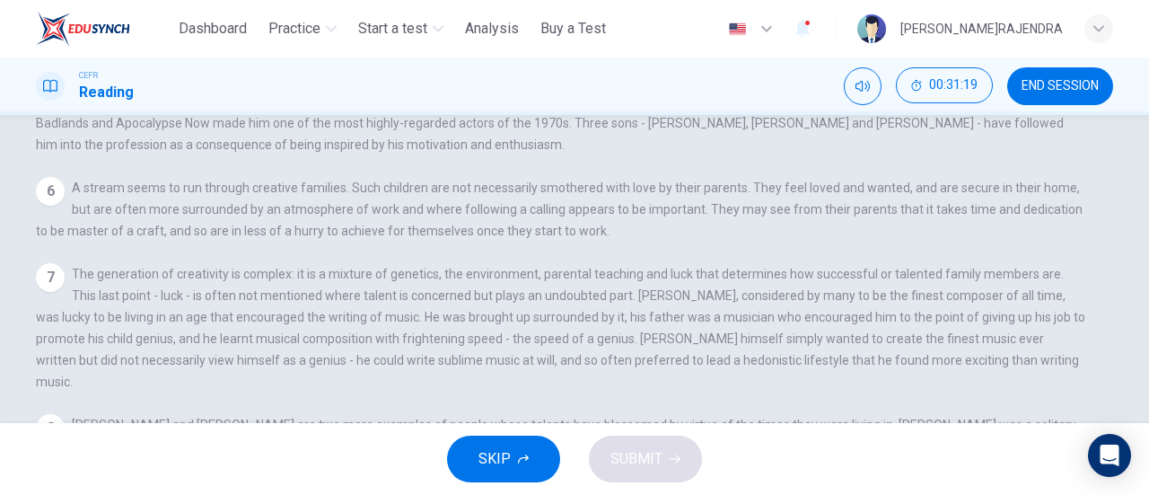
click at [785, 238] on span "A stream seems to run through creative families. Such children are not necessar…" at bounding box center [559, 208] width 1047 height 57
drag, startPoint x: 785, startPoint y: 263, endPoint x: 772, endPoint y: 259, distance: 13.1
click at [783, 238] on span "A stream seems to run through creative families. Such children are not necessar…" at bounding box center [559, 208] width 1047 height 57
click at [596, 200] on div "Nurturing Talent within the Family 1 What do we mean by being 'talented' or 'gi…" at bounding box center [574, 238] width 1077 height 567
click at [65, 197] on div "6" at bounding box center [50, 191] width 29 height 29
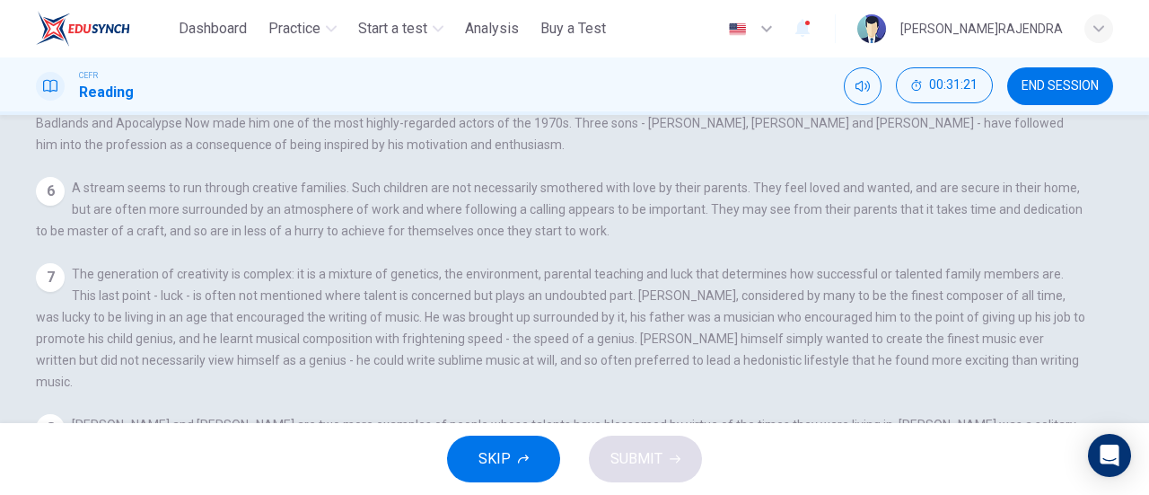
click at [65, 197] on div "6" at bounding box center [50, 191] width 29 height 29
drag, startPoint x: 1110, startPoint y: 245, endPoint x: 1098, endPoint y: 145, distance: 100.3
click at [1098, 145] on div "Question 23 Look at the four that indicate where the following sentence could b…" at bounding box center [574, 159] width 1135 height 725
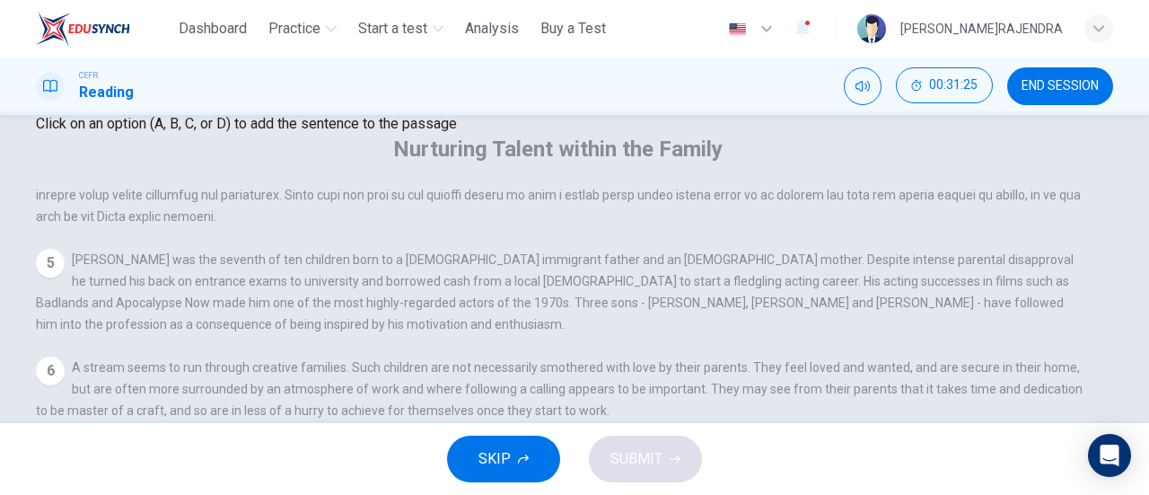
scroll to position [0, 0]
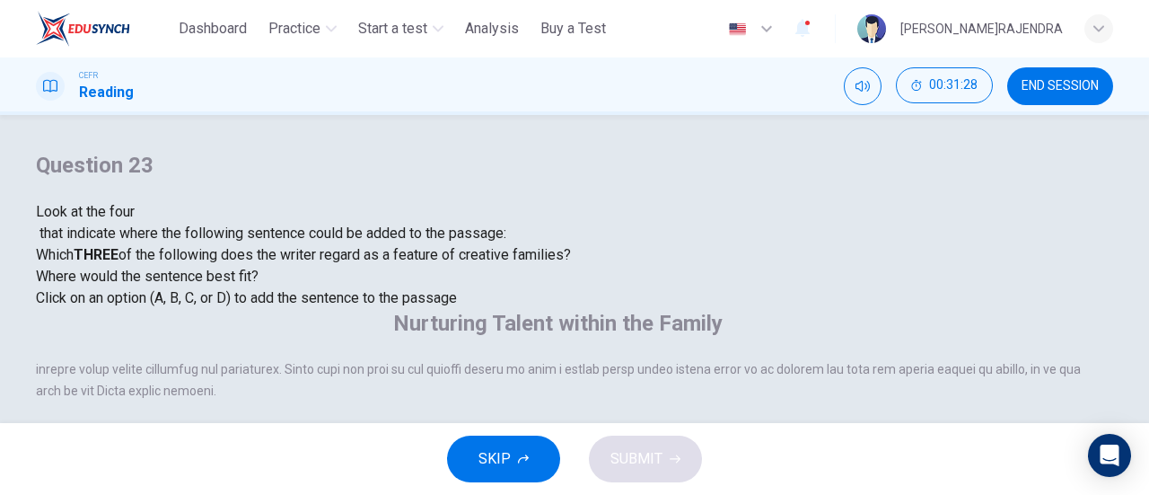
click at [185, 223] on div at bounding box center [303, 223] width 535 height 0
click at [515, 446] on button "SKIP" at bounding box center [503, 458] width 113 height 47
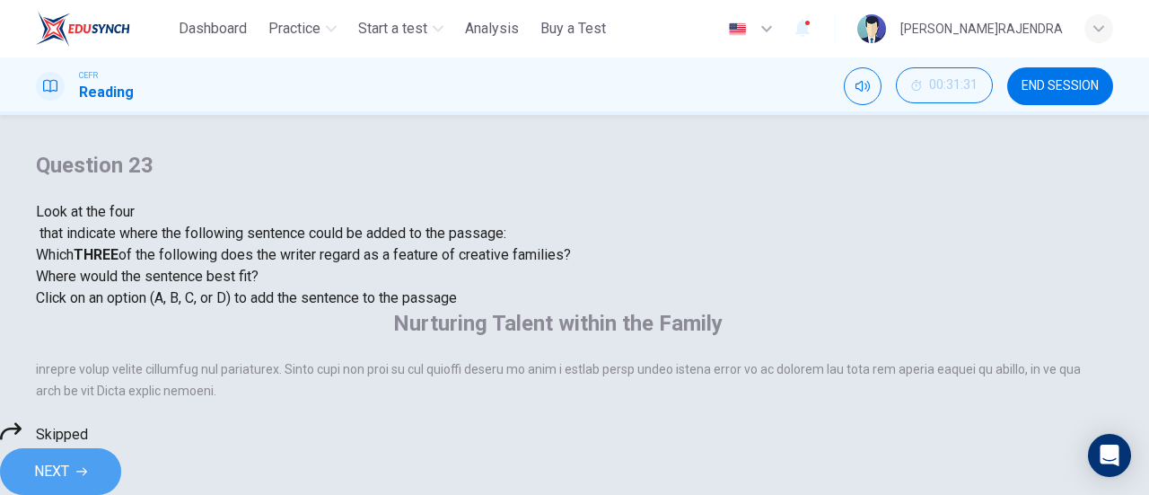
click at [69, 460] on span "NEXT" at bounding box center [51, 471] width 35 height 25
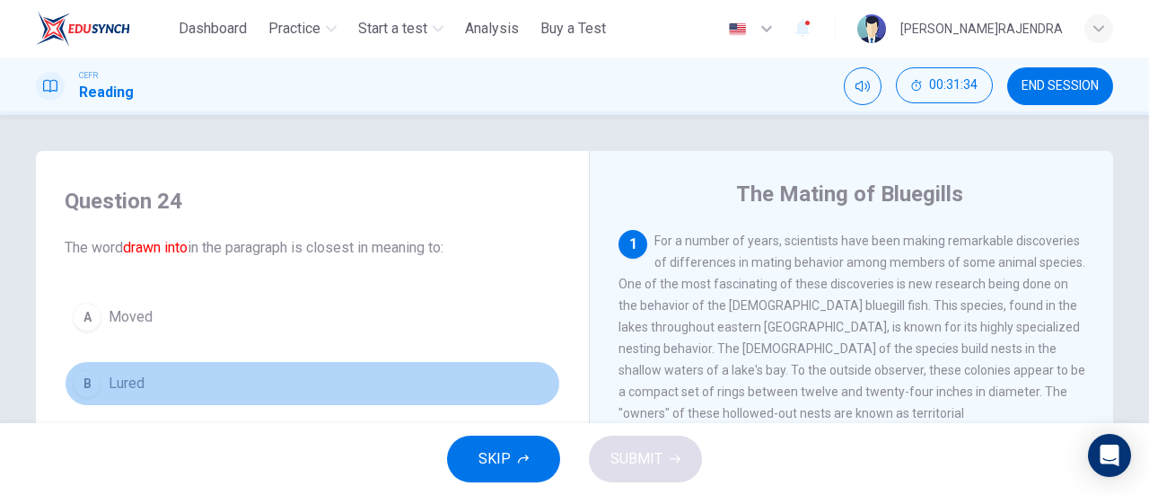
click at [122, 377] on span "Lured" at bounding box center [127, 384] width 36 height 22
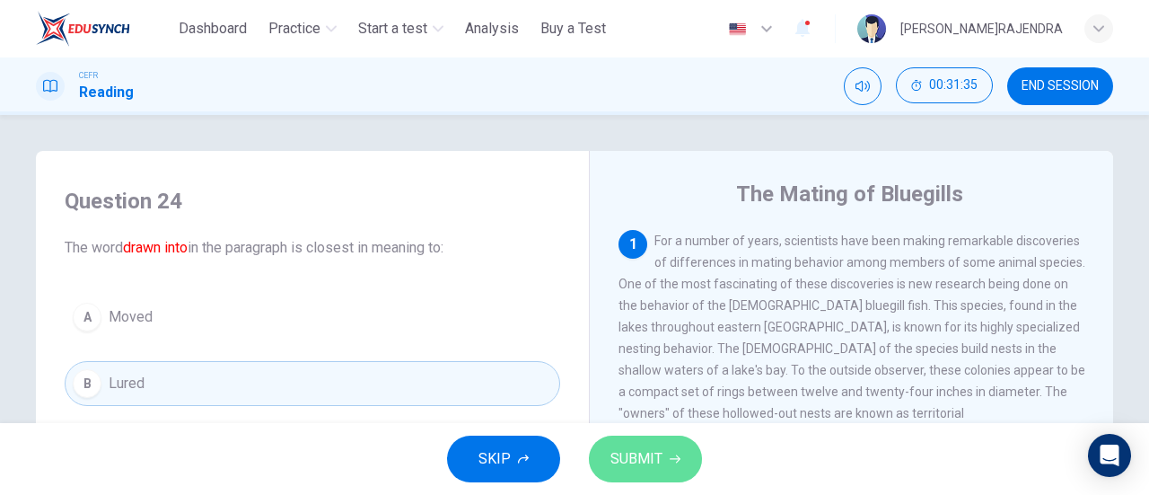
click at [651, 450] on span "SUBMIT" at bounding box center [637, 458] width 52 height 25
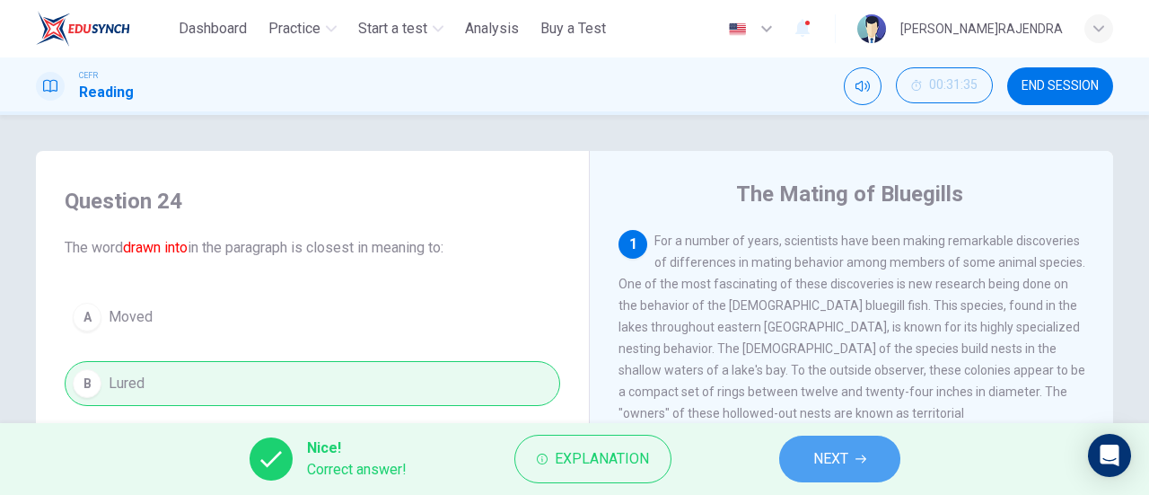
click at [849, 462] on button "NEXT" at bounding box center [839, 458] width 121 height 47
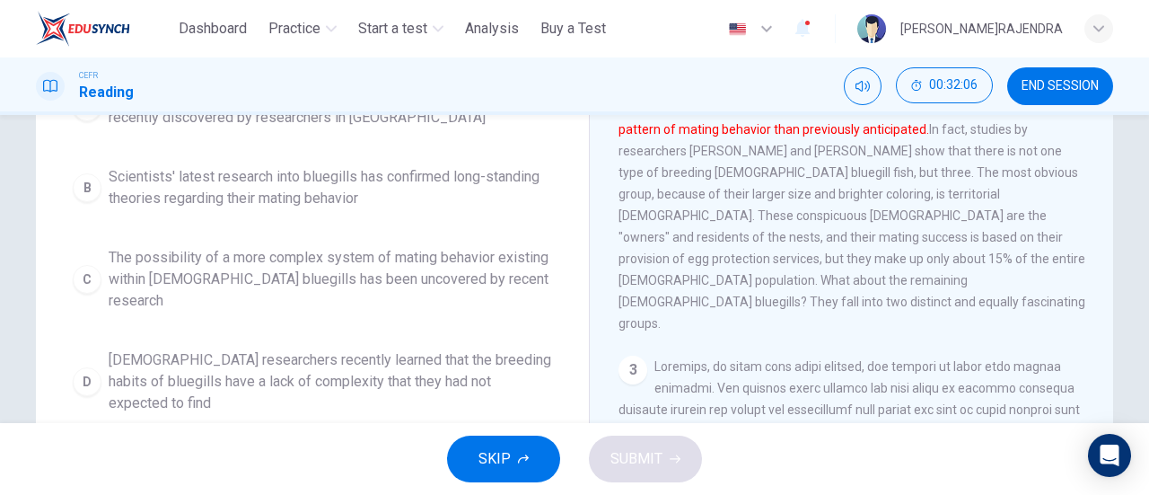
scroll to position [275, 0]
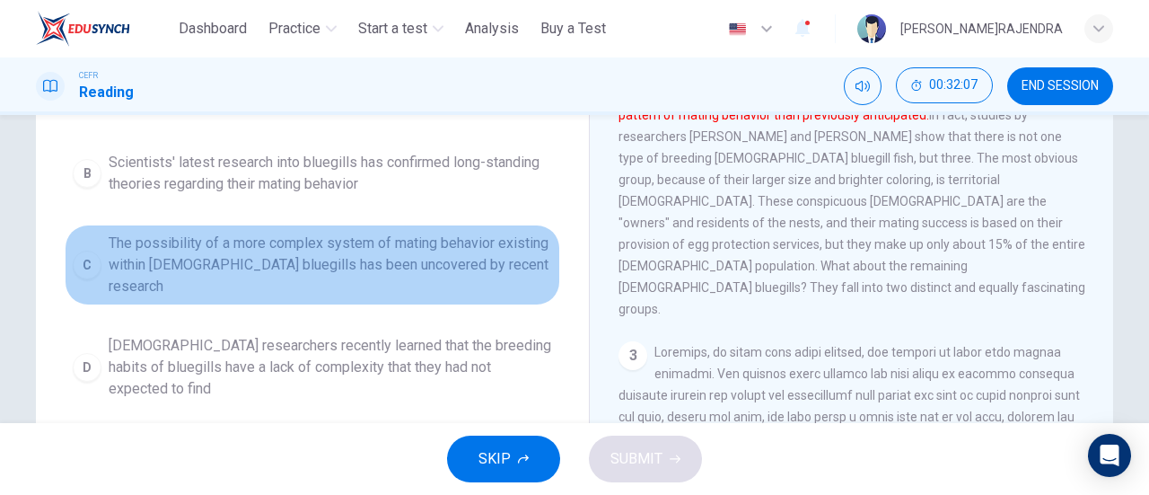
click at [422, 240] on span "The possibility of a more complex system of mating behavior existing within mal…" at bounding box center [331, 265] width 444 height 65
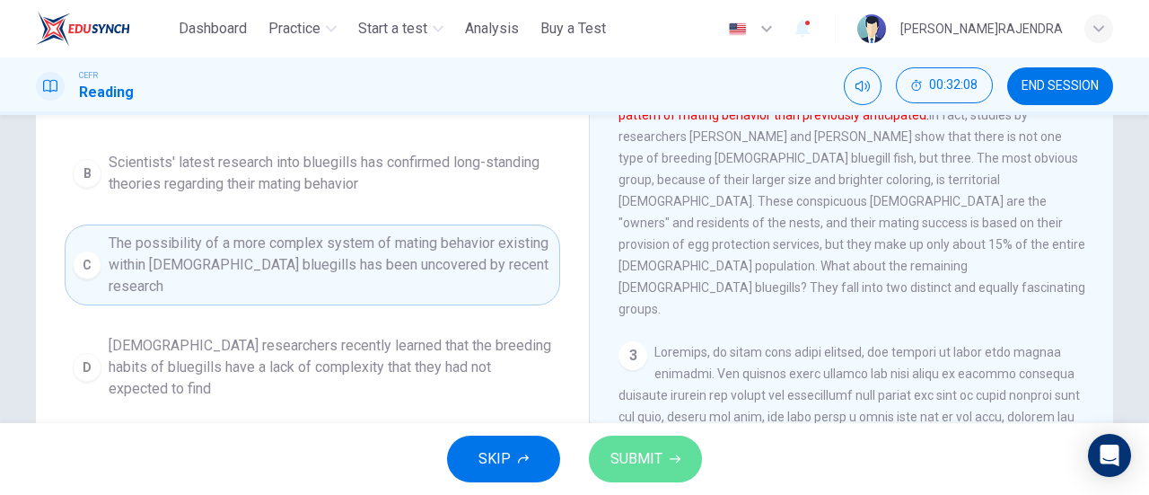
click at [629, 459] on span "SUBMIT" at bounding box center [637, 458] width 52 height 25
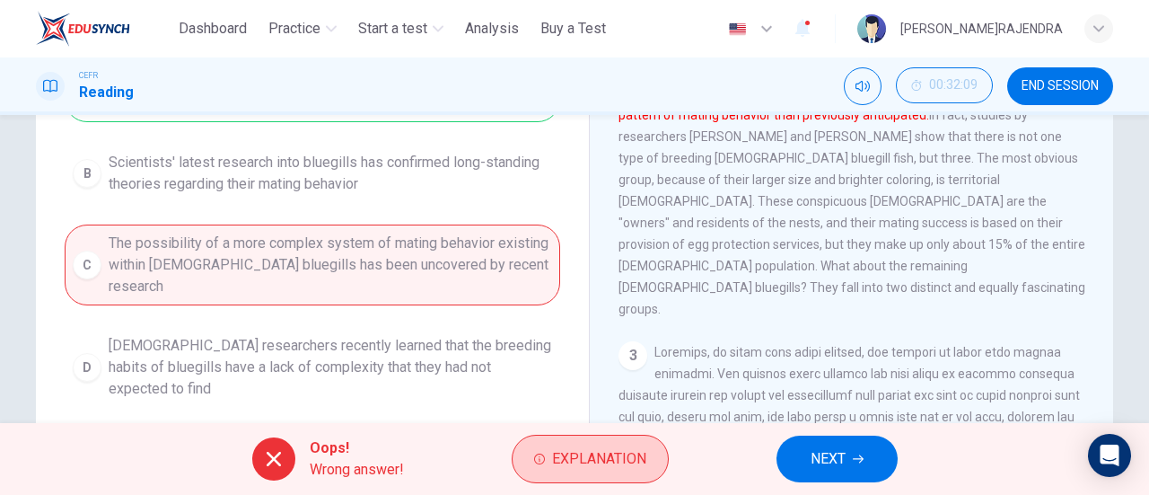
click at [578, 465] on span "Explanation" at bounding box center [599, 458] width 94 height 25
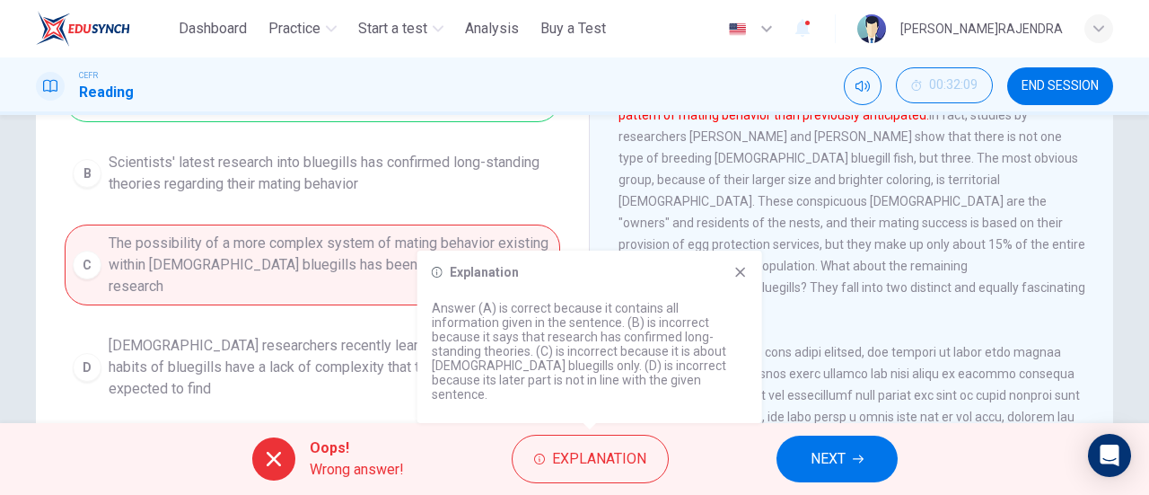
click at [542, 189] on div "A Unexpectedly complex breeding habits among bluegills have been recently disco…" at bounding box center [313, 235] width 496 height 345
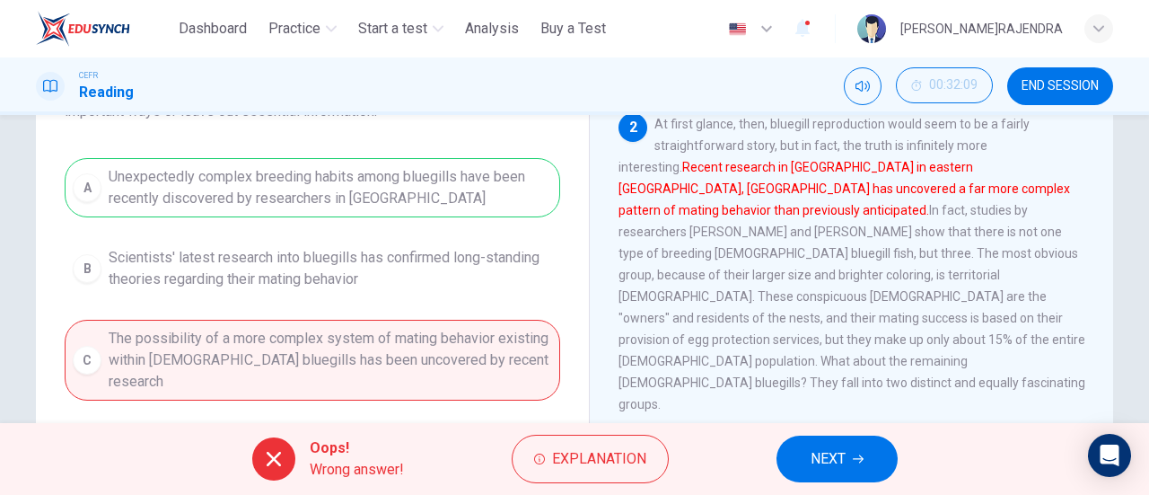
scroll to position [176, 0]
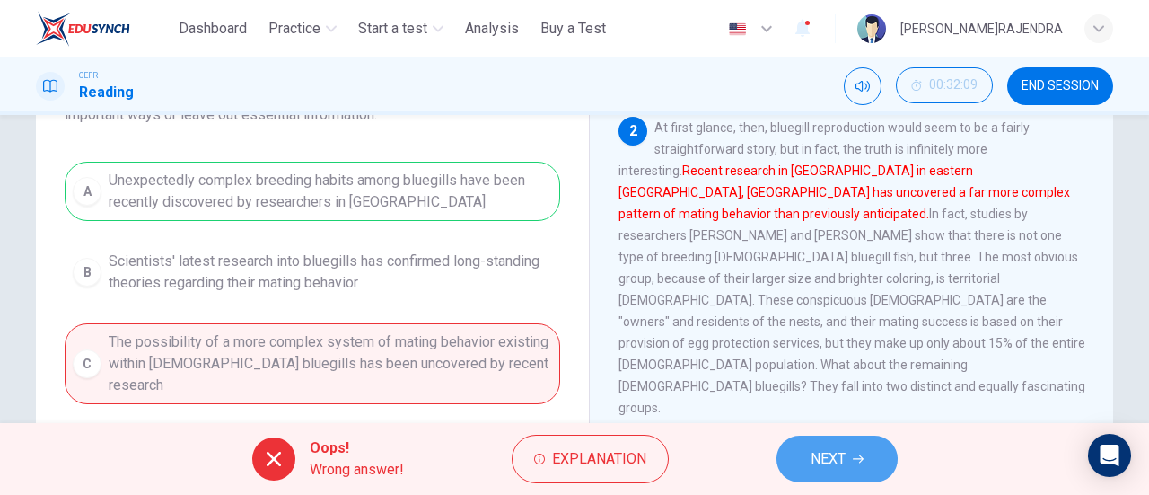
click at [831, 456] on span "NEXT" at bounding box center [828, 458] width 35 height 25
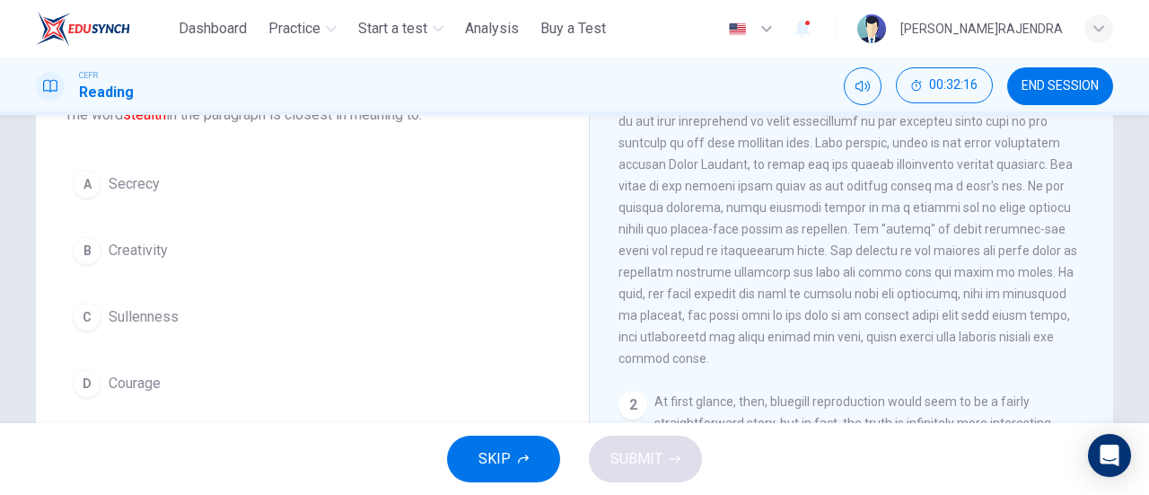
scroll to position [117, 0]
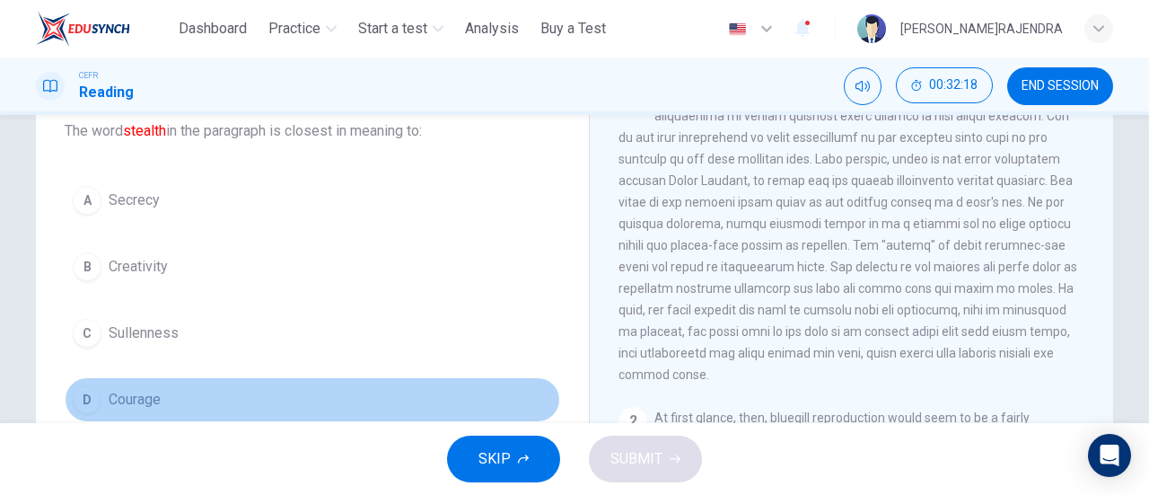
click at [136, 399] on span "Courage" at bounding box center [135, 400] width 52 height 22
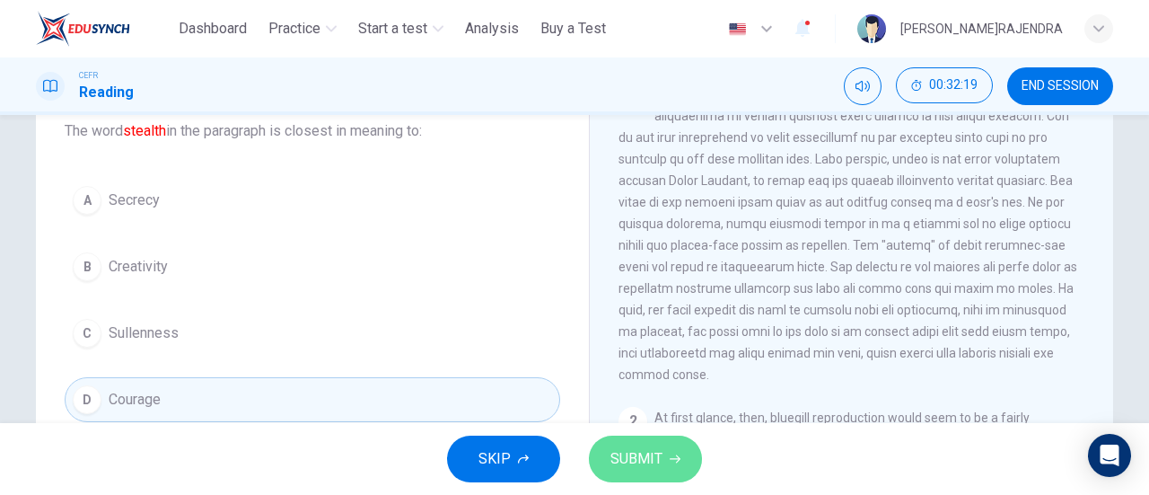
click at [628, 453] on span "SUBMIT" at bounding box center [637, 458] width 52 height 25
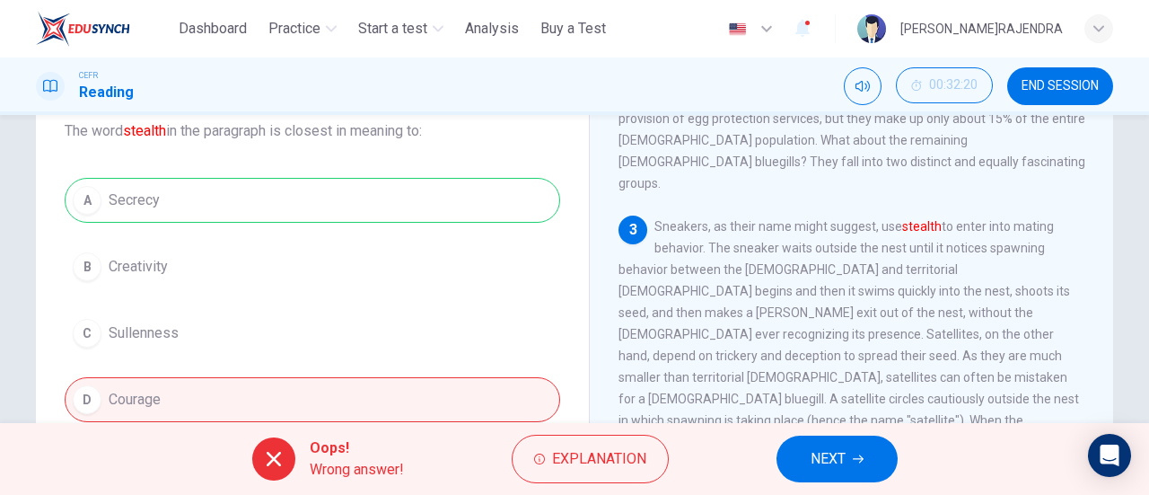
scroll to position [549, 0]
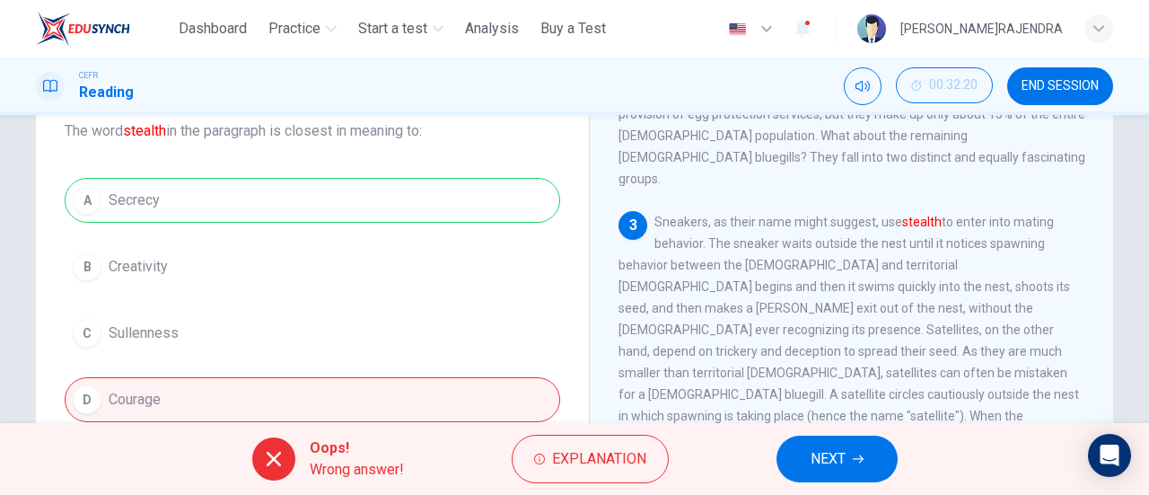
click at [855, 473] on button "NEXT" at bounding box center [837, 458] width 121 height 47
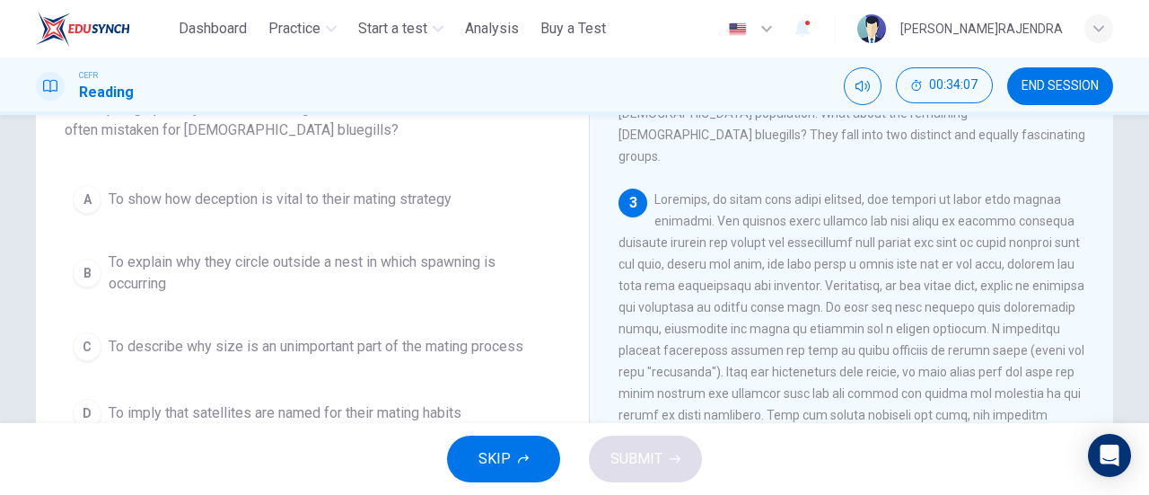
scroll to position [142, 0]
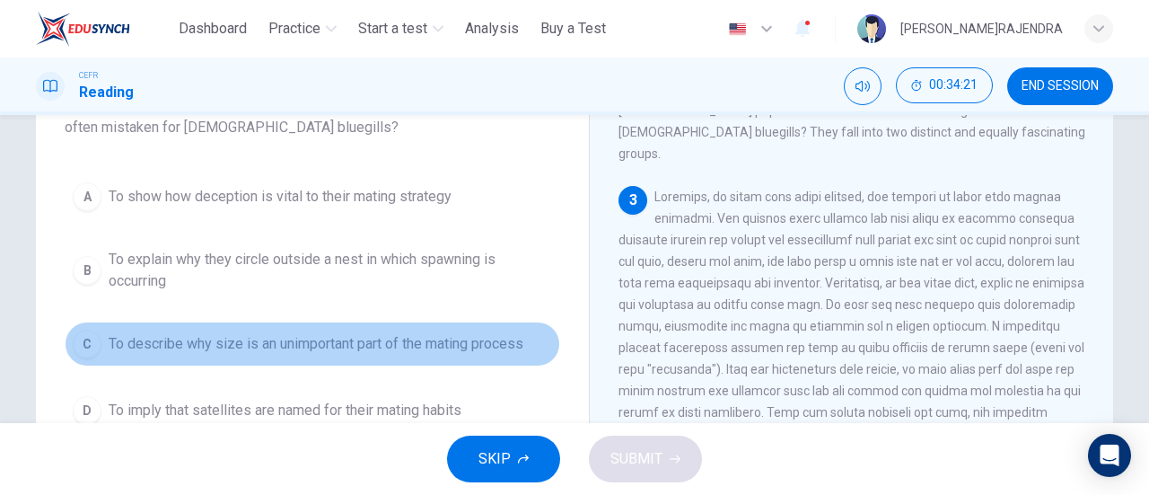
click at [488, 343] on span "To describe why size is an unimportant part of the mating process" at bounding box center [316, 344] width 415 height 22
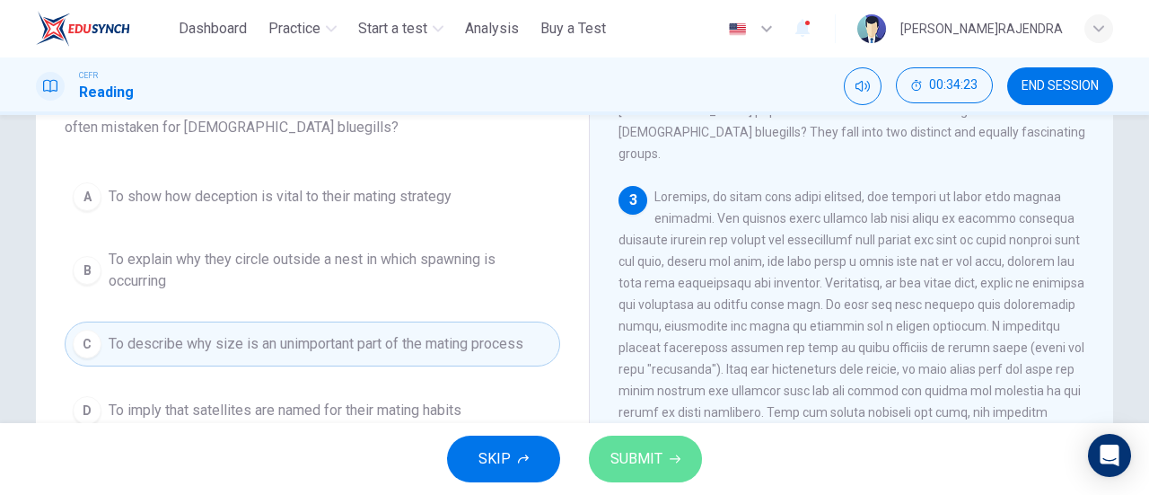
click at [613, 452] on span "SUBMIT" at bounding box center [637, 458] width 52 height 25
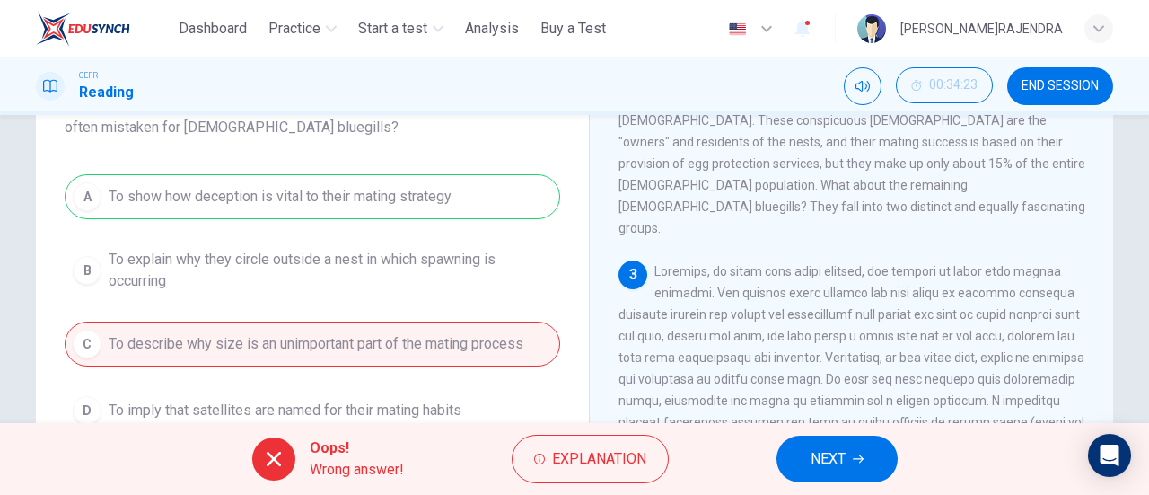
scroll to position [451, 0]
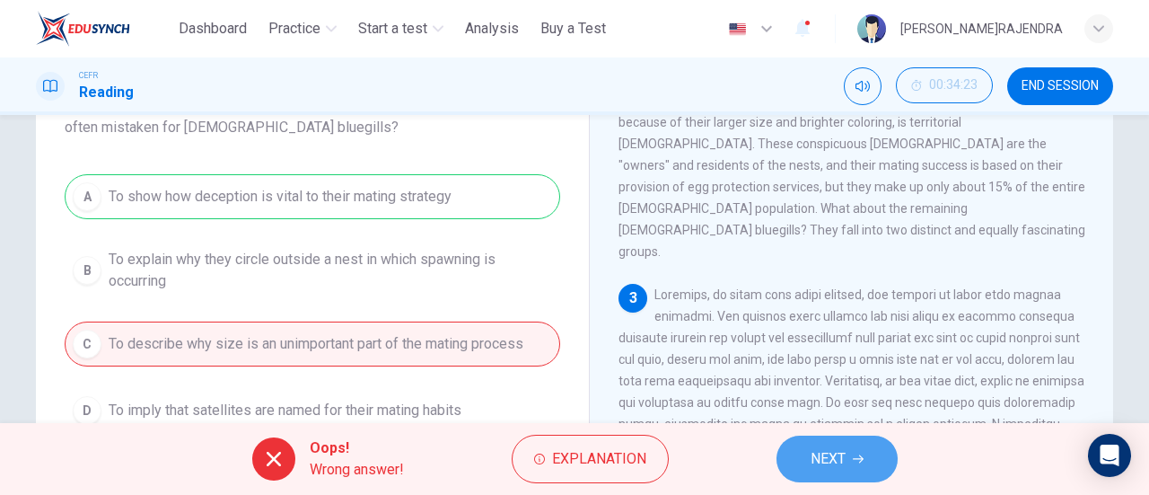
click at [827, 464] on span "NEXT" at bounding box center [828, 458] width 35 height 25
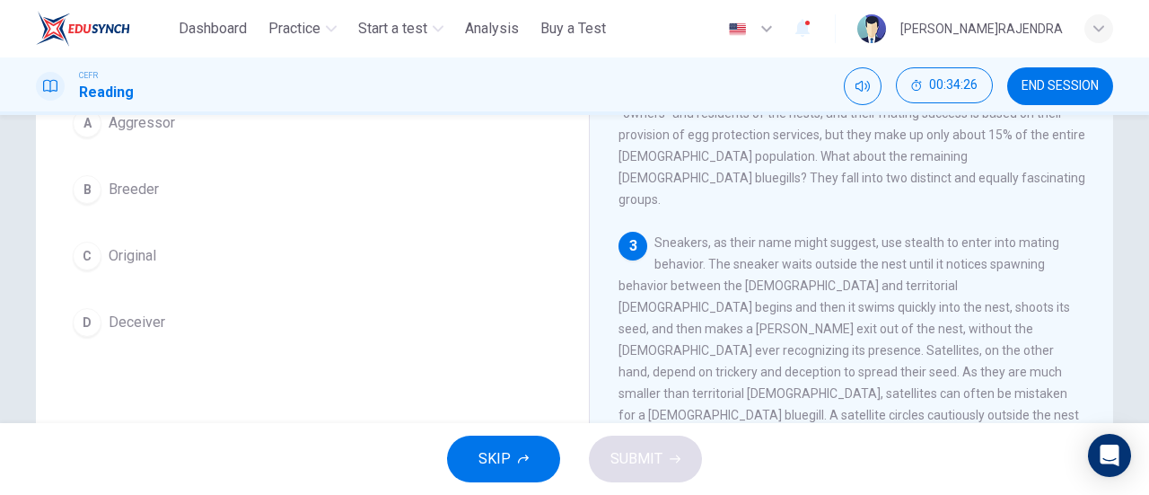
scroll to position [198, 0]
click at [134, 317] on span "Deceiver" at bounding box center [137, 319] width 57 height 22
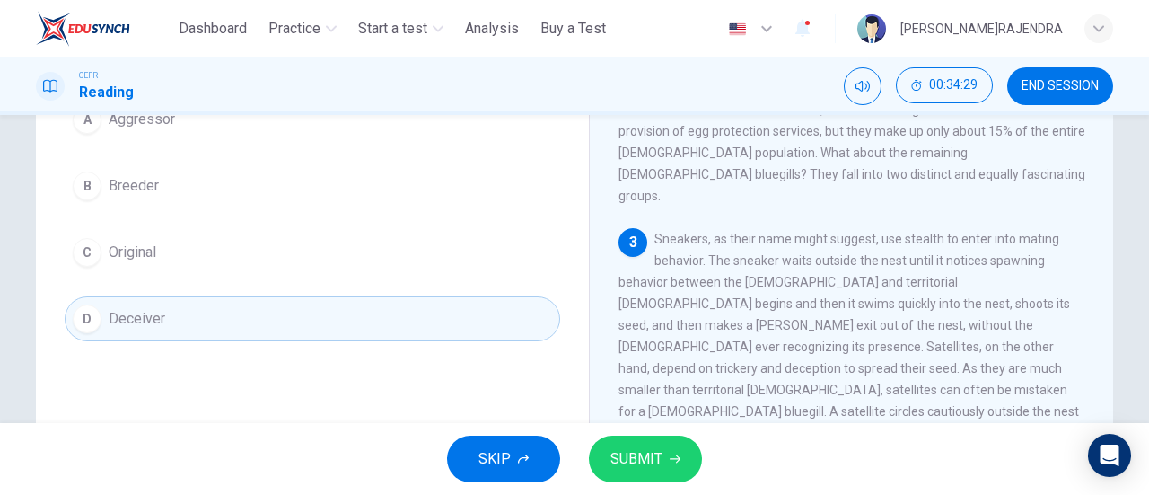
click at [610, 454] on button "SUBMIT" at bounding box center [645, 458] width 113 height 47
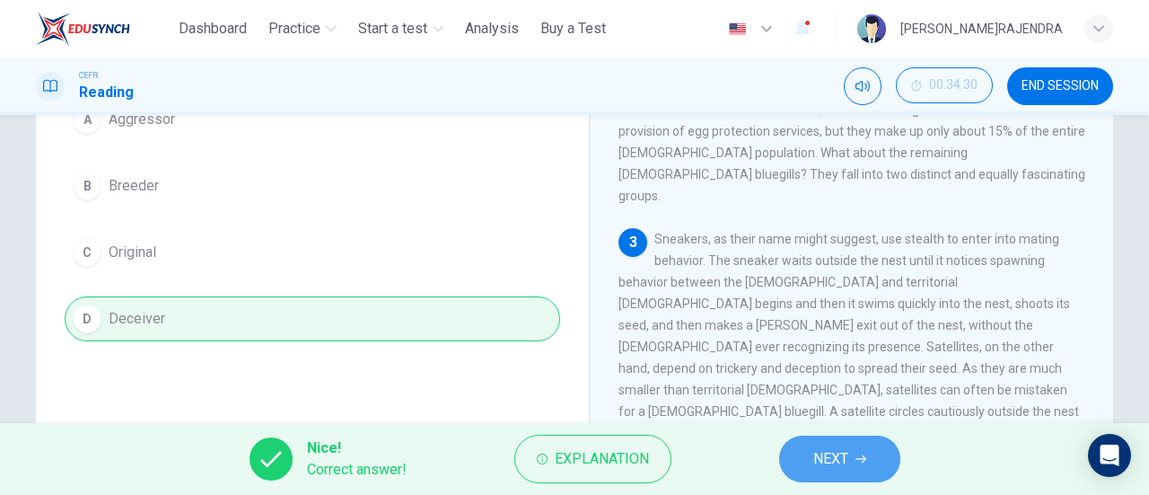
click at [817, 462] on span "NEXT" at bounding box center [830, 458] width 35 height 25
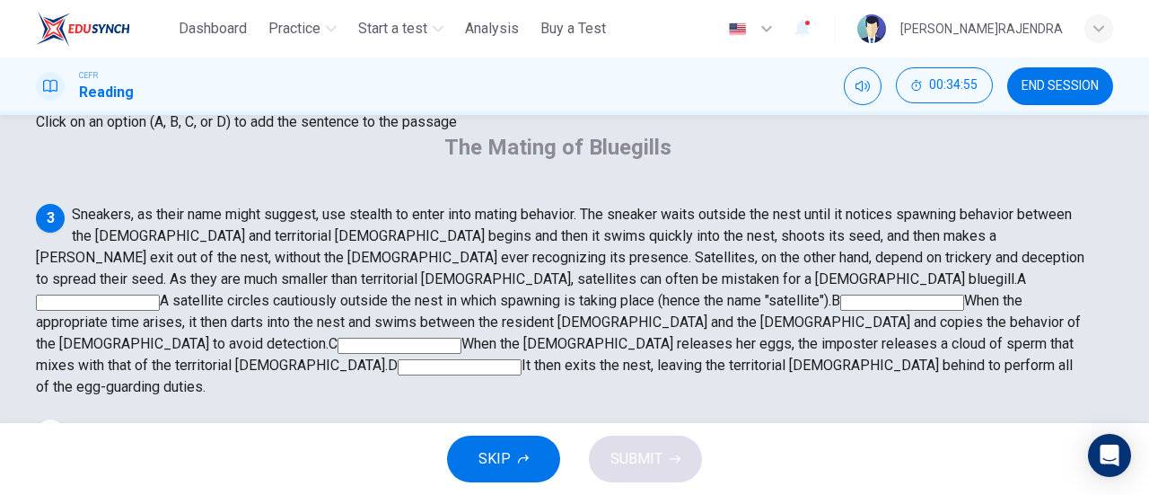
scroll to position [422, 0]
click at [840, 311] on input at bounding box center [902, 302] width 124 height 16
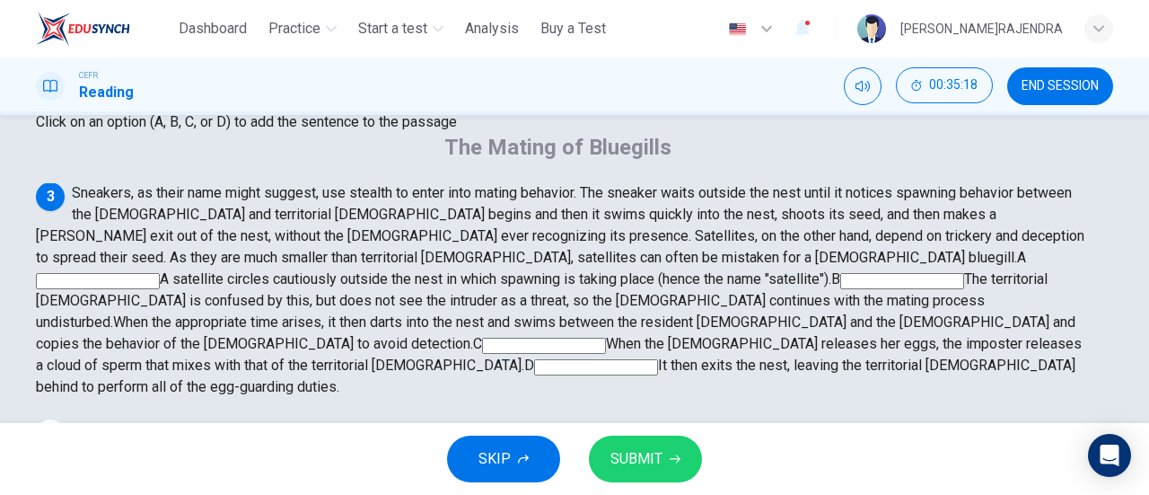
click at [652, 460] on span "SUBMIT" at bounding box center [637, 458] width 52 height 25
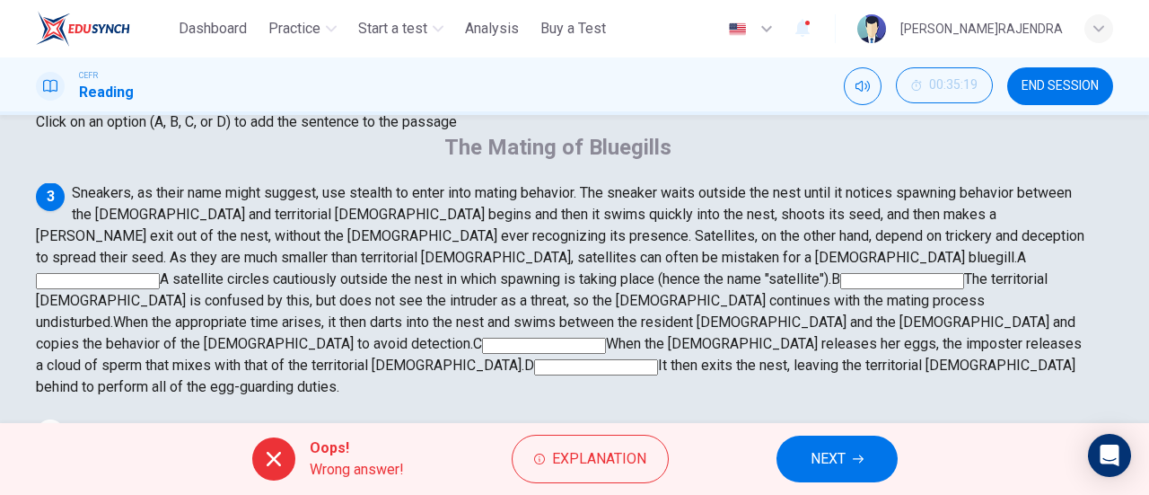
scroll to position [619, 0]
click at [836, 462] on span "NEXT" at bounding box center [828, 458] width 35 height 25
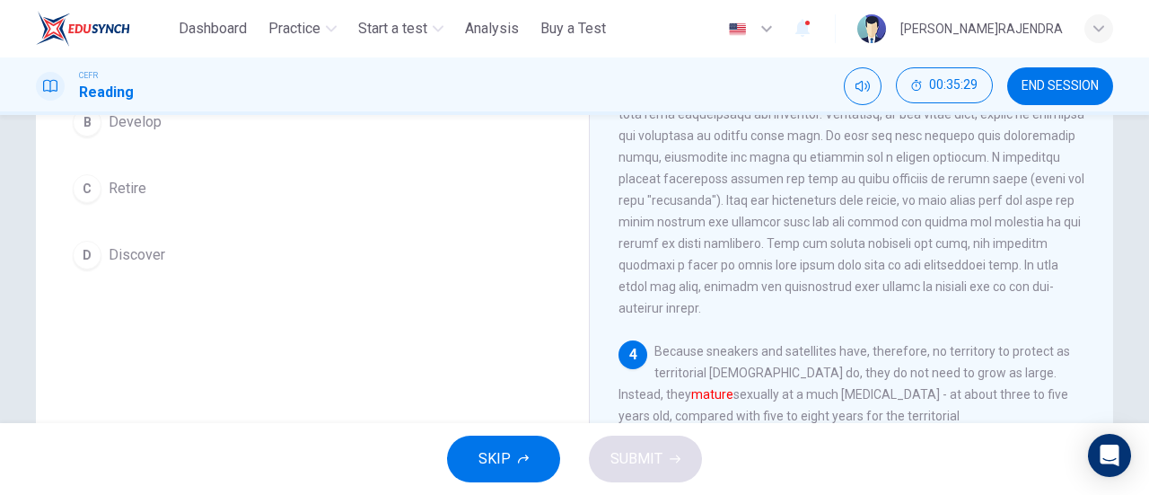
scroll to position [720, 0]
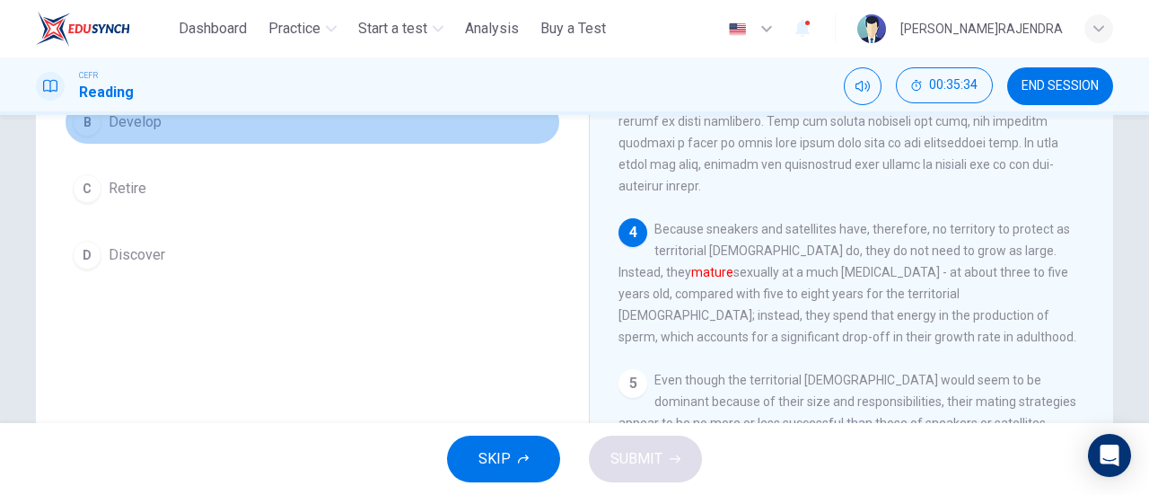
click at [133, 123] on span "Develop" at bounding box center [135, 122] width 53 height 22
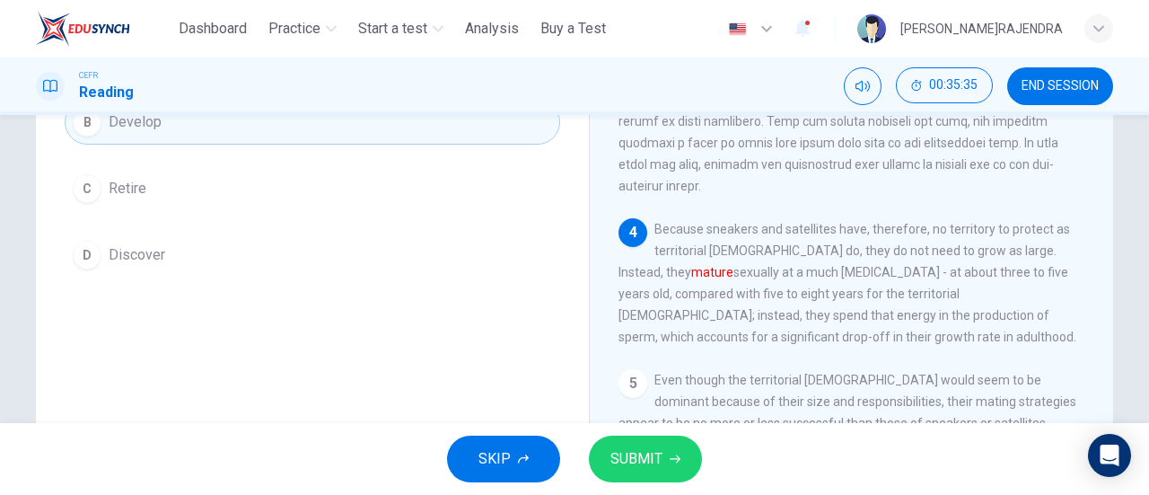
click at [623, 463] on span "SUBMIT" at bounding box center [637, 458] width 52 height 25
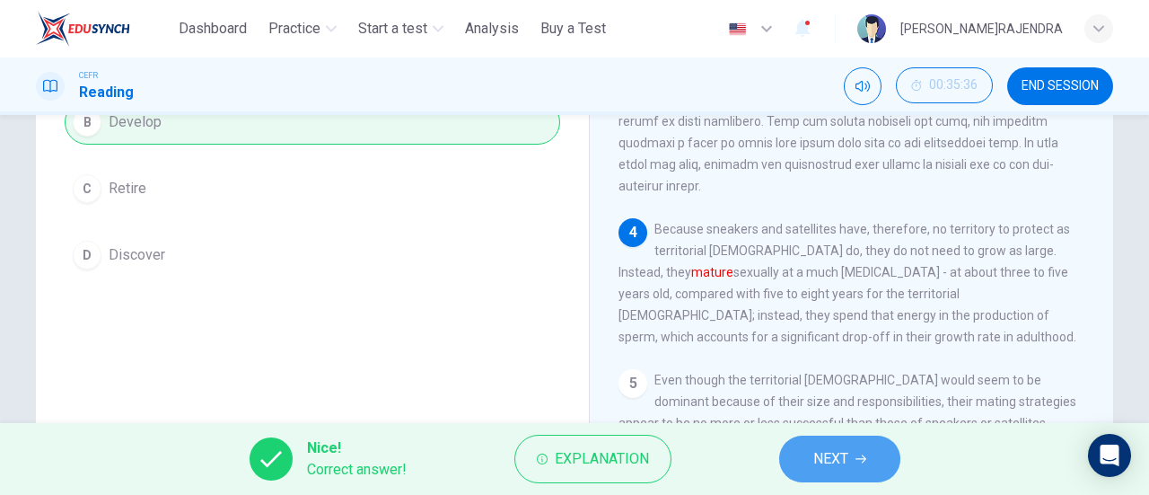
click at [833, 450] on span "NEXT" at bounding box center [830, 458] width 35 height 25
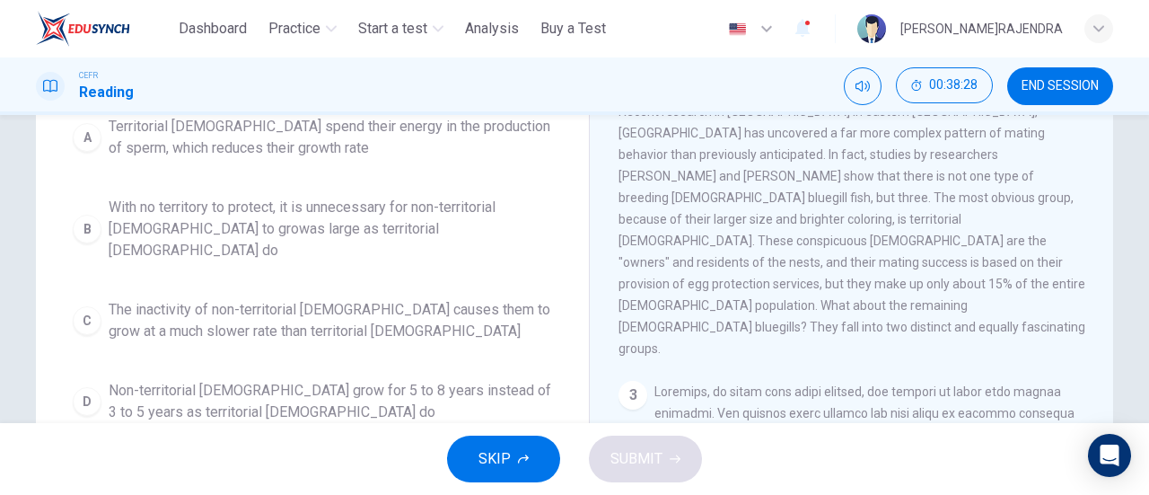
scroll to position [268, 0]
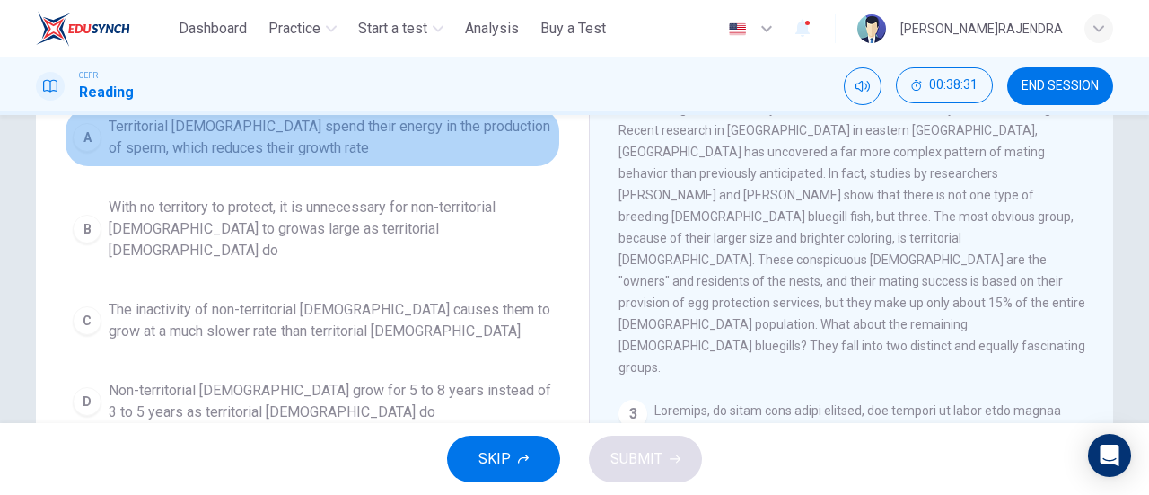
click at [460, 132] on span "Territorial males spend their energy in the production of sperm, which reduces …" at bounding box center [331, 137] width 444 height 43
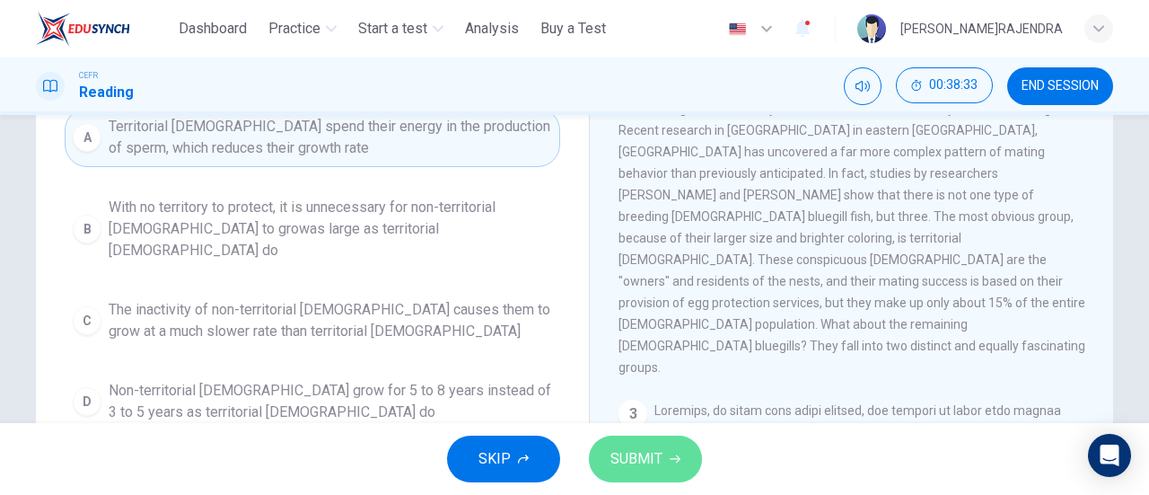
click at [636, 462] on span "SUBMIT" at bounding box center [637, 458] width 52 height 25
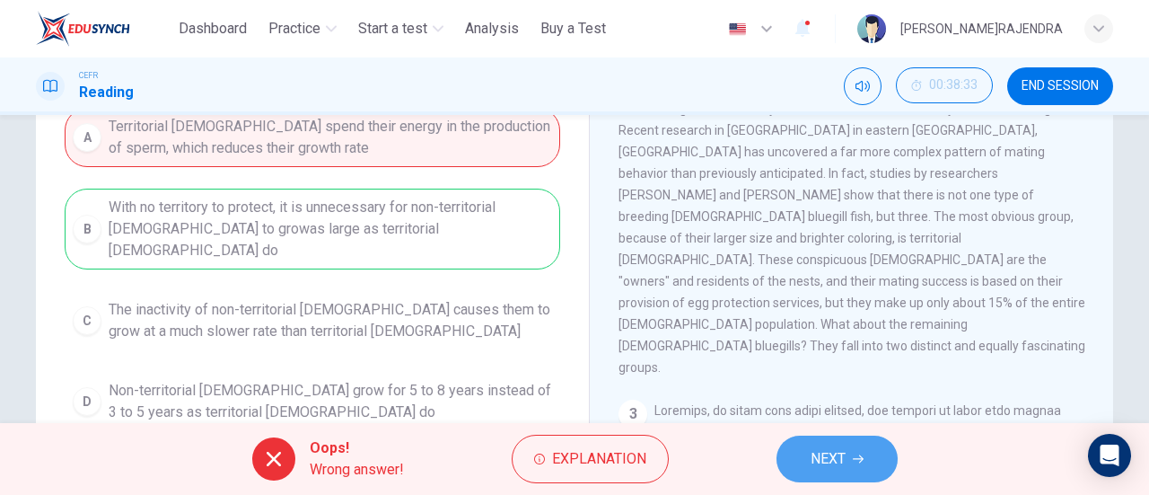
click at [819, 462] on span "NEXT" at bounding box center [828, 458] width 35 height 25
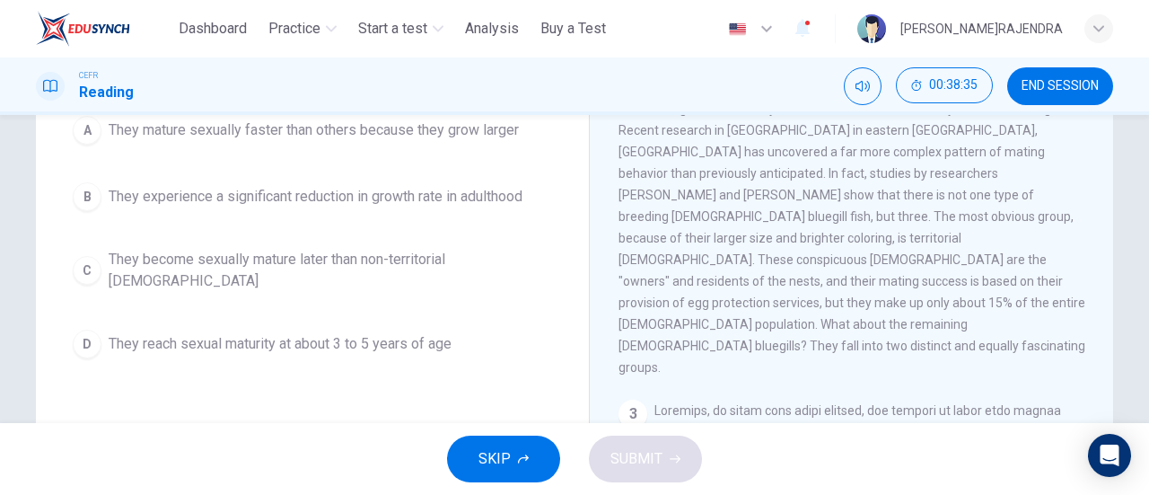
drag, startPoint x: 1104, startPoint y: 300, endPoint x: 1085, endPoint y: 213, distance: 89.1
click at [1085, 213] on div "The Mating of Bluegills 1 2 At first glance, then, bluegill reproduction would …" at bounding box center [851, 269] width 524 height 653
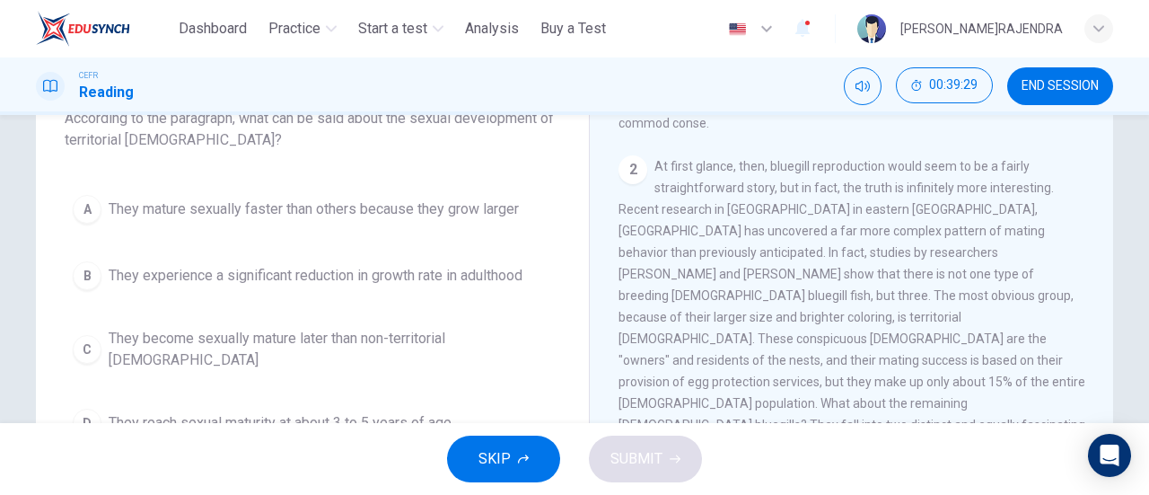
scroll to position [138, 0]
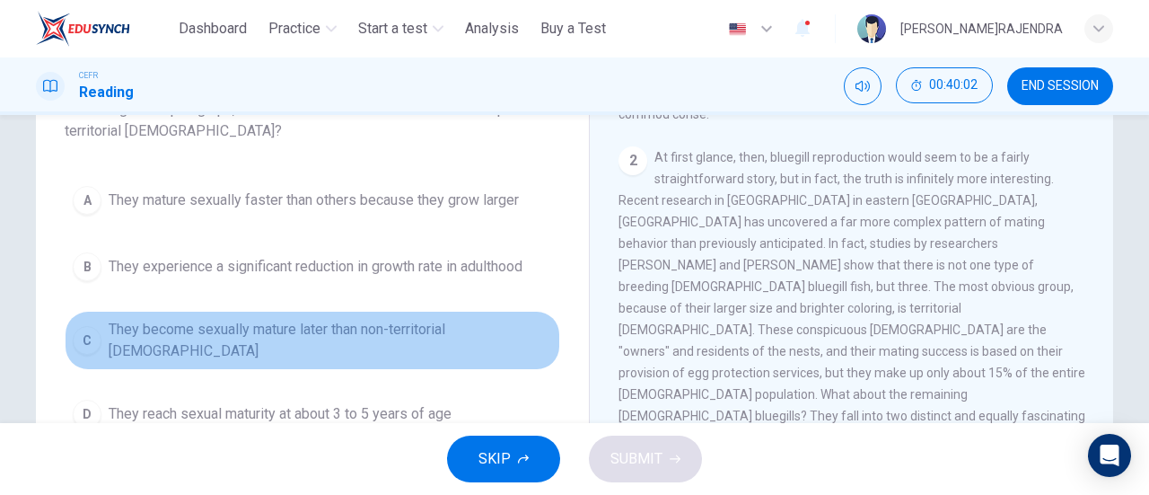
click at [377, 333] on span "They become sexually mature later than non-territorial males" at bounding box center [331, 340] width 444 height 43
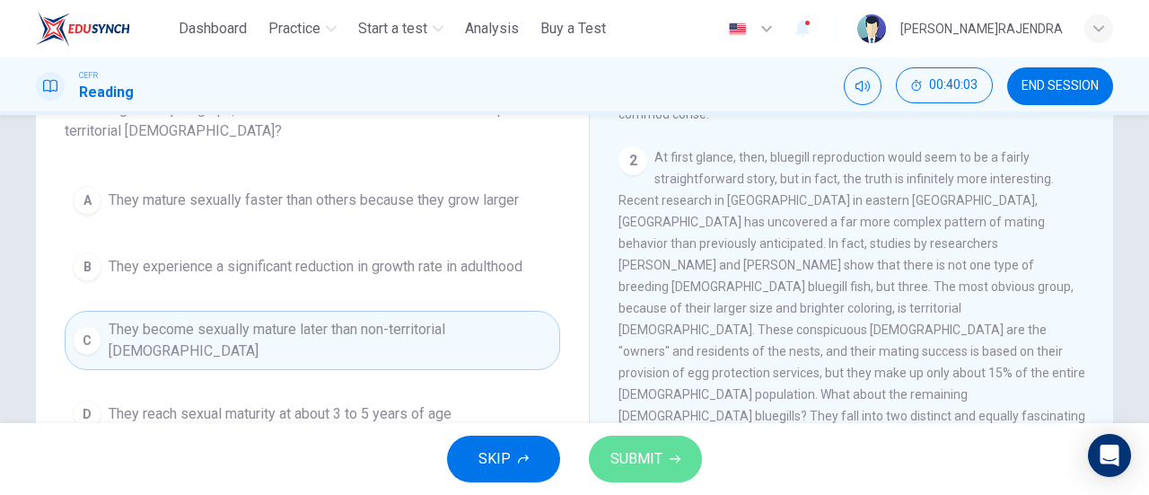
click at [642, 467] on span "SUBMIT" at bounding box center [637, 458] width 52 height 25
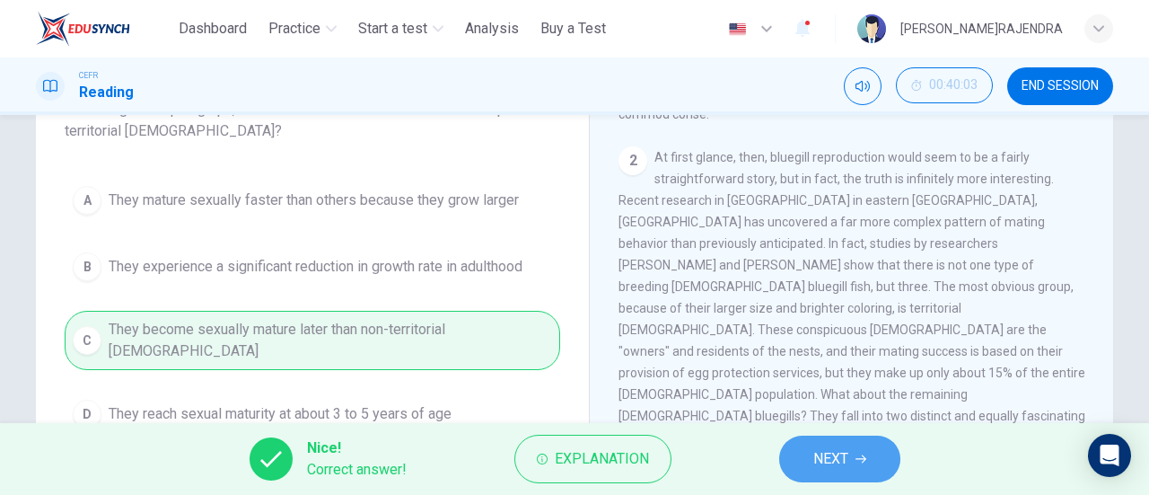
click at [802, 458] on button "NEXT" at bounding box center [839, 458] width 121 height 47
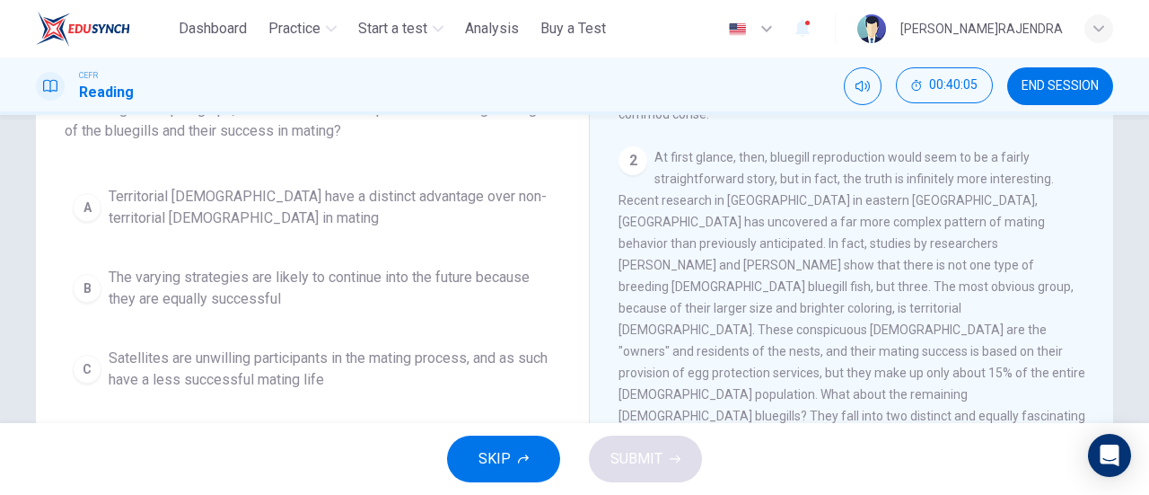
drag, startPoint x: 1104, startPoint y: 352, endPoint x: 1108, endPoint y: 198, distance: 153.6
click at [1108, 198] on div "The Mating of Bluegills 1 2 At first glance, then, bluegill reproduction would …" at bounding box center [851, 339] width 524 height 653
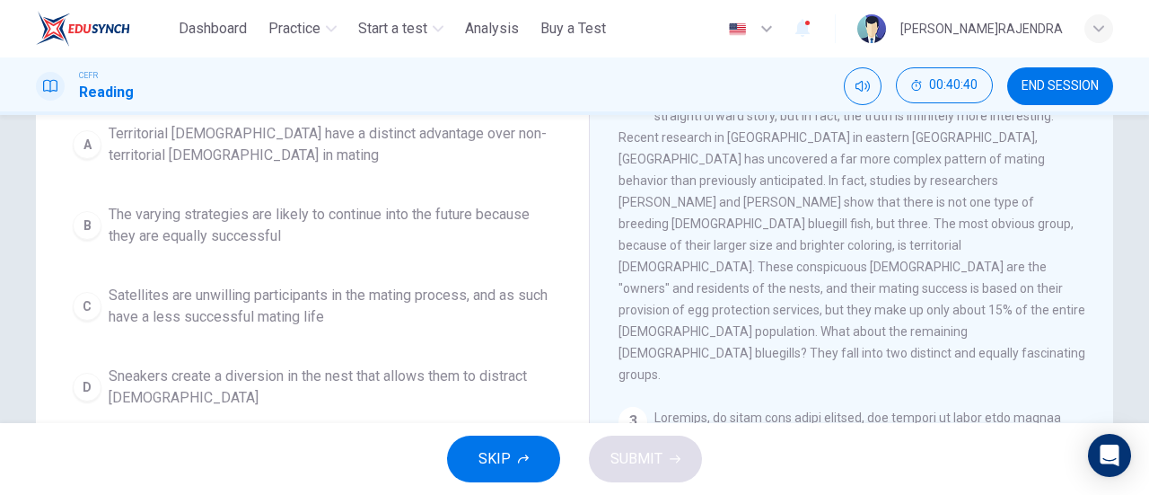
scroll to position [205, 0]
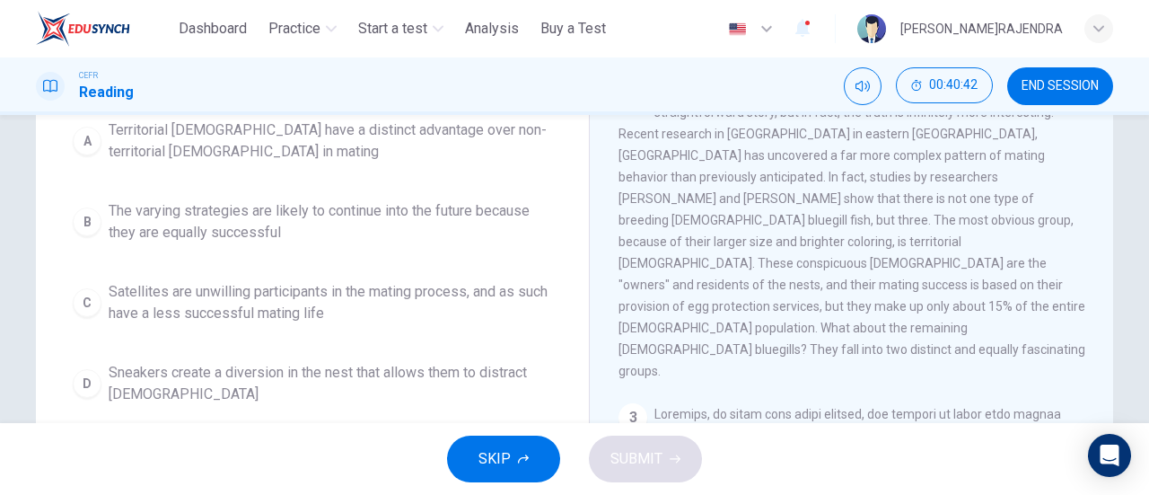
drag, startPoint x: 1135, startPoint y: 273, endPoint x: 1131, endPoint y: 246, distance: 27.2
click at [1135, 207] on div "Question 33 According to the paragraph, what is the relationship between mating…" at bounding box center [574, 258] width 1135 height 624
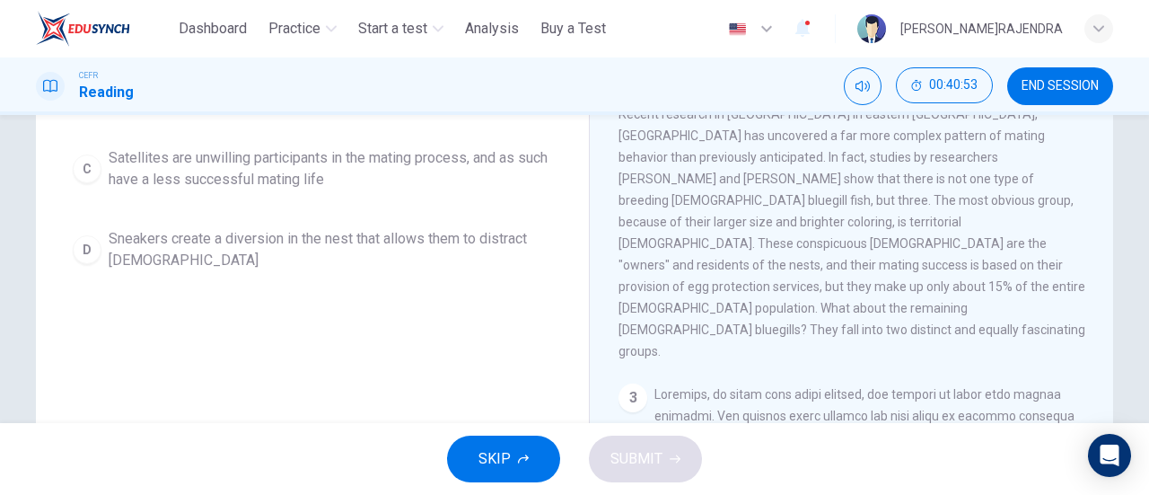
scroll to position [340, 0]
click at [392, 236] on span "Sneakers create a diversion in the nest that allows them to distract females" at bounding box center [331, 247] width 444 height 43
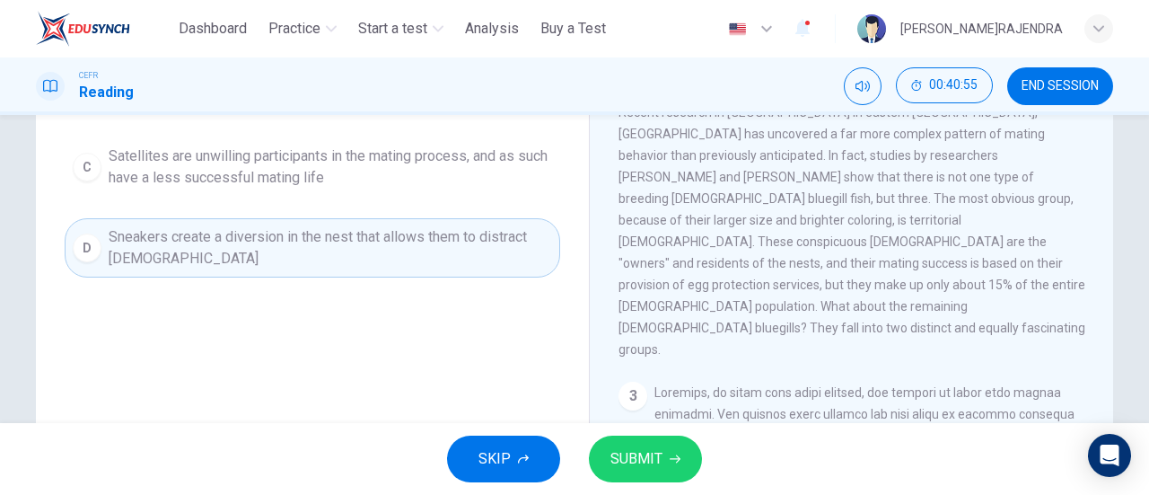
click at [628, 455] on span "SUBMIT" at bounding box center [637, 458] width 52 height 25
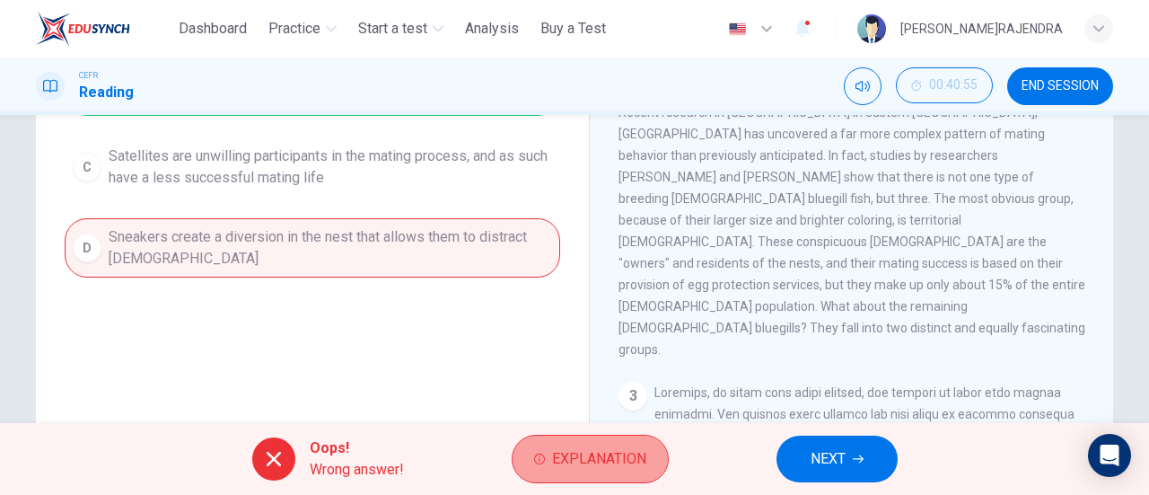
click at [614, 454] on span "Explanation" at bounding box center [599, 458] width 94 height 25
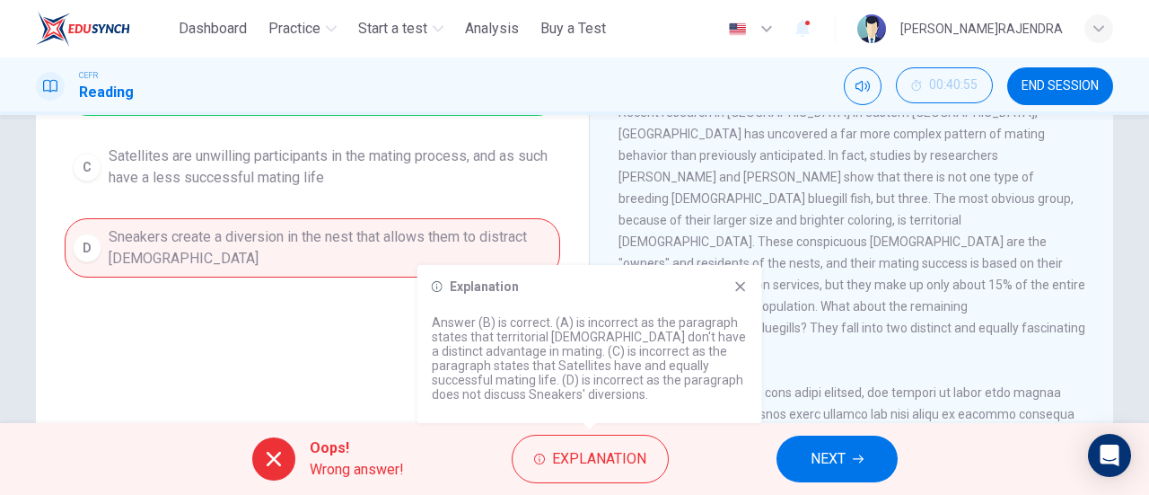
click at [391, 369] on div "Question 33 According to the paragraph, what is the relationship between mating…" at bounding box center [312, 132] width 524 height 606
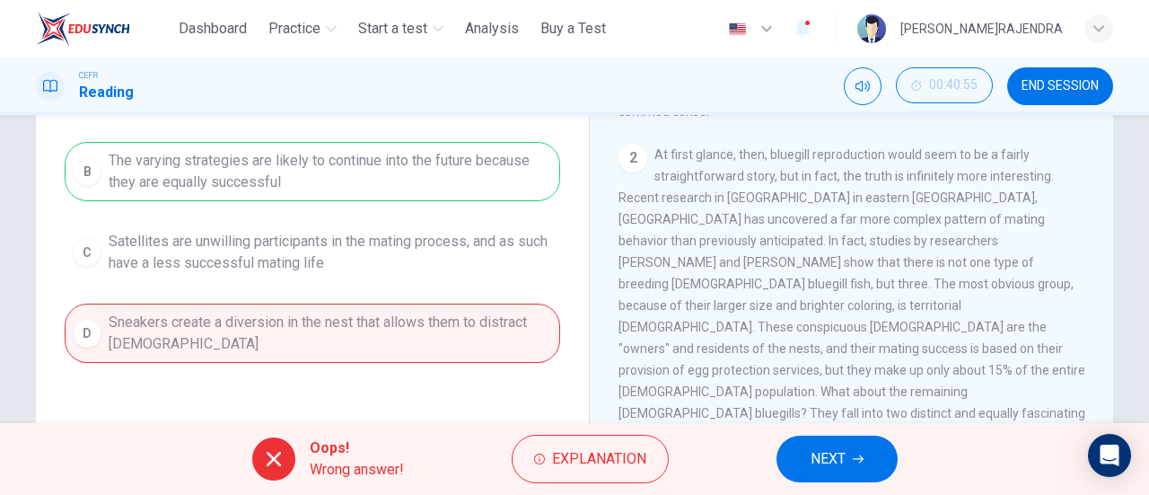
scroll to position [259, 0]
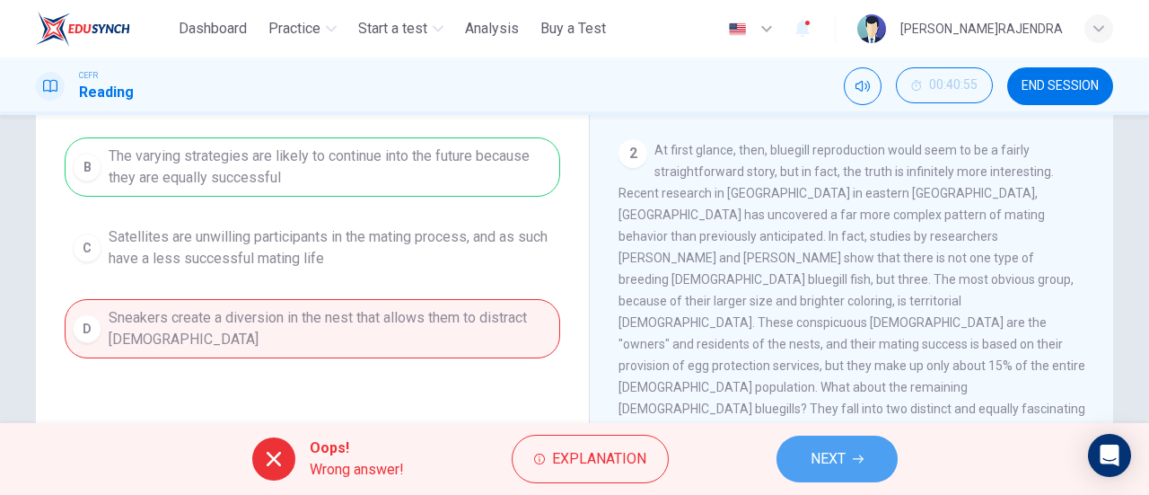
click at [815, 461] on span "NEXT" at bounding box center [828, 458] width 35 height 25
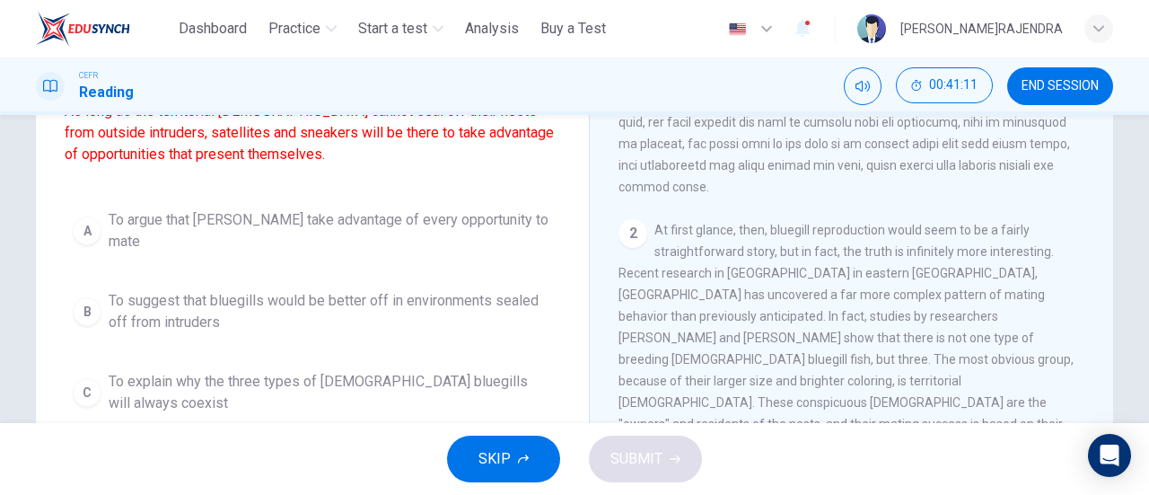
scroll to position [230, 0]
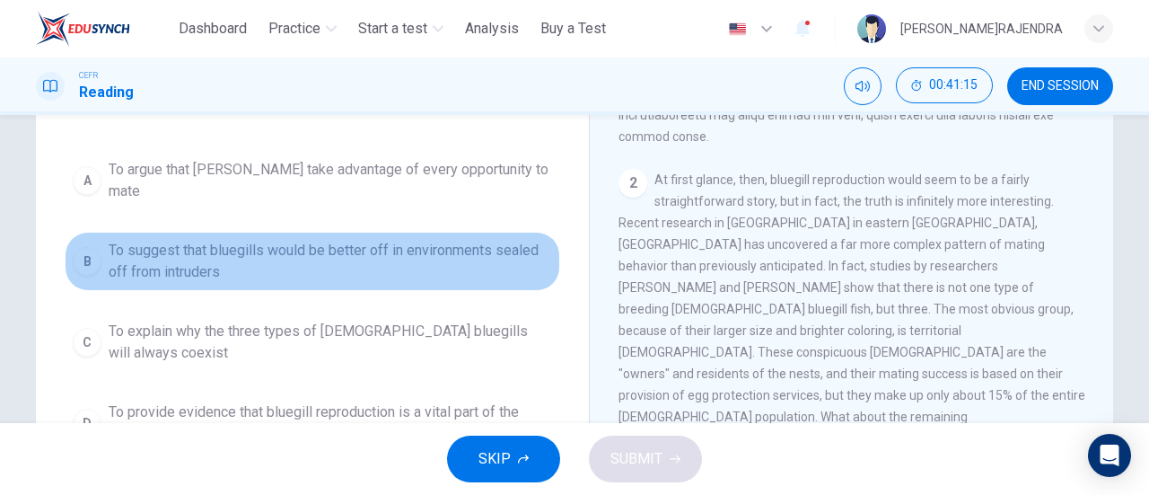
click at [279, 250] on span "To suggest that bluegills would be better off in environments sealed off from i…" at bounding box center [331, 261] width 444 height 43
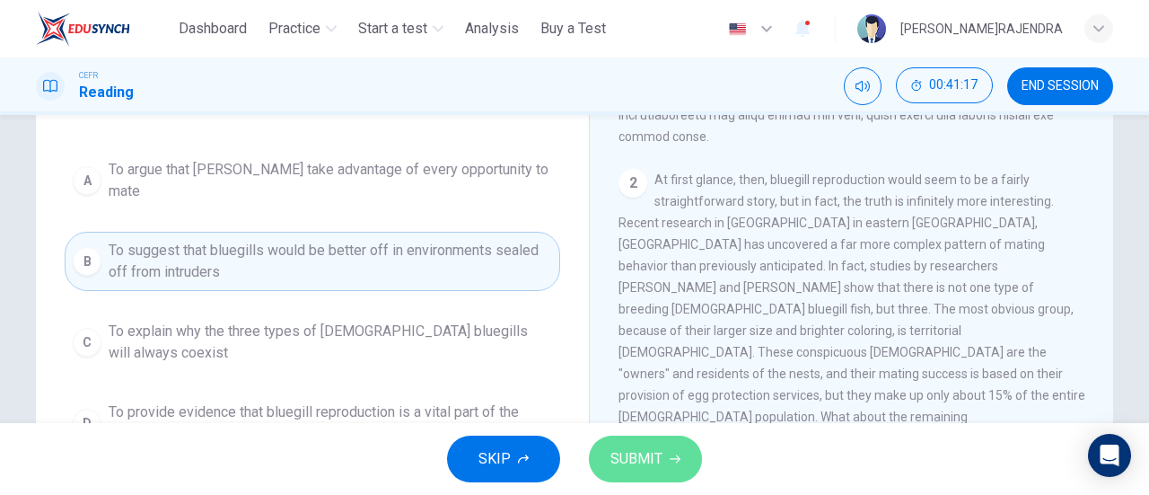
click at [638, 470] on span "SUBMIT" at bounding box center [637, 458] width 52 height 25
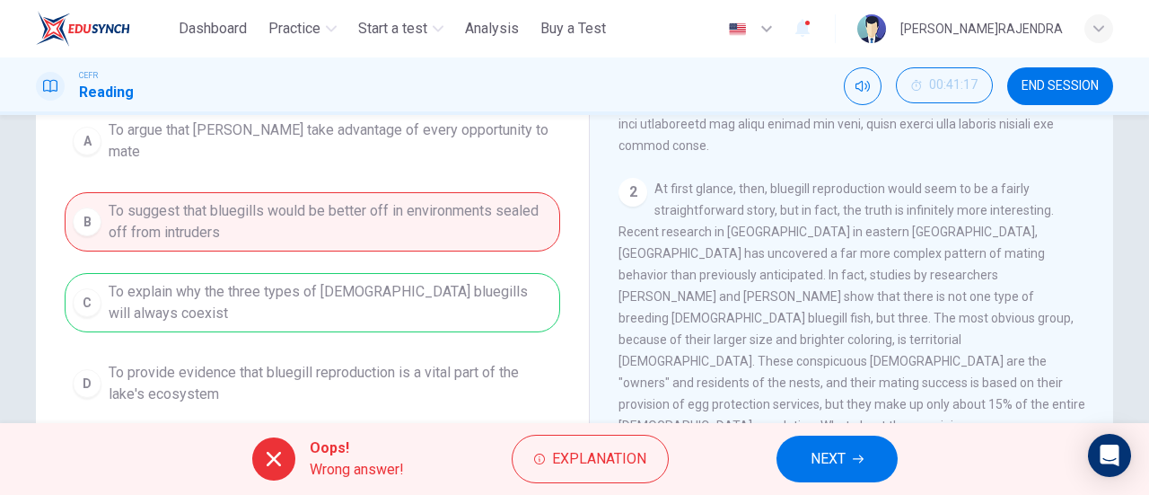
scroll to position [272, 0]
click at [819, 455] on span "NEXT" at bounding box center [828, 458] width 35 height 25
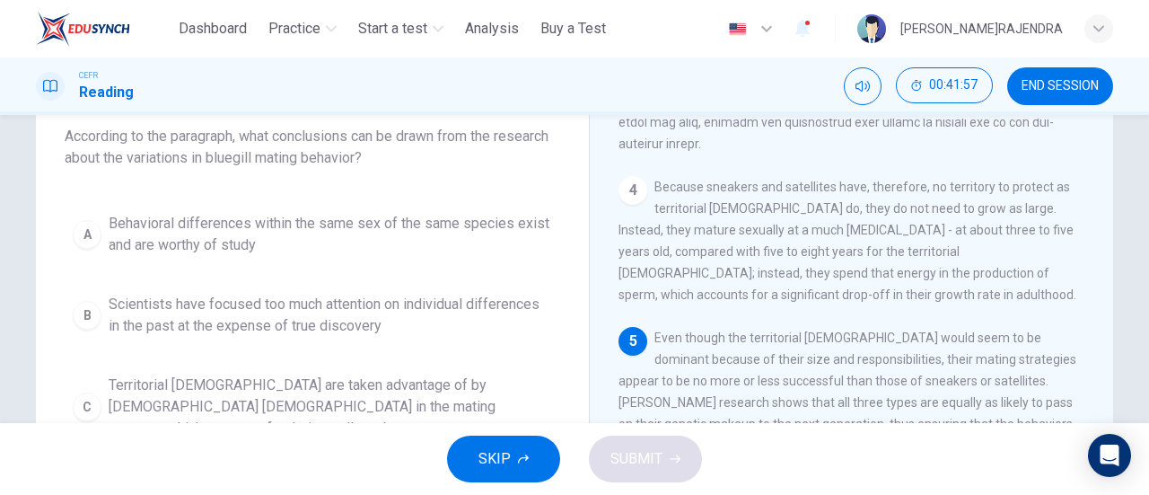
scroll to position [208, 0]
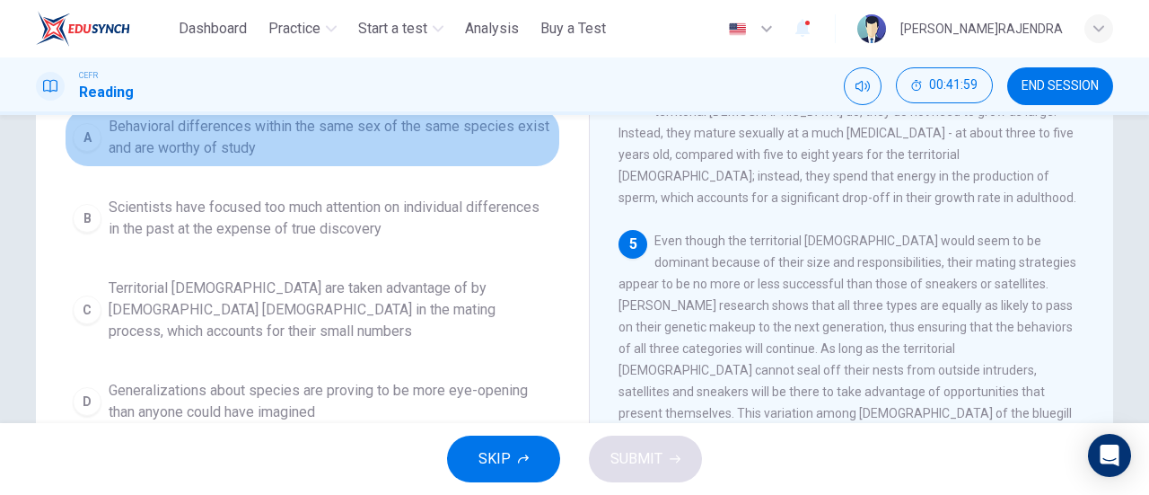
click at [372, 127] on span "Behavioral differences within the same sex of the same species exist and are wo…" at bounding box center [331, 137] width 444 height 43
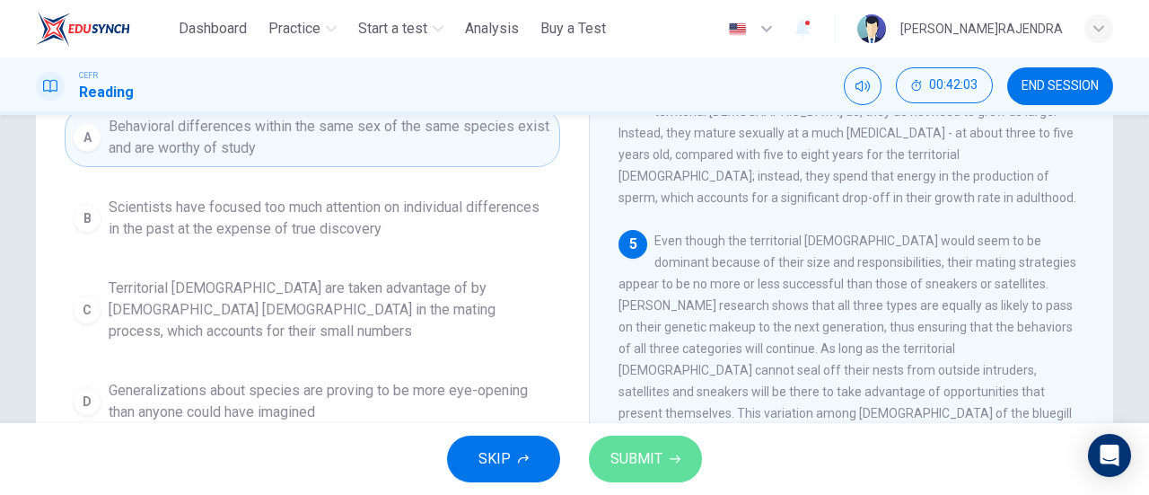
click at [647, 467] on span "SUBMIT" at bounding box center [637, 458] width 52 height 25
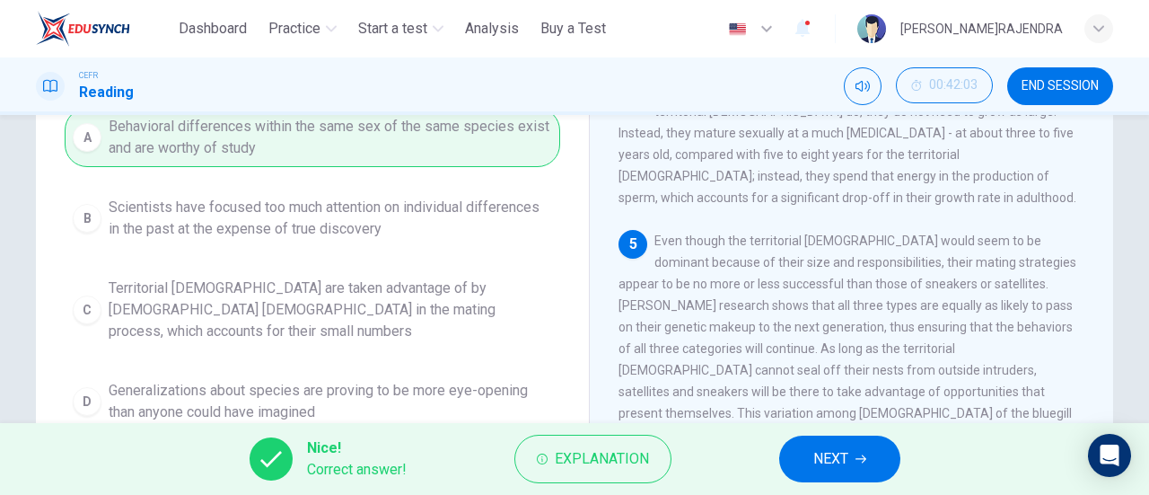
click at [817, 461] on span "NEXT" at bounding box center [830, 458] width 35 height 25
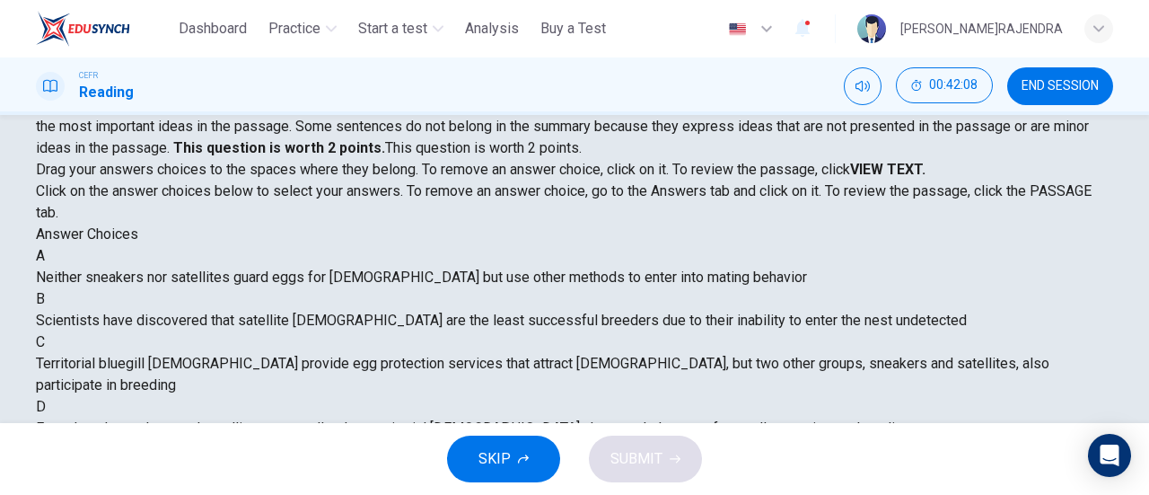
drag, startPoint x: 327, startPoint y: 295, endPoint x: 337, endPoint y: 317, distance: 23.7
click at [337, 317] on div "A Neither sneakers nor satellites guard eggs for females but use other methods …" at bounding box center [574, 396] width 1077 height 302
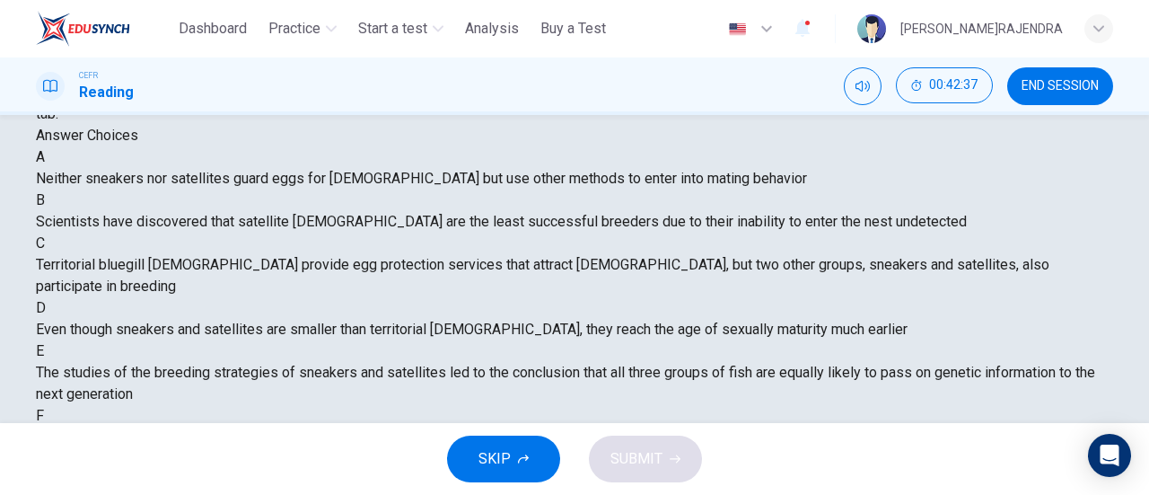
scroll to position [657, 0]
click at [251, 428] on span "The studies of bluegill breeding habits are part of a growing trend in science …" at bounding box center [477, 436] width 882 height 17
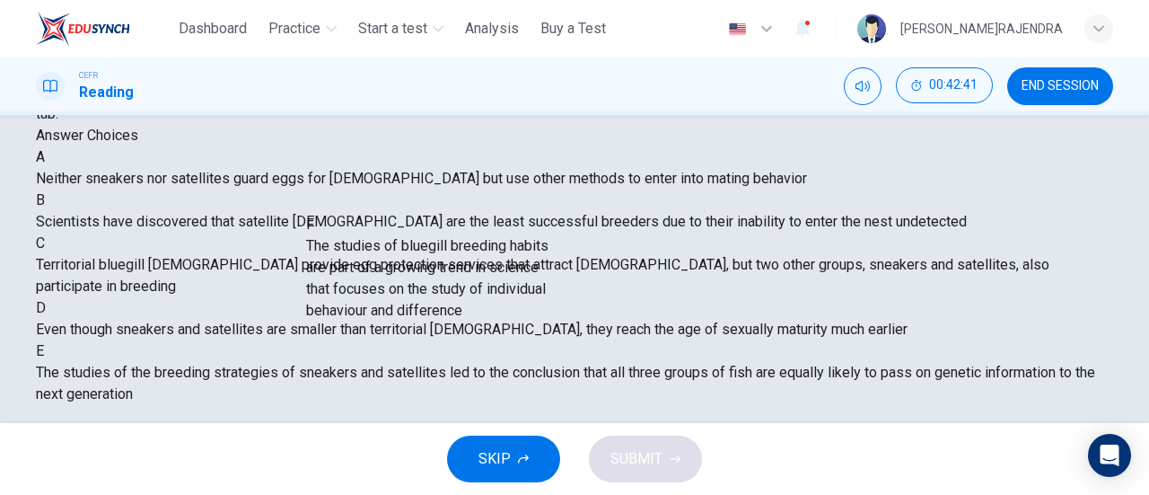
drag, startPoint x: 251, startPoint y: 365, endPoint x: 503, endPoint y: 276, distance: 266.9
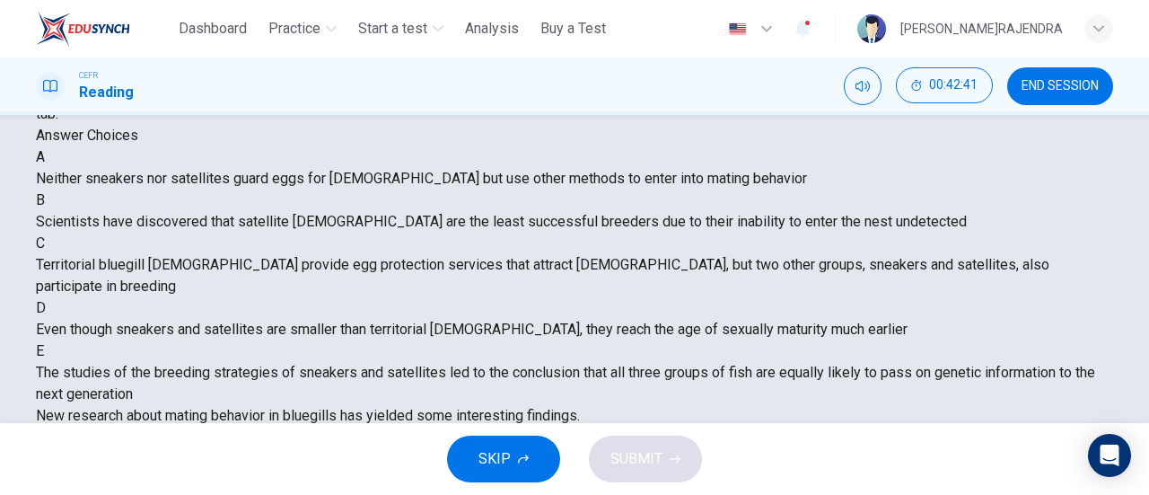
scroll to position [506, 0]
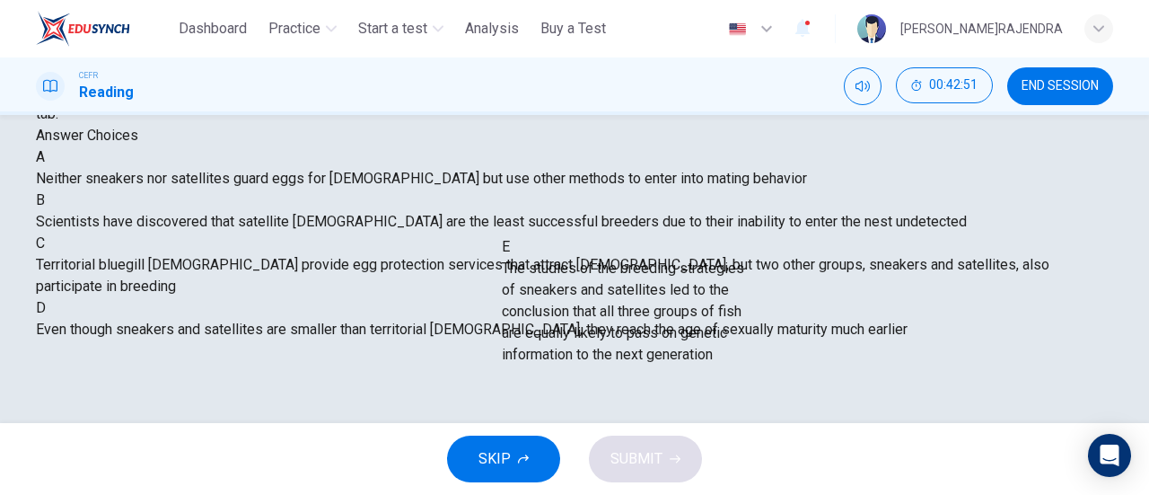
drag, startPoint x: 239, startPoint y: 348, endPoint x: 681, endPoint y: 334, distance: 441.9
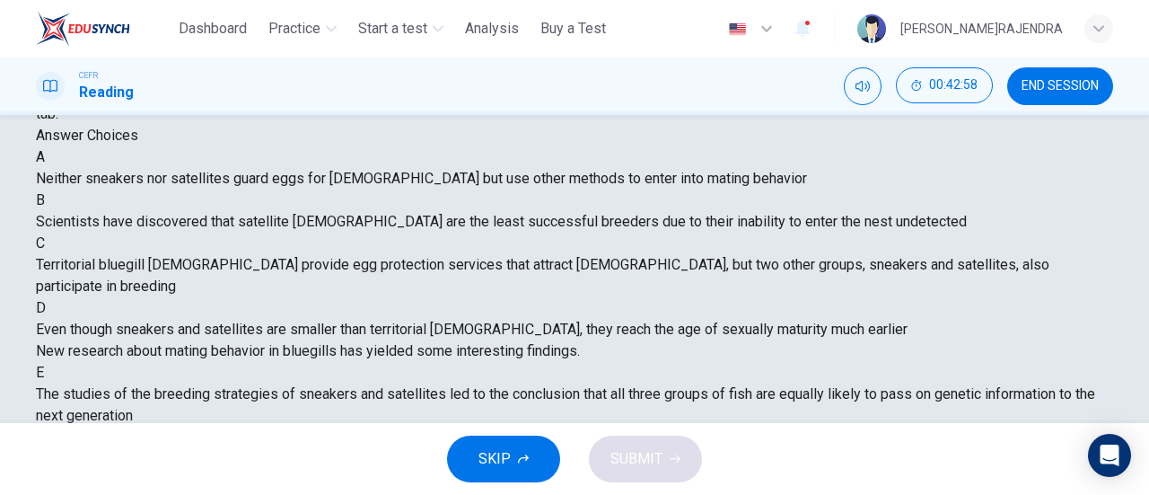
scroll to position [43, 0]
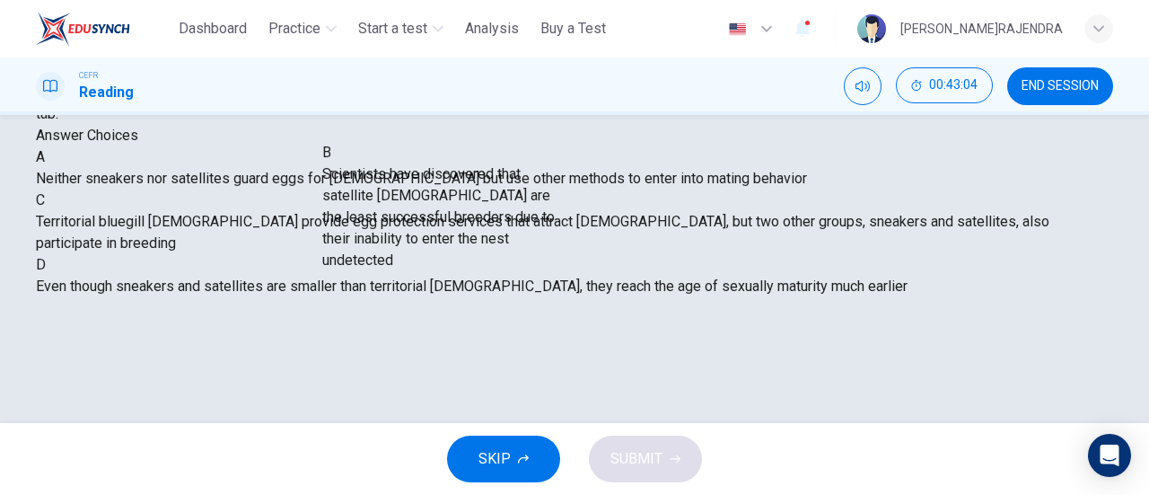
drag, startPoint x: 232, startPoint y: 286, endPoint x: 497, endPoint y: 184, distance: 284.8
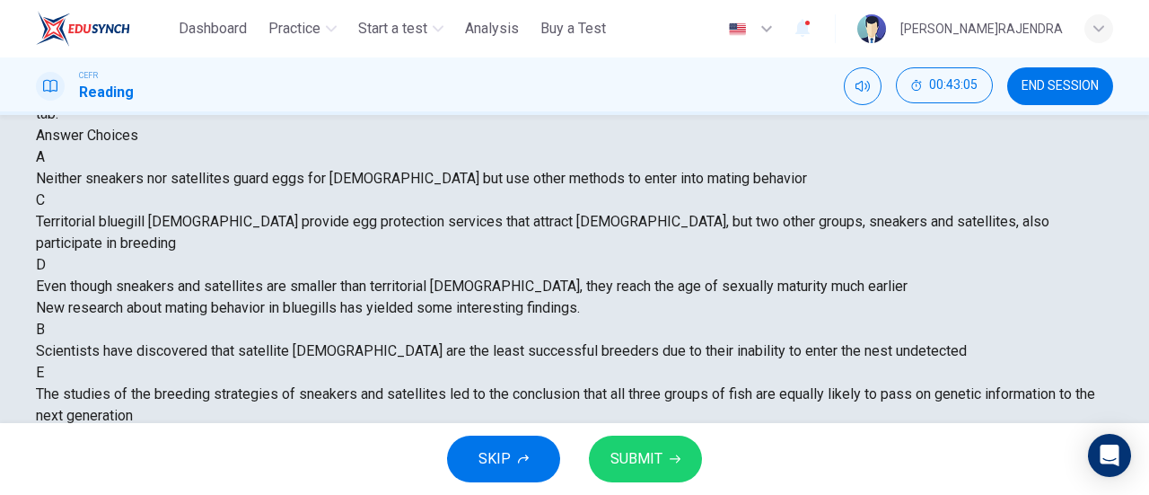
scroll to position [0, 0]
click at [622, 482] on button "SUBMIT" at bounding box center [645, 458] width 113 height 47
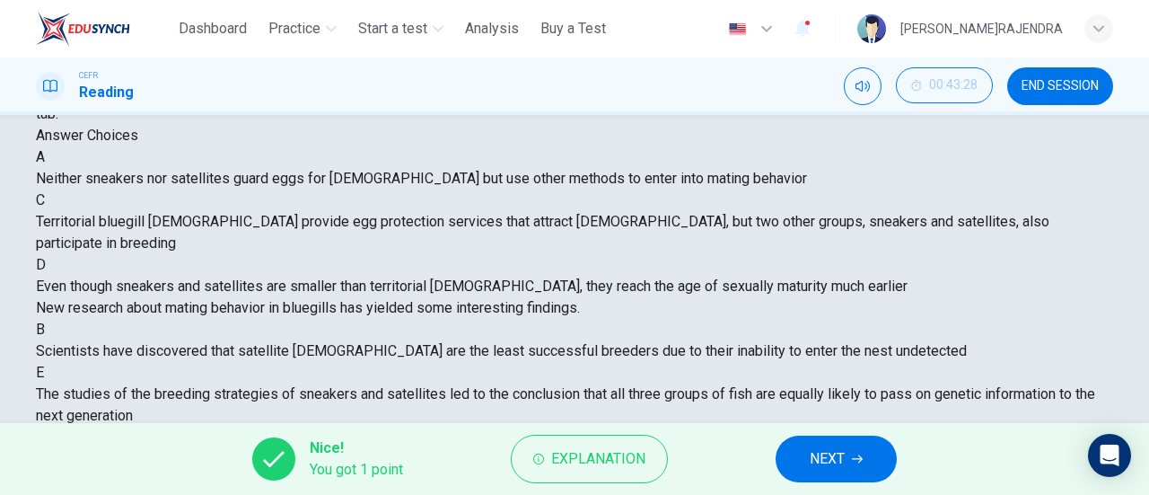
scroll to position [165, 0]
click at [819, 470] on span "NEXT" at bounding box center [827, 458] width 35 height 25
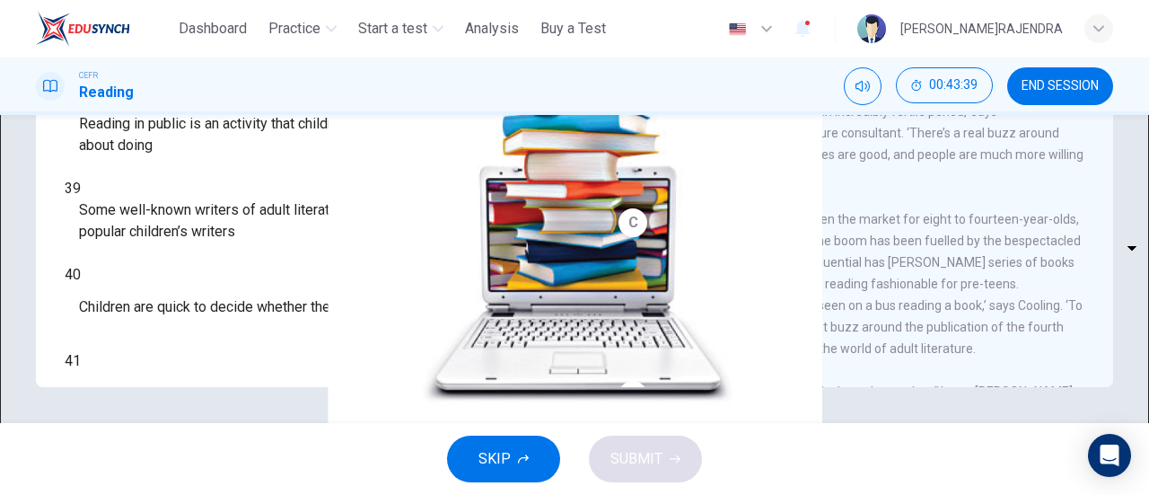
scroll to position [0, 0]
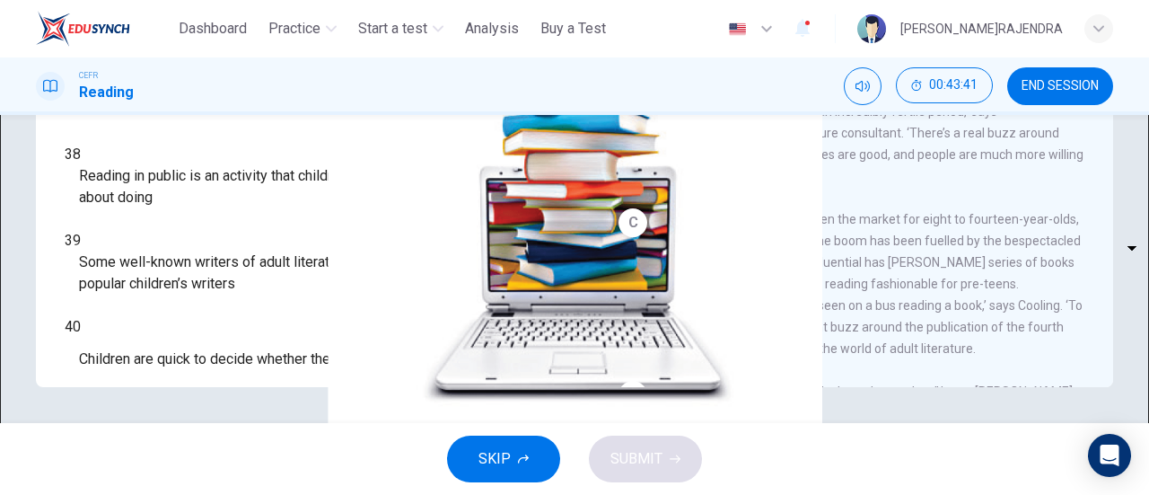
click at [187, 206] on body "This site uses cookies, as explained in our Privacy Policy . If you agree to th…" at bounding box center [574, 247] width 1149 height 495
drag, startPoint x: 560, startPoint y: 228, endPoint x: 564, endPoint y: 250, distance: 22.7
click at [564, 250] on div at bounding box center [574, 247] width 1149 height 495
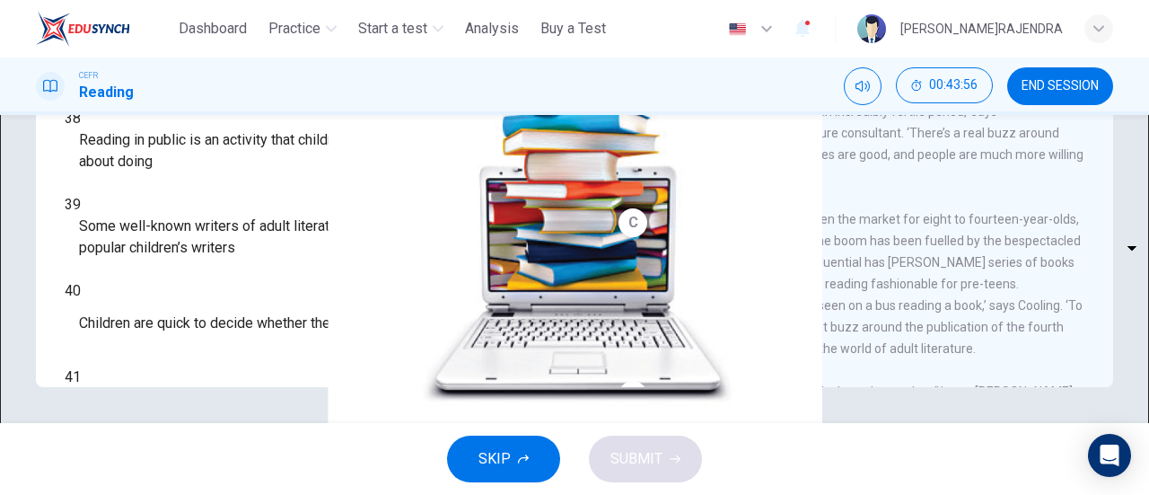
scroll to position [167, 0]
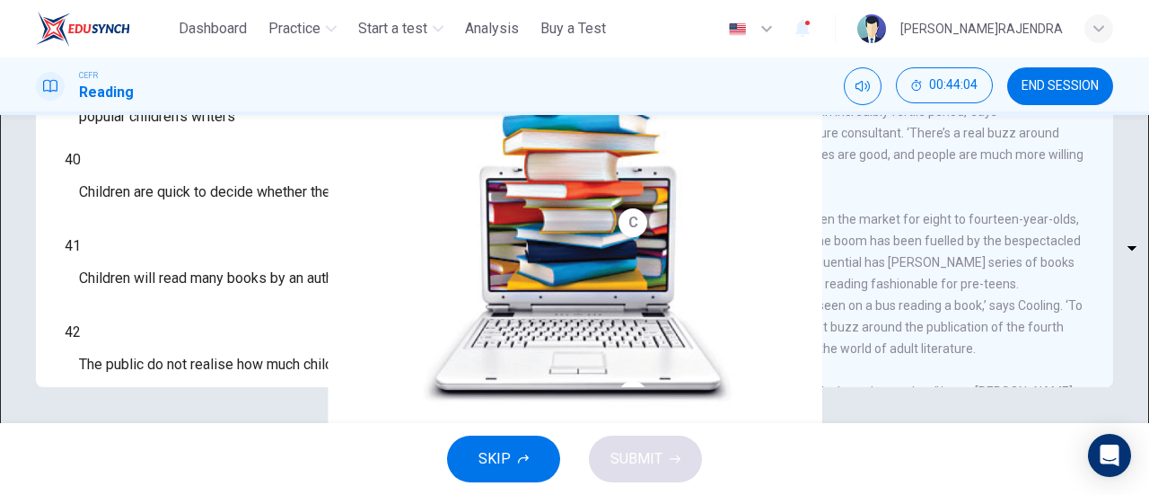
click at [196, 347] on body "This site uses cookies, as explained in our Privacy Policy . If you agree to th…" at bounding box center [574, 247] width 1149 height 495
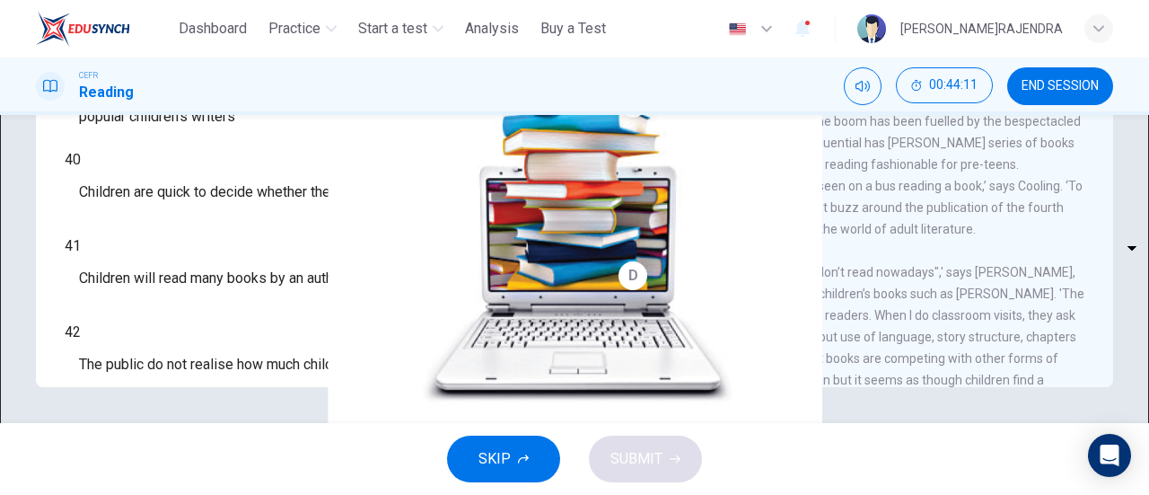
scroll to position [155, 0]
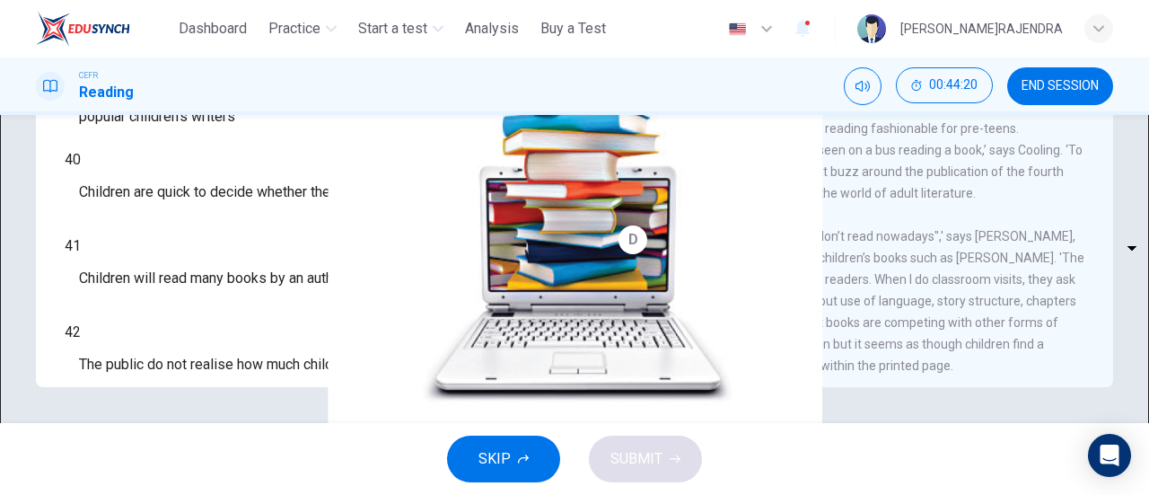
click at [573, 317] on div "Questions 37 - 43 Look at the following list of people A-E and the list of stat…" at bounding box center [574, 75] width 1077 height 624
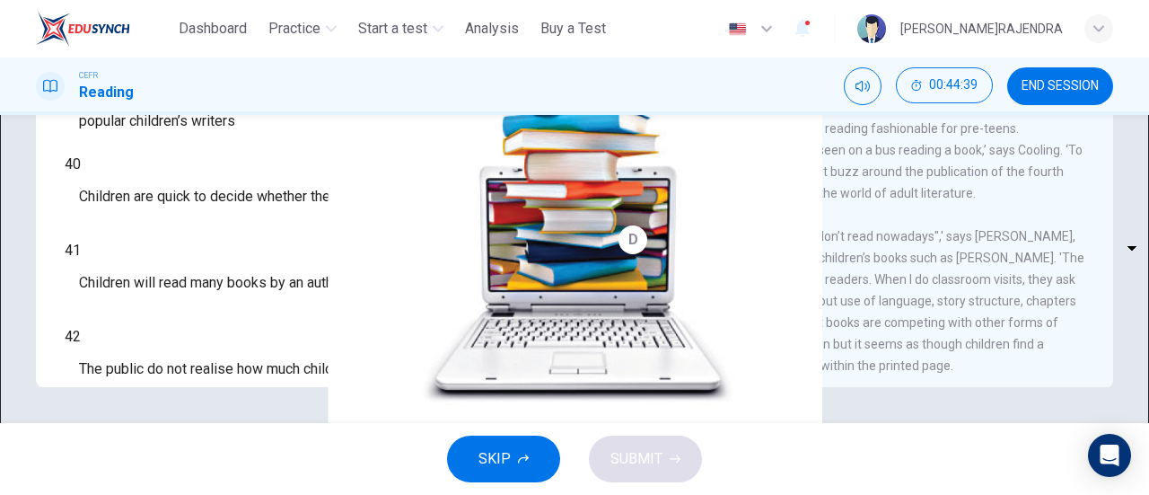
scroll to position [172, 0]
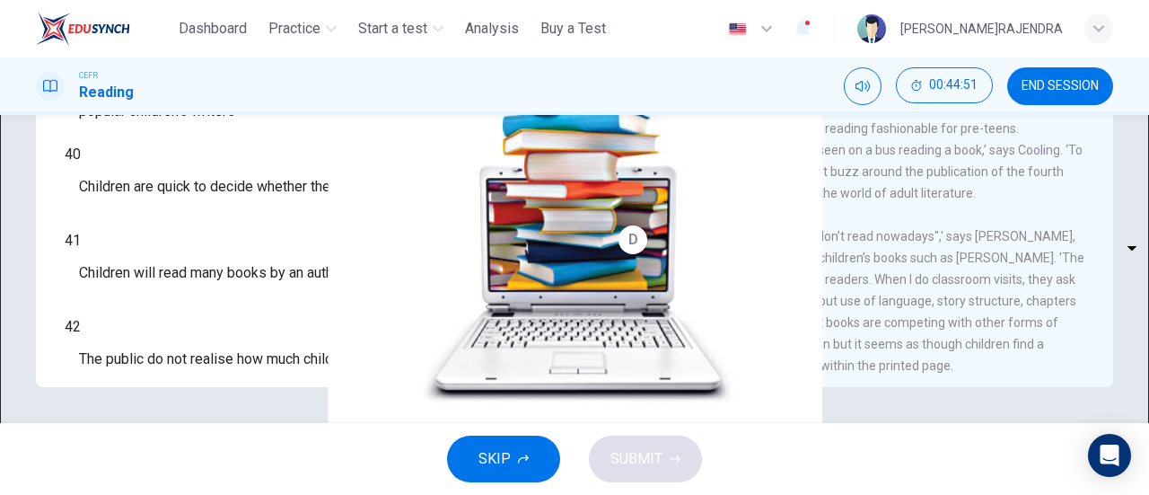
click at [190, 338] on body "This site uses cookies, as explained in our Privacy Policy . If you agree to th…" at bounding box center [574, 247] width 1149 height 495
type input "*"
click at [194, 286] on body "This site uses cookies, as explained in our Privacy Policy . If you agree to th…" at bounding box center [574, 247] width 1149 height 495
drag, startPoint x: 176, startPoint y: 319, endPoint x: 283, endPoint y: 291, distance: 110.4
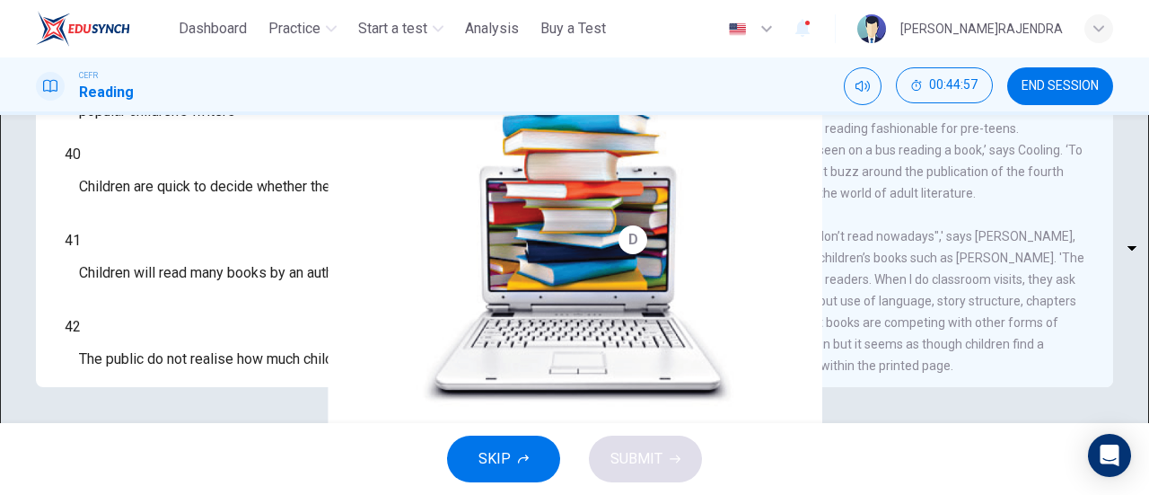
type input "*"
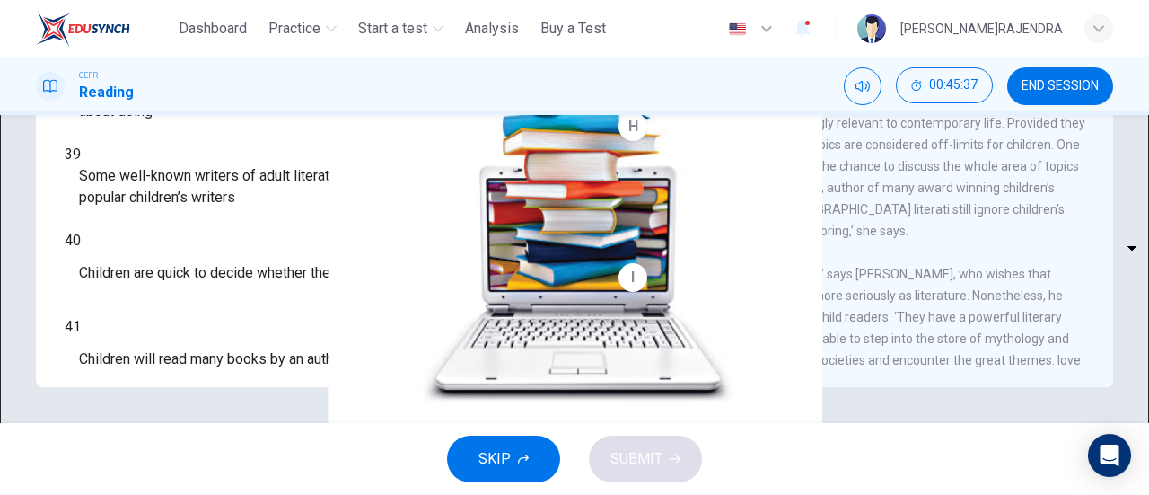
scroll to position [970, 0]
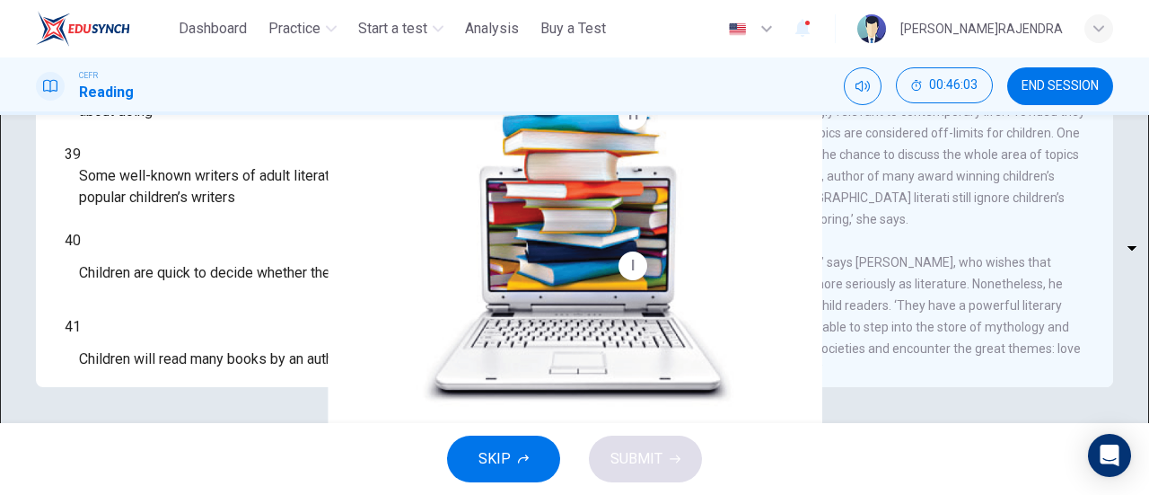
click at [194, 269] on body "This site uses cookies, as explained in our Privacy Policy . If you agree to th…" at bounding box center [574, 247] width 1149 height 495
click at [189, 271] on div at bounding box center [574, 247] width 1149 height 495
click at [189, 271] on body "This site uses cookies, as explained in our Privacy Policy . If you agree to th…" at bounding box center [574, 247] width 1149 height 495
drag, startPoint x: 562, startPoint y: 294, endPoint x: 328, endPoint y: 369, distance: 246.2
click at [558, 333] on div at bounding box center [574, 247] width 1149 height 495
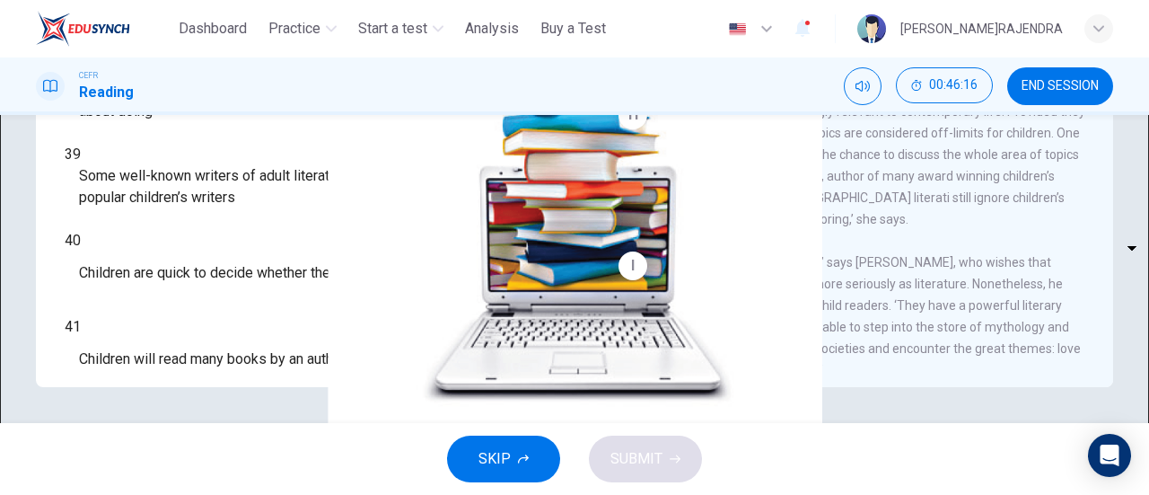
click at [189, 276] on body "This site uses cookies, as explained in our Privacy Policy . If you agree to th…" at bounding box center [574, 247] width 1149 height 495
drag, startPoint x: 564, startPoint y: 263, endPoint x: 569, endPoint y: 150, distance: 113.3
click at [569, 150] on div at bounding box center [574, 247] width 1149 height 495
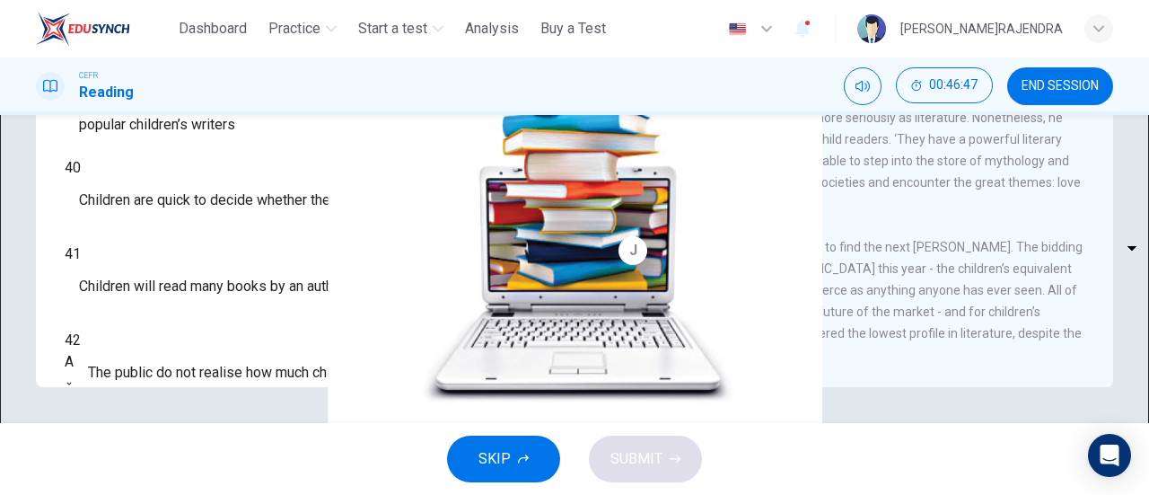
scroll to position [172, 0]
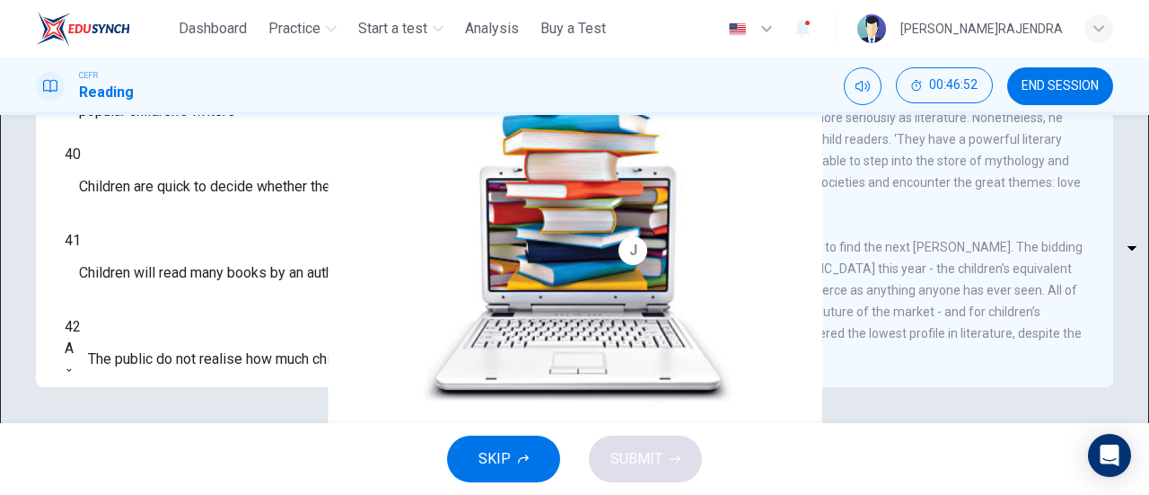
drag, startPoint x: 1104, startPoint y: 301, endPoint x: 1097, endPoint y: 340, distance: 40.2
click at [1097, 340] on div "Twist in the Tale CLICK TO ZOOM Click to Zoom A Less than three years ago, doom…" at bounding box center [851, 89] width 524 height 653
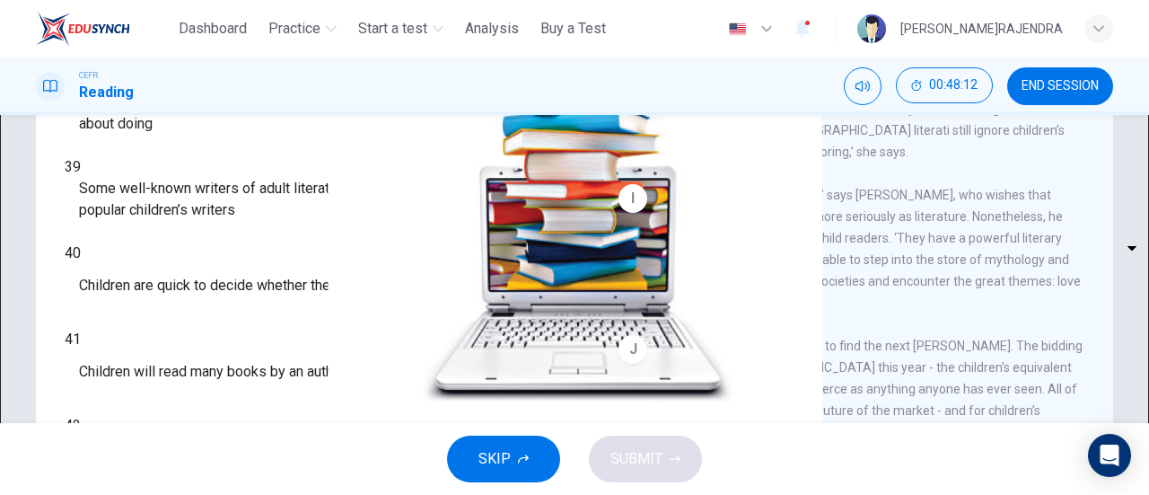
scroll to position [388, 0]
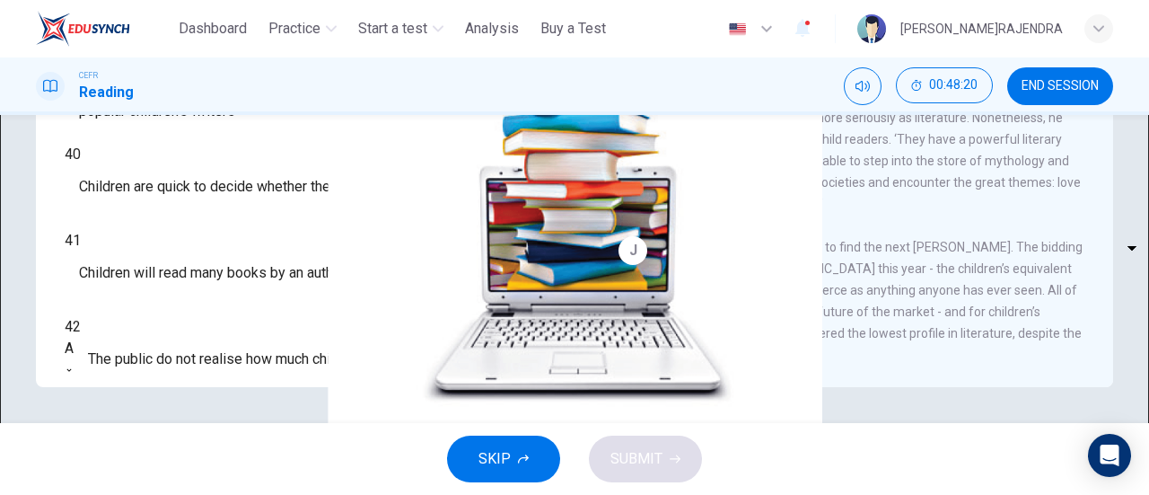
click at [195, 234] on body "This site uses cookies, as explained in our Privacy Policy . If you agree to th…" at bounding box center [574, 247] width 1149 height 495
drag, startPoint x: 1092, startPoint y: 306, endPoint x: 880, endPoint y: 181, distance: 245.9
click at [1068, 111] on div at bounding box center [574, 247] width 1149 height 495
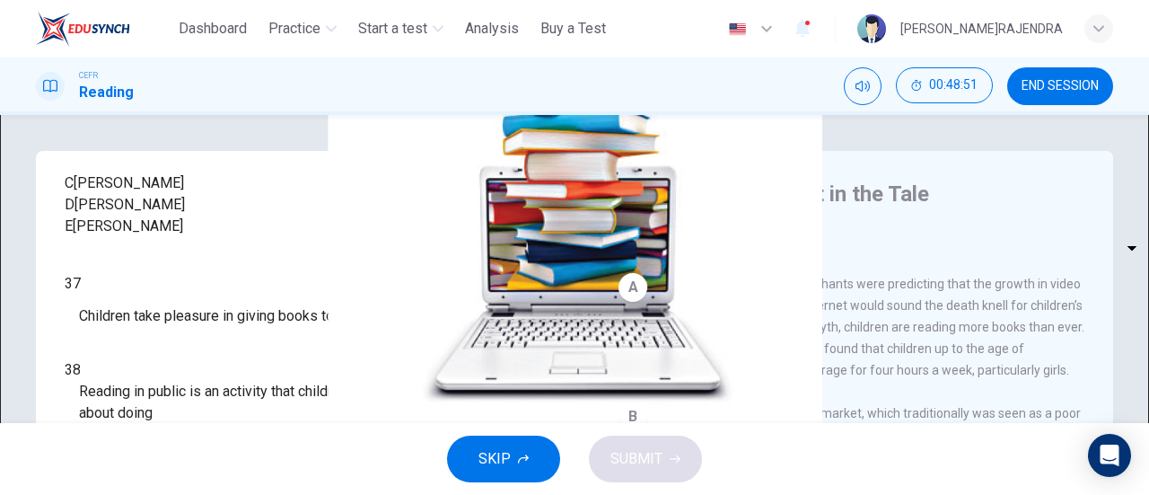
scroll to position [0, 0]
